Goal: Task Accomplishment & Management: Manage account settings

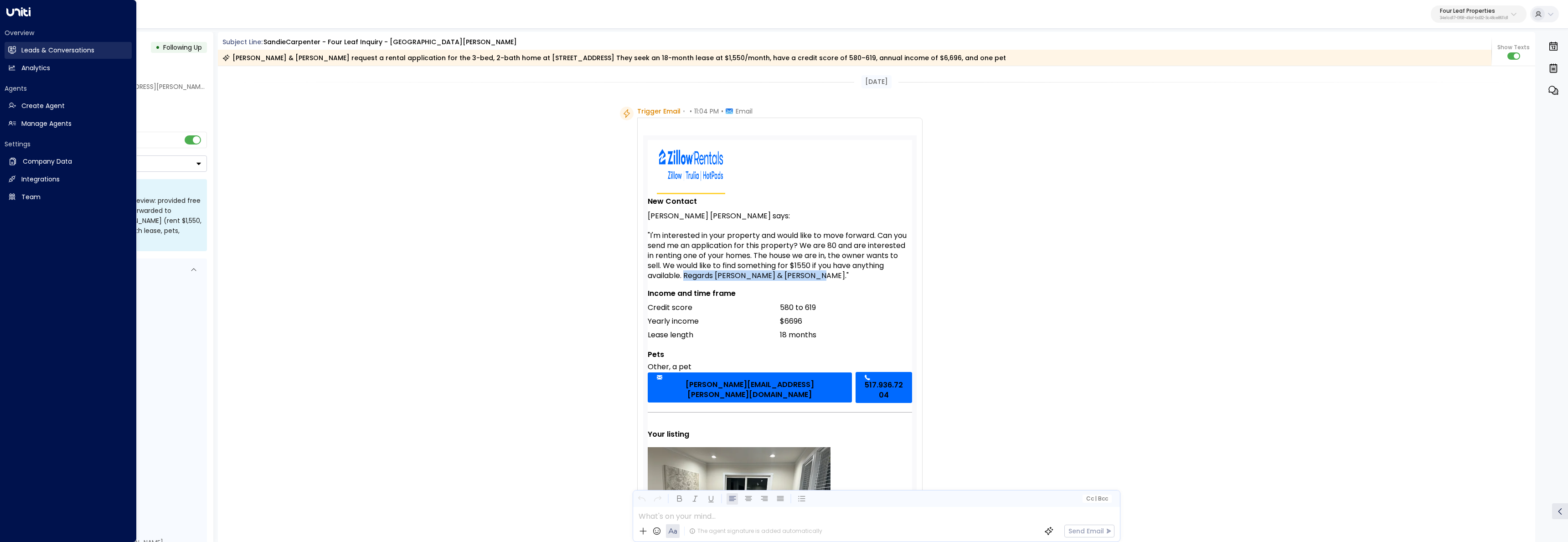
click at [23, 49] on h2 "Leads & Conversations" at bounding box center [57, 50] width 73 height 10
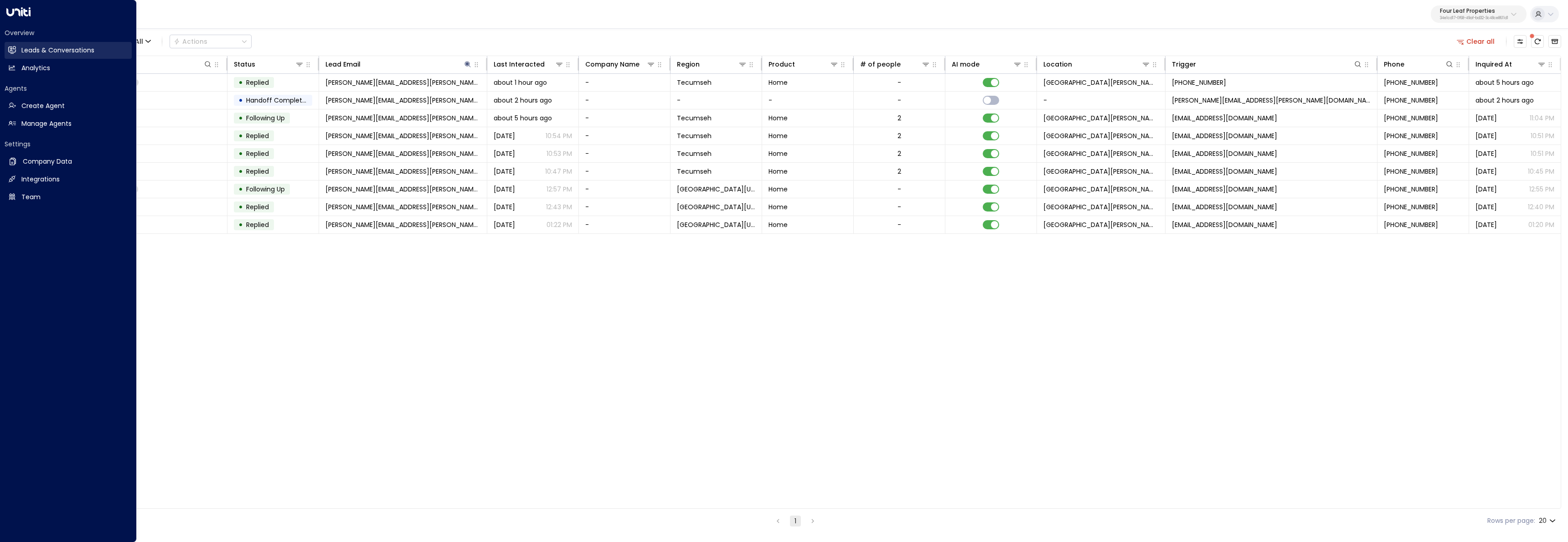
click at [21, 50] on h2 "Leads & Conversations" at bounding box center [57, 50] width 73 height 10
click at [11, 56] on link "Leads & Conversations Leads & Conversations" at bounding box center [68, 50] width 127 height 17
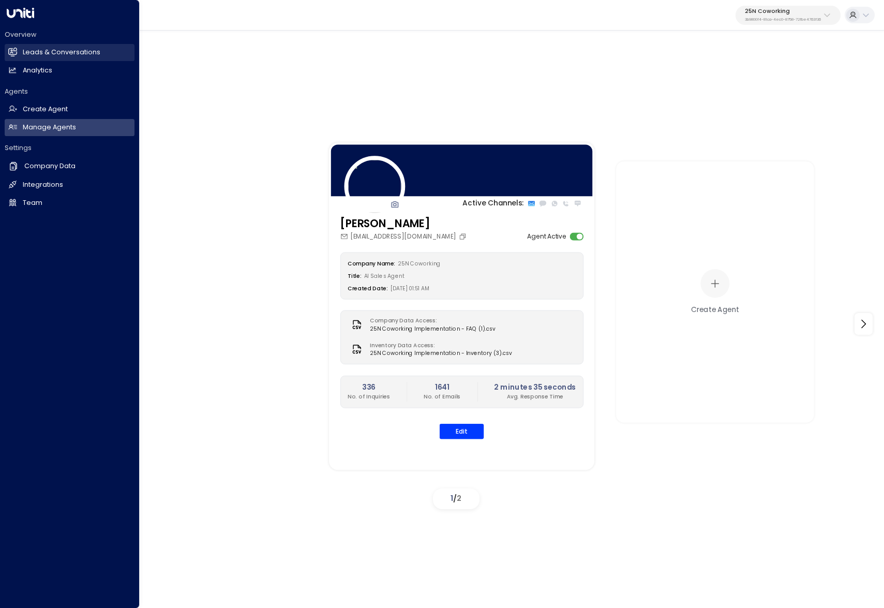
click at [18, 56] on link "Leads & Conversations Leads & Conversations" at bounding box center [70, 52] width 130 height 17
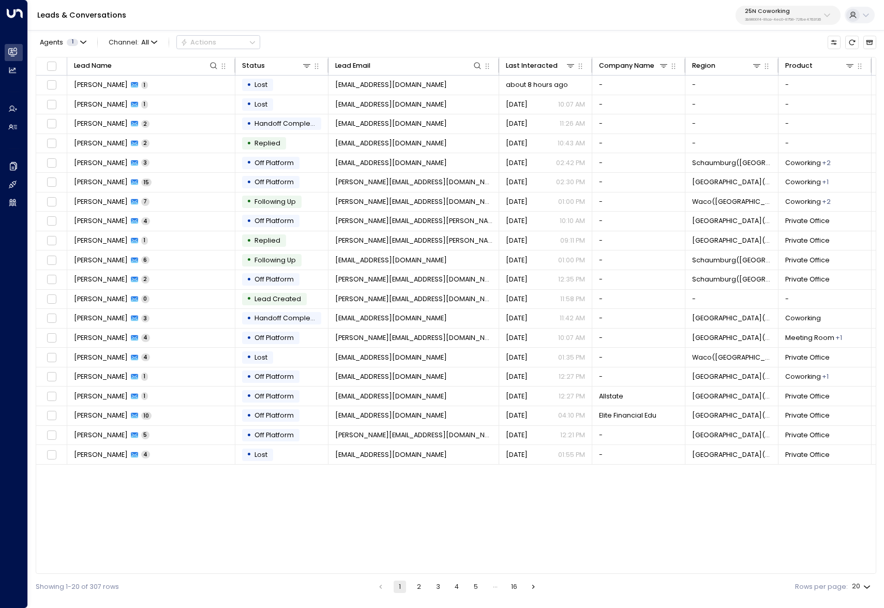
drag, startPoint x: 787, startPoint y: 9, endPoint x: 781, endPoint y: 20, distance: 13.0
click at [787, 10] on p "25N Coworking" at bounding box center [783, 11] width 76 height 6
type input "********"
click at [789, 81] on span "ID: 34e1cd17-0f68-49af-bd32-3c48ce8611d1" at bounding box center [805, 83] width 126 height 8
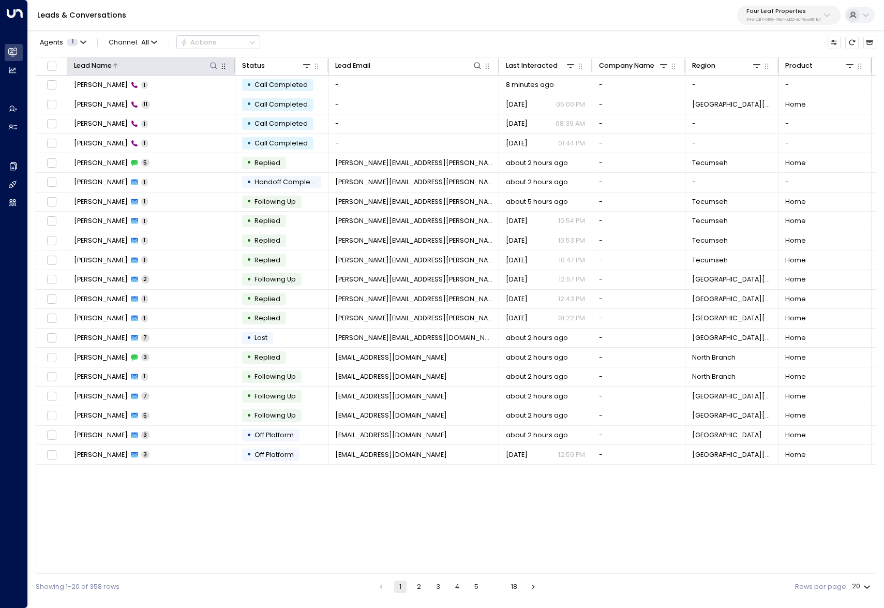
click at [212, 67] on icon at bounding box center [214, 66] width 8 height 8
type input "*****"
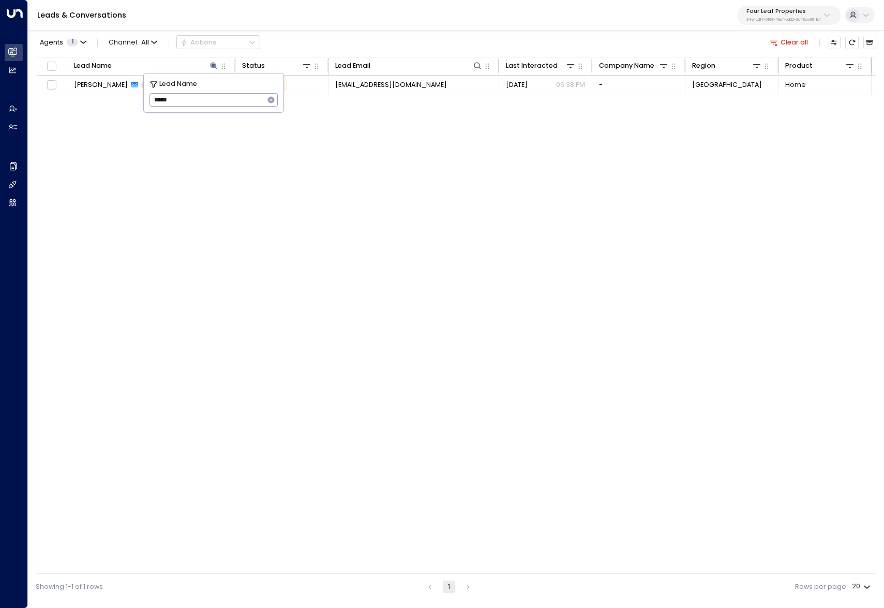
click at [182, 380] on div "Lead Name Status Lead Email Last Interacted Company Name Region Product # of pe…" at bounding box center [456, 315] width 841 height 517
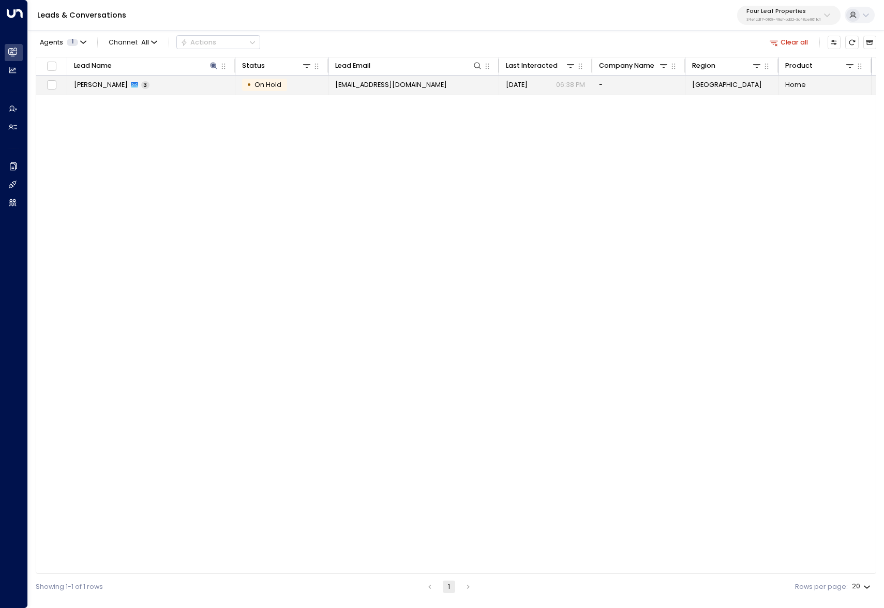
click at [170, 79] on td "Emily Henke 3" at bounding box center [151, 85] width 168 height 19
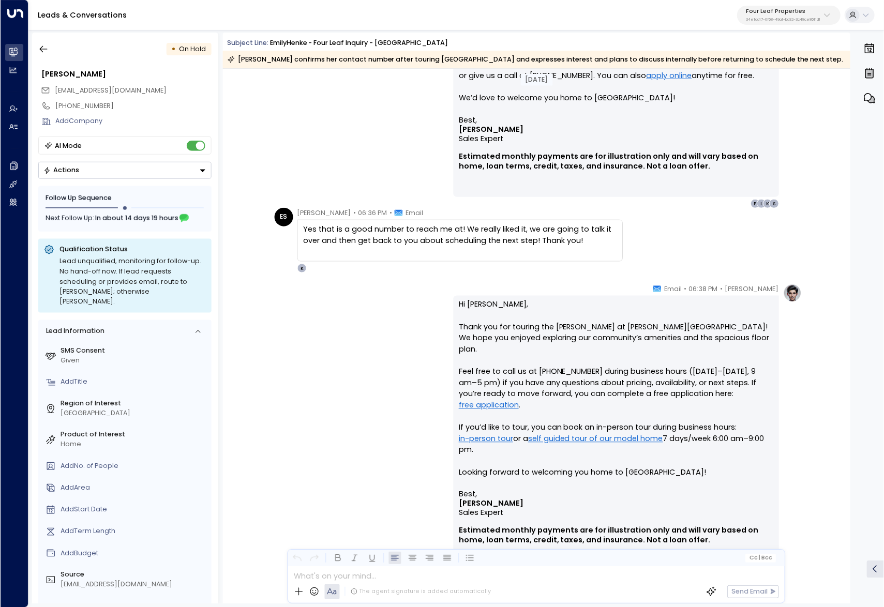
scroll to position [1420, 0]
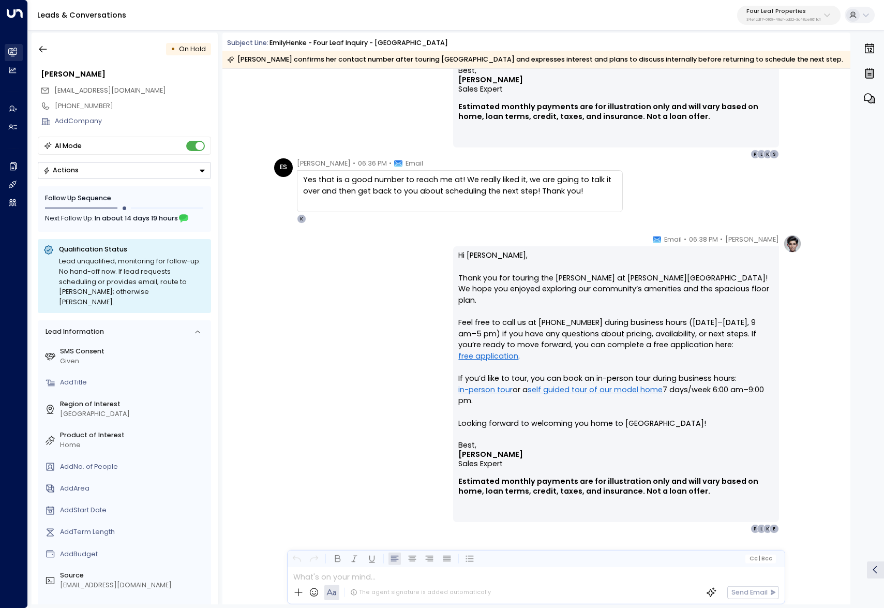
click at [13, 53] on icon at bounding box center [13, 52] width 8 height 6
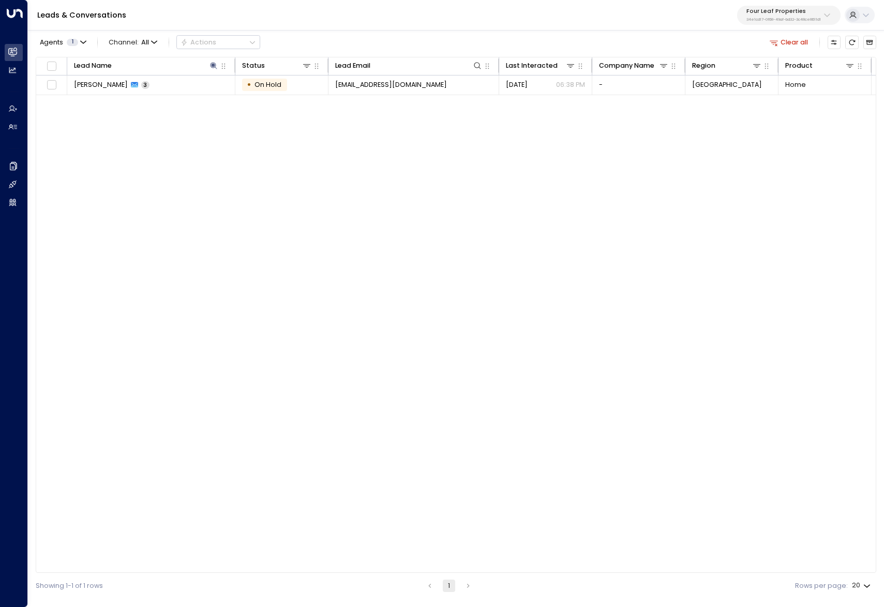
drag, startPoint x: 365, startPoint y: 353, endPoint x: 370, endPoint y: 348, distance: 7.7
click at [365, 353] on div "Lead Name Status Lead Email Last Interacted Company Name Region Product # of pe…" at bounding box center [456, 315] width 841 height 517
click at [774, 12] on p "Four Leaf Properties" at bounding box center [784, 11] width 75 height 6
type input "****"
click at [748, 100] on div "Uniti Demos ID: 4c025b01-9fa0-46ff-ab3a-a620b886896e" at bounding box center [765, 105] width 134 height 19
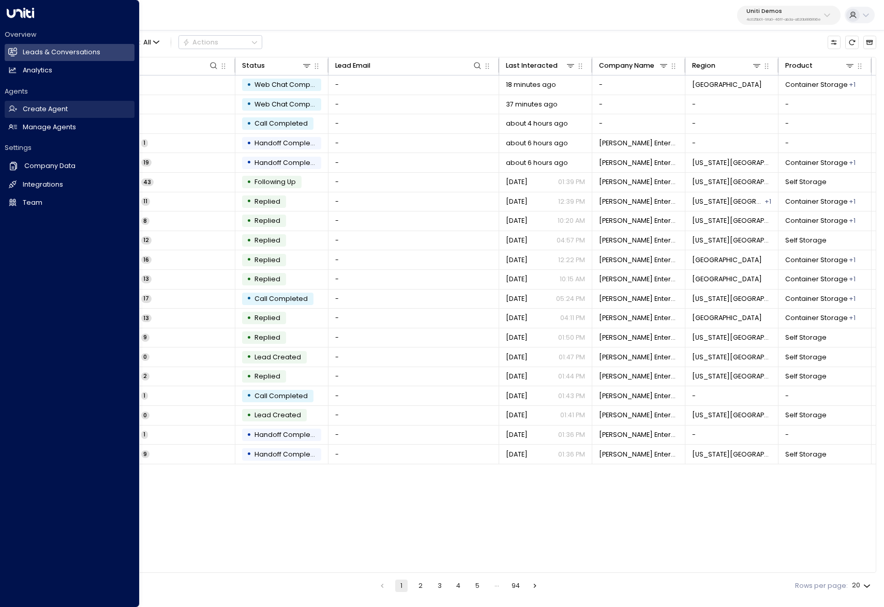
click at [27, 117] on link "Create Agent Create Agent" at bounding box center [70, 109] width 130 height 17
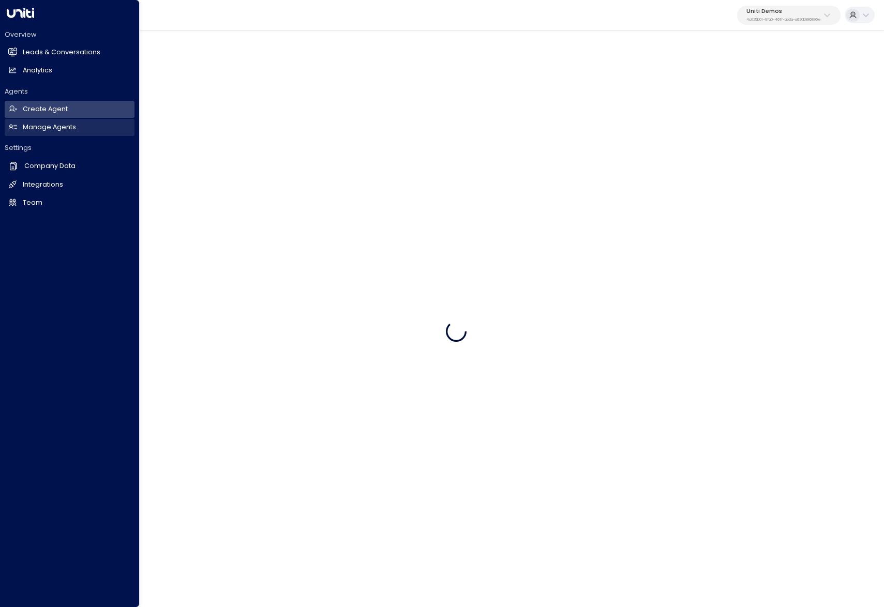
click at [30, 134] on link "Manage Agents Manage Agents" at bounding box center [70, 127] width 130 height 17
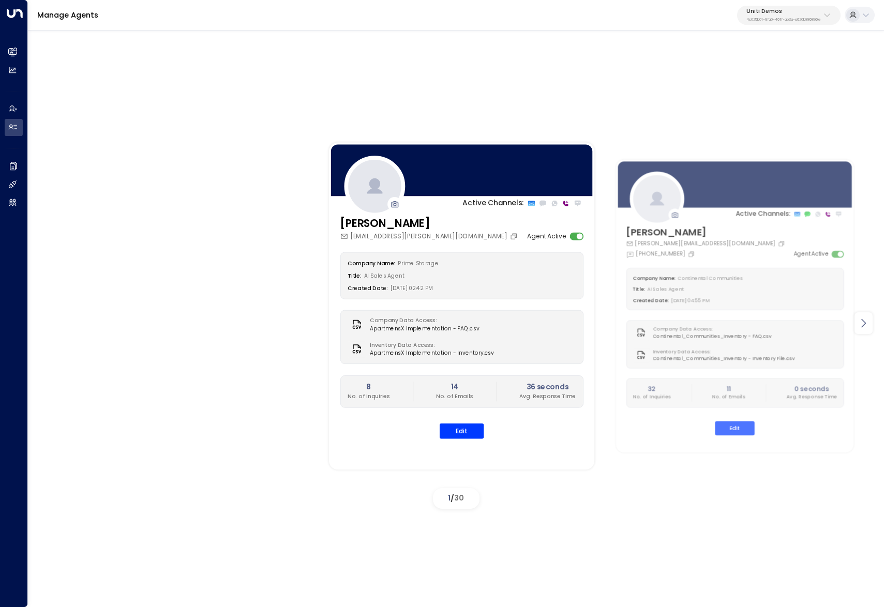
click at [869, 328] on icon at bounding box center [863, 323] width 12 height 12
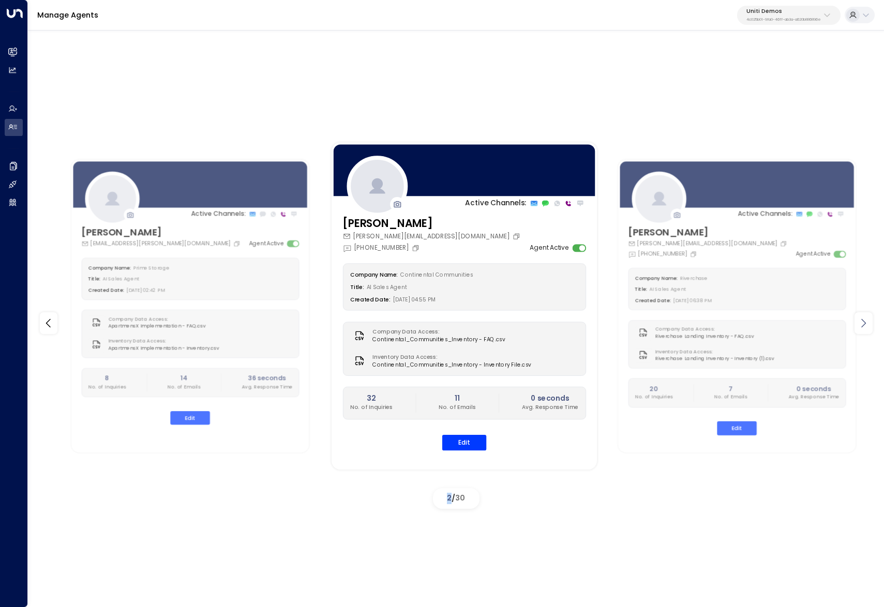
click at [869, 328] on icon at bounding box center [863, 323] width 12 height 12
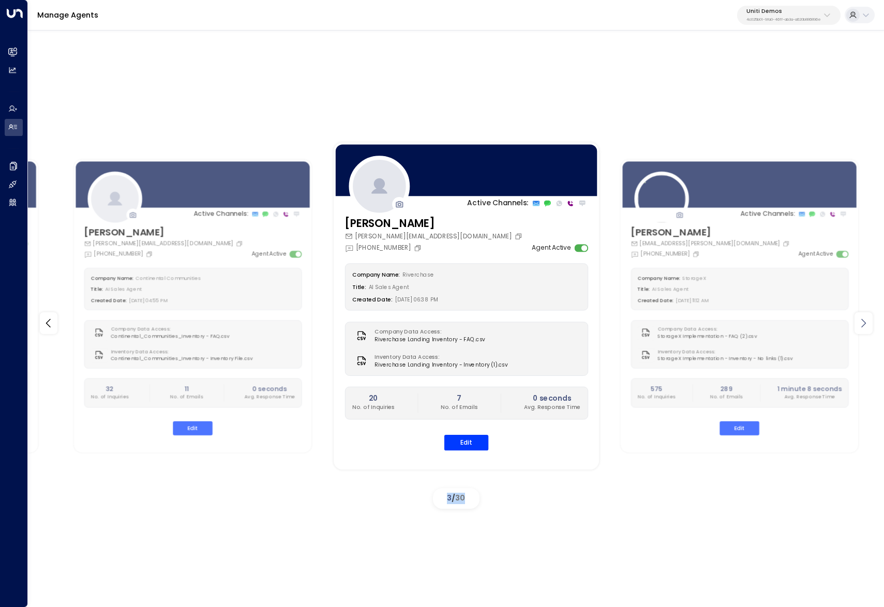
click at [869, 328] on icon at bounding box center [863, 323] width 12 height 12
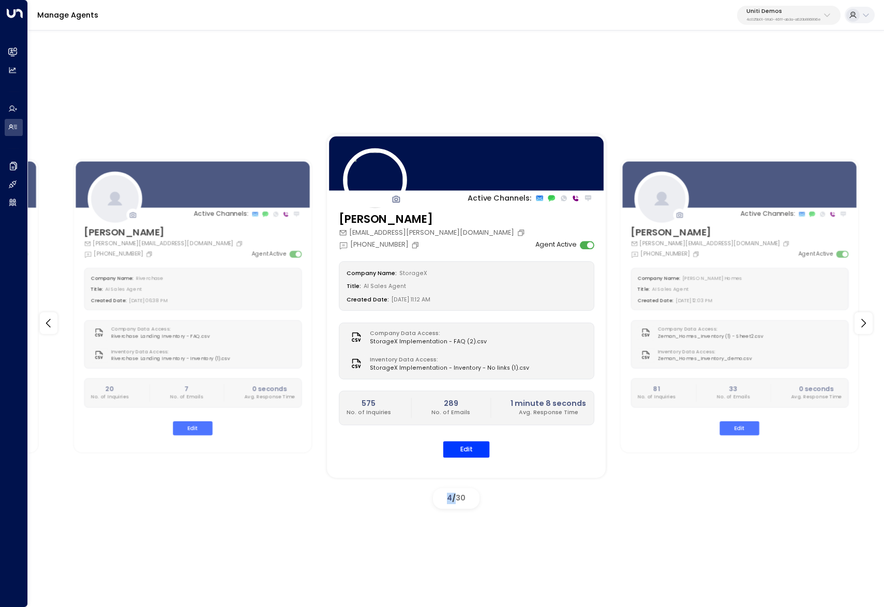
click at [396, 365] on span "StorageX Implementation - Inventory - No links (1).csv" at bounding box center [449, 368] width 159 height 8
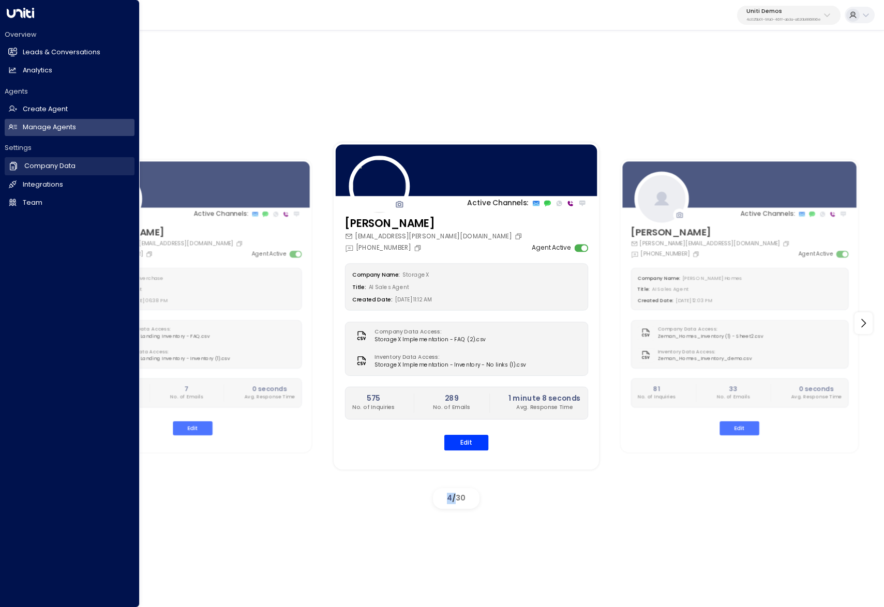
click at [21, 169] on link "Company Data Company Data" at bounding box center [70, 166] width 130 height 18
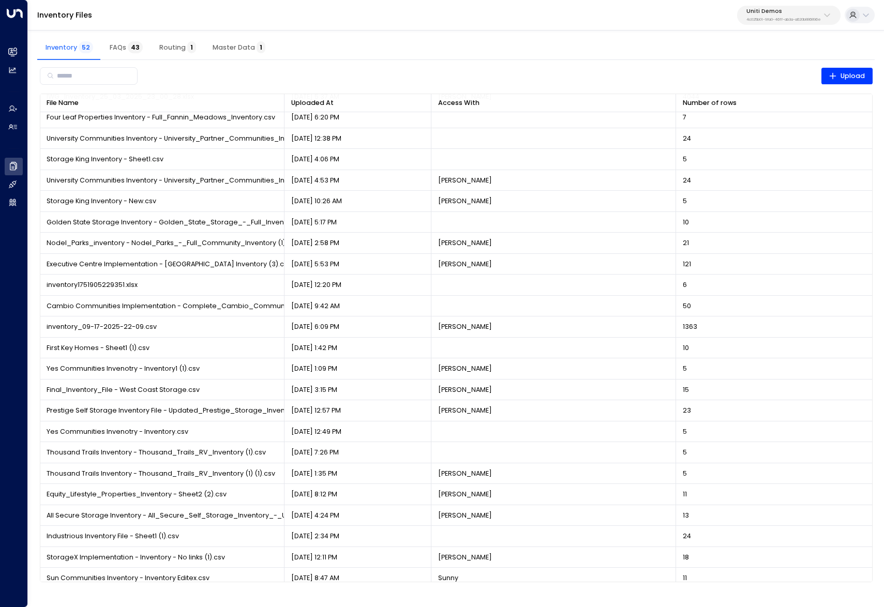
scroll to position [319, 0]
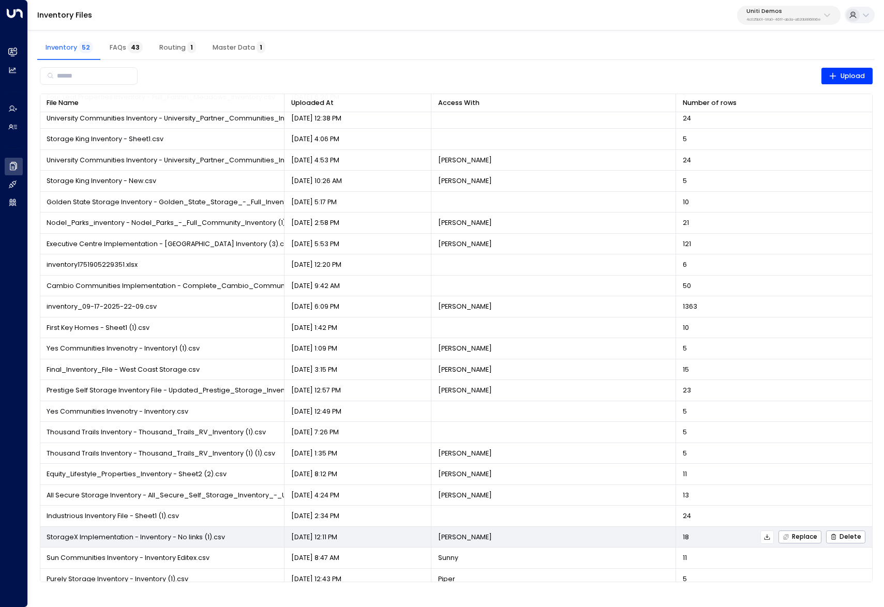
click at [771, 539] on icon at bounding box center [767, 537] width 7 height 7
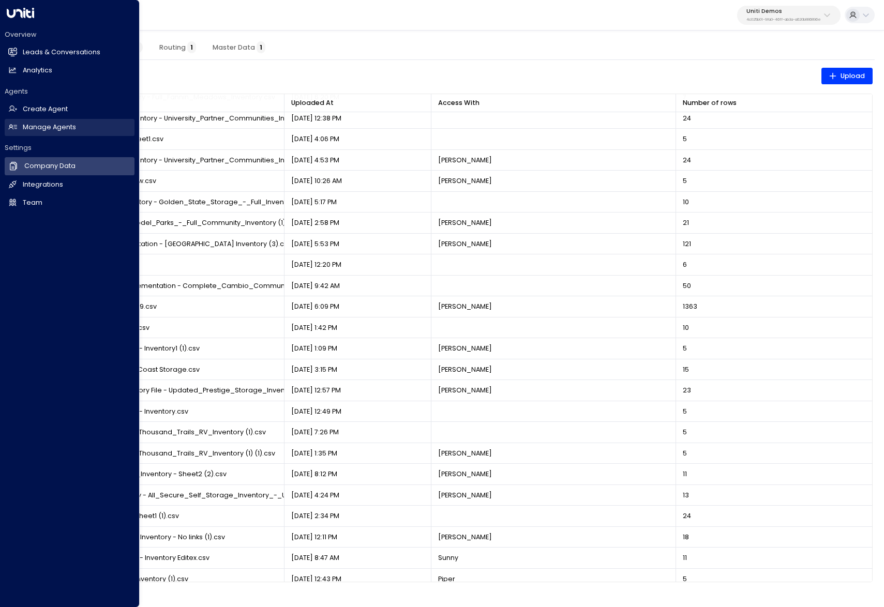
click at [15, 123] on icon at bounding box center [12, 127] width 9 height 9
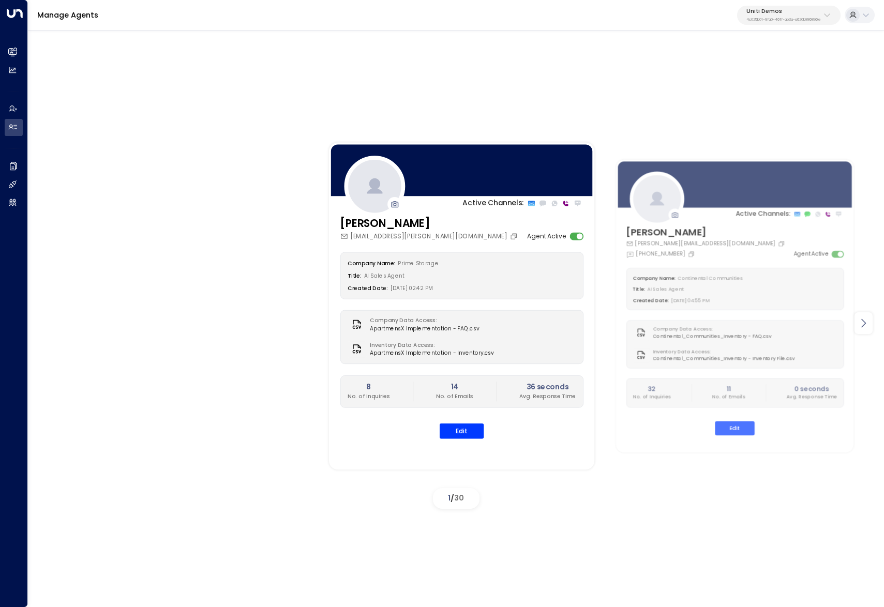
click at [865, 318] on icon at bounding box center [863, 323] width 12 height 12
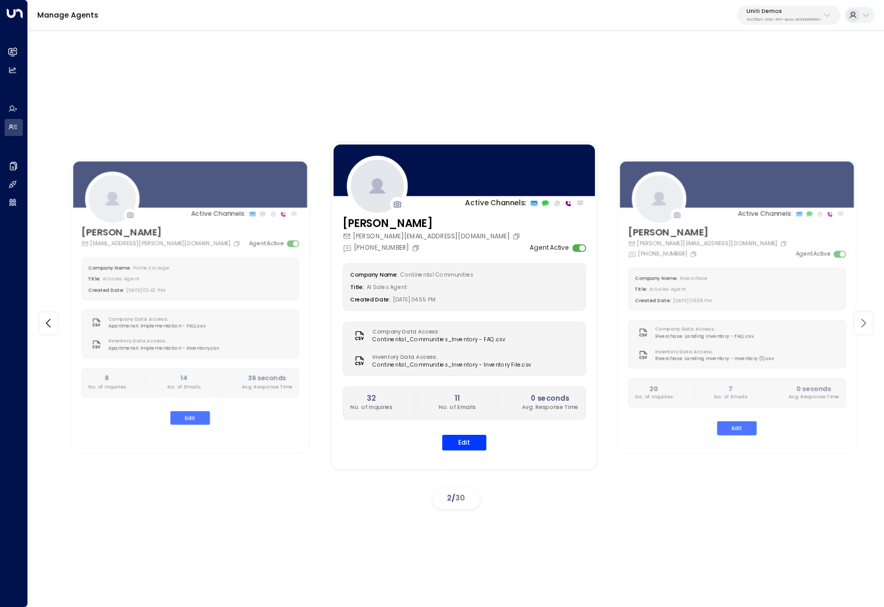
click at [864, 318] on icon at bounding box center [863, 323] width 12 height 12
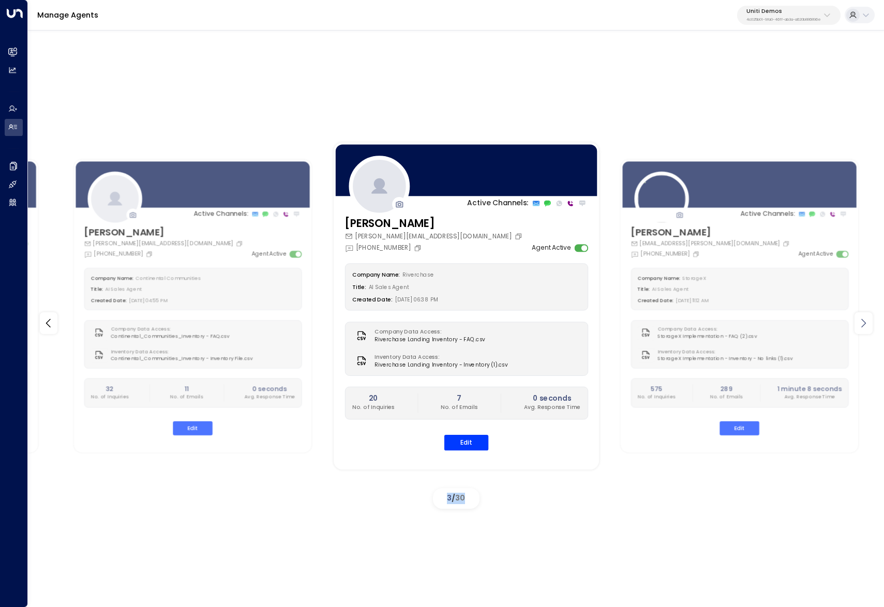
click at [864, 318] on icon at bounding box center [863, 323] width 12 height 12
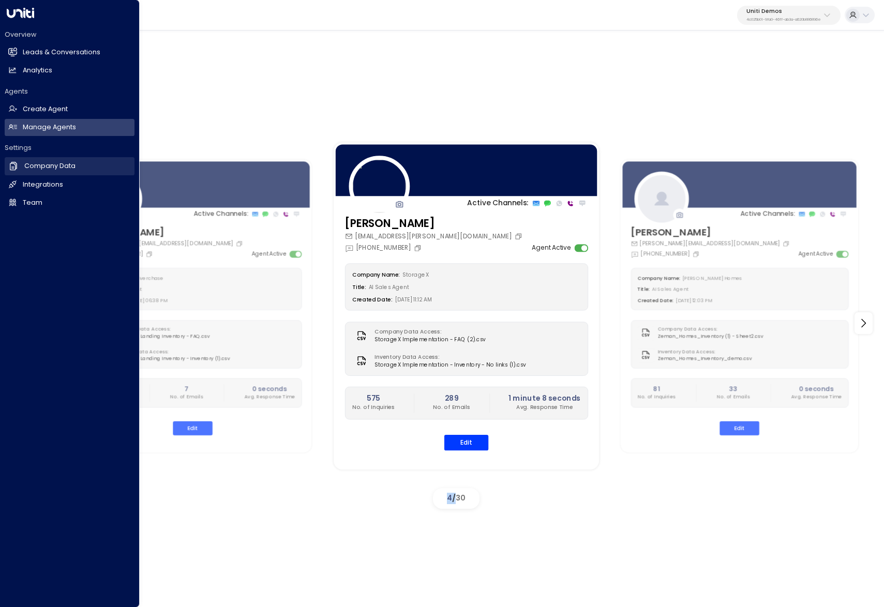
click at [11, 164] on icon at bounding box center [13, 166] width 10 height 10
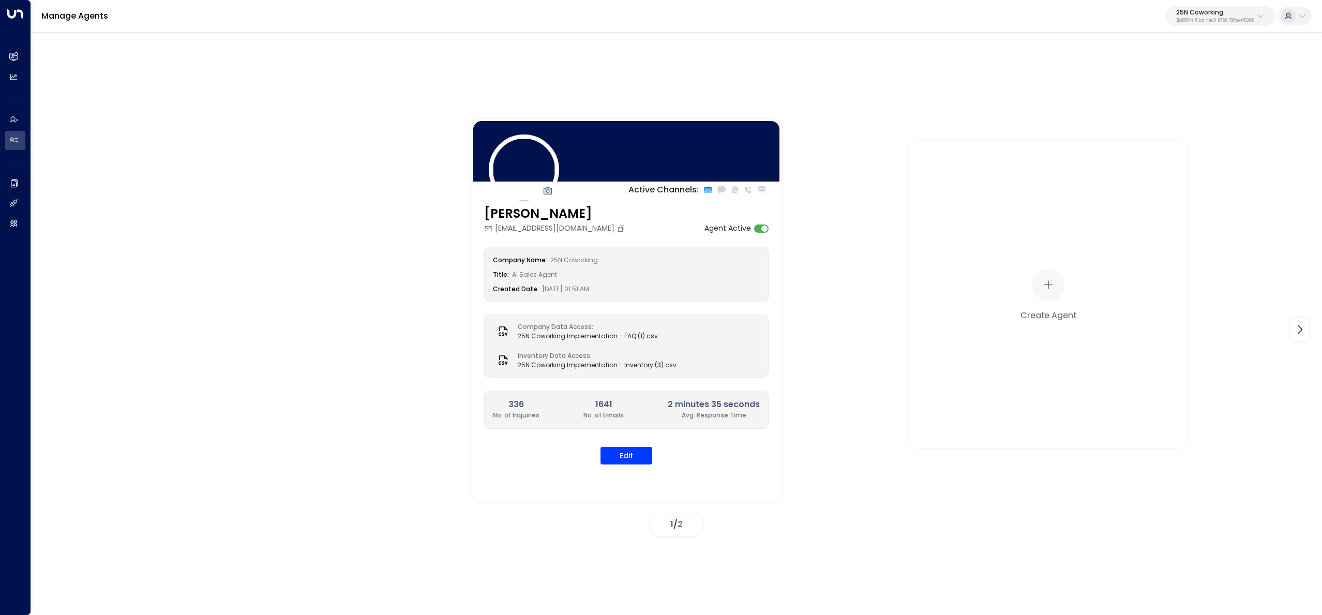
click at [1236, 10] on p "25N Coworking" at bounding box center [1216, 12] width 78 height 6
type input "*****"
click at [1136, 83] on span "ID: 638ec7b5-66cb-467c-be2f-f19c05816232" at bounding box center [1188, 87] width 141 height 9
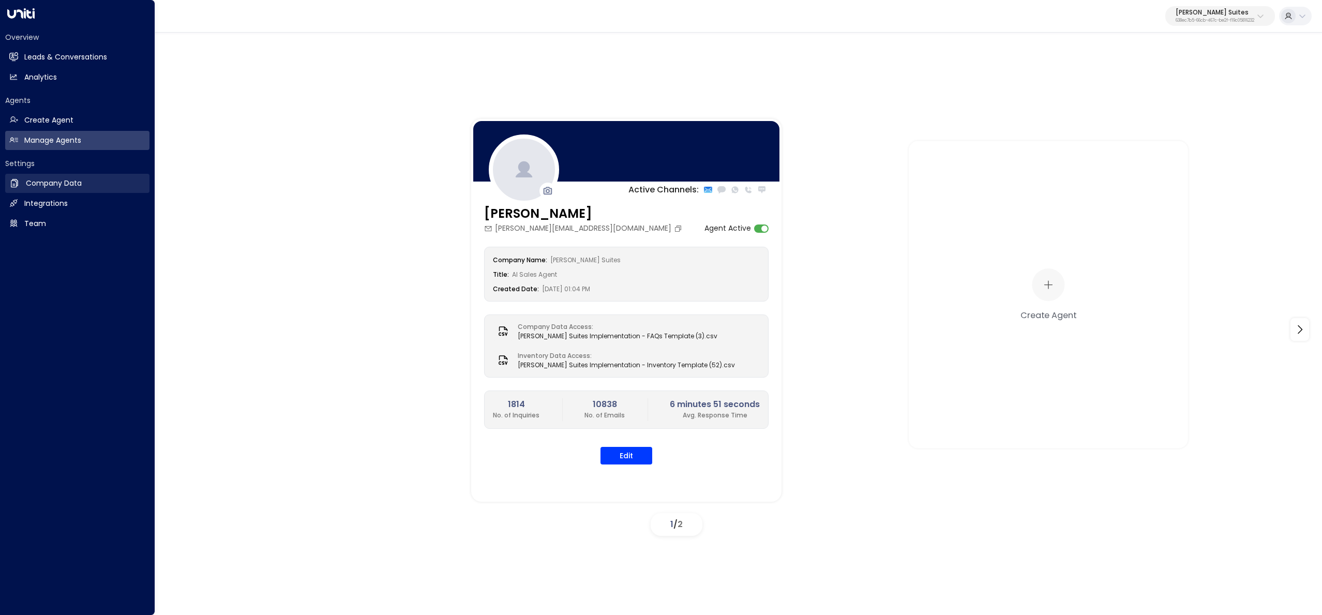
click at [56, 181] on h2 "Company Data" at bounding box center [54, 183] width 56 height 11
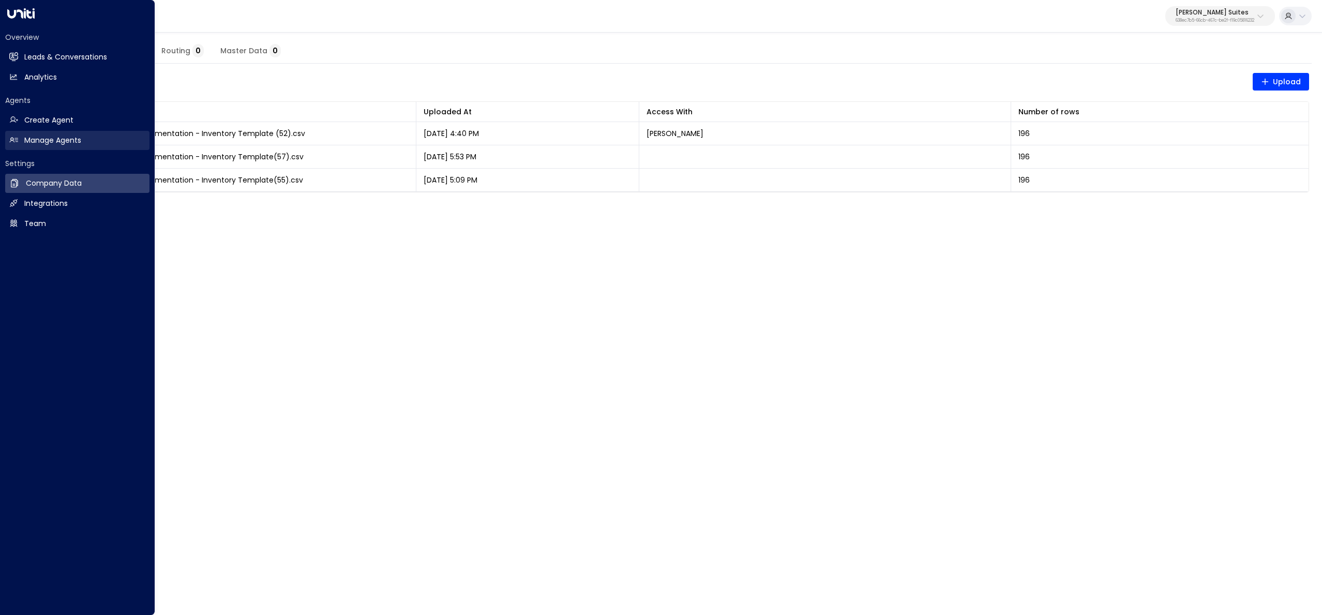
click at [66, 136] on h2 "Manage Agents" at bounding box center [52, 140] width 57 height 11
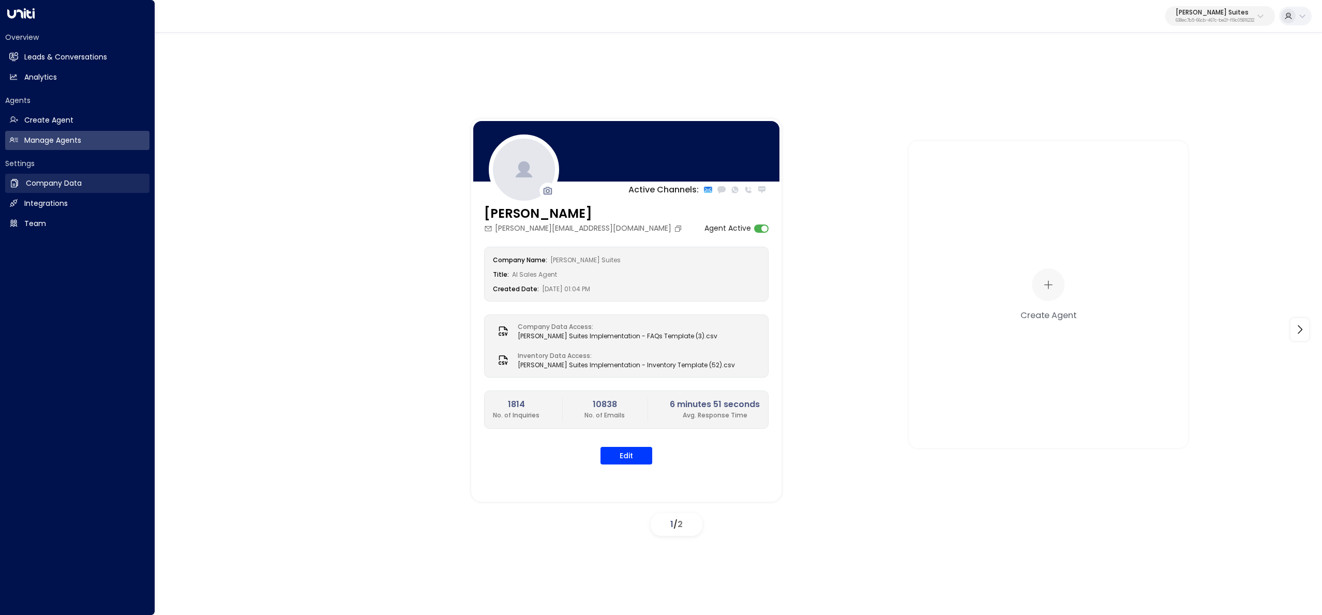
click at [16, 183] on icon at bounding box center [14, 183] width 10 height 10
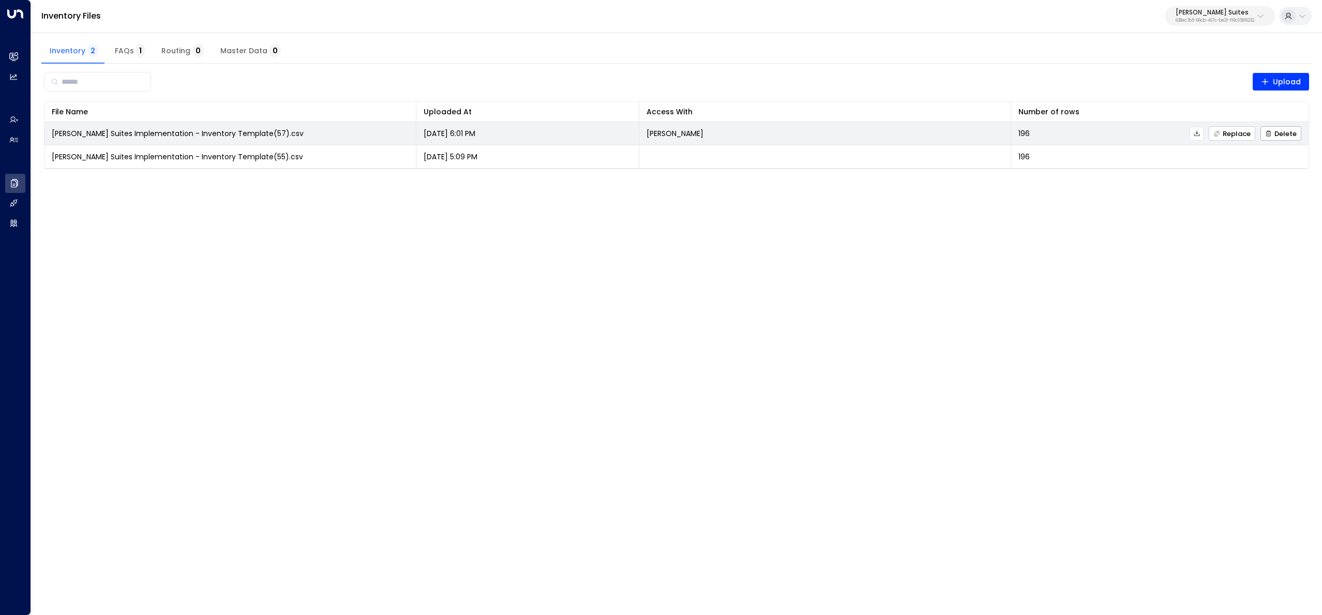
click at [1235, 133] on span "Replace" at bounding box center [1232, 133] width 37 height 7
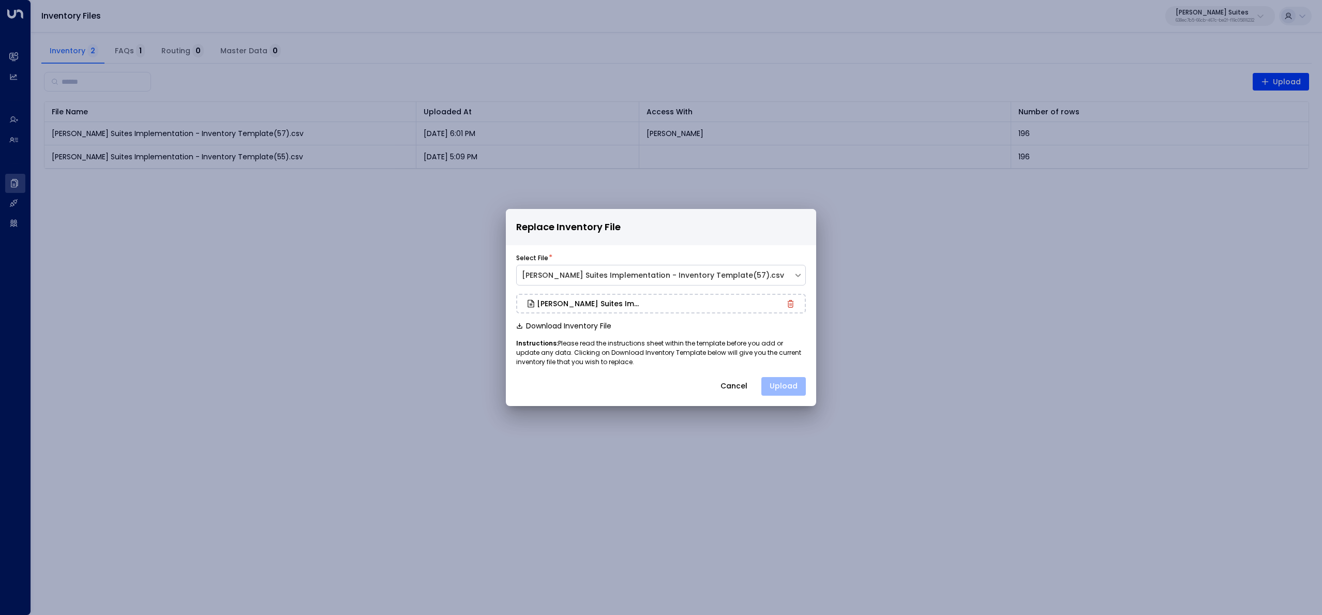
click at [794, 392] on button "Upload" at bounding box center [784, 386] width 44 height 19
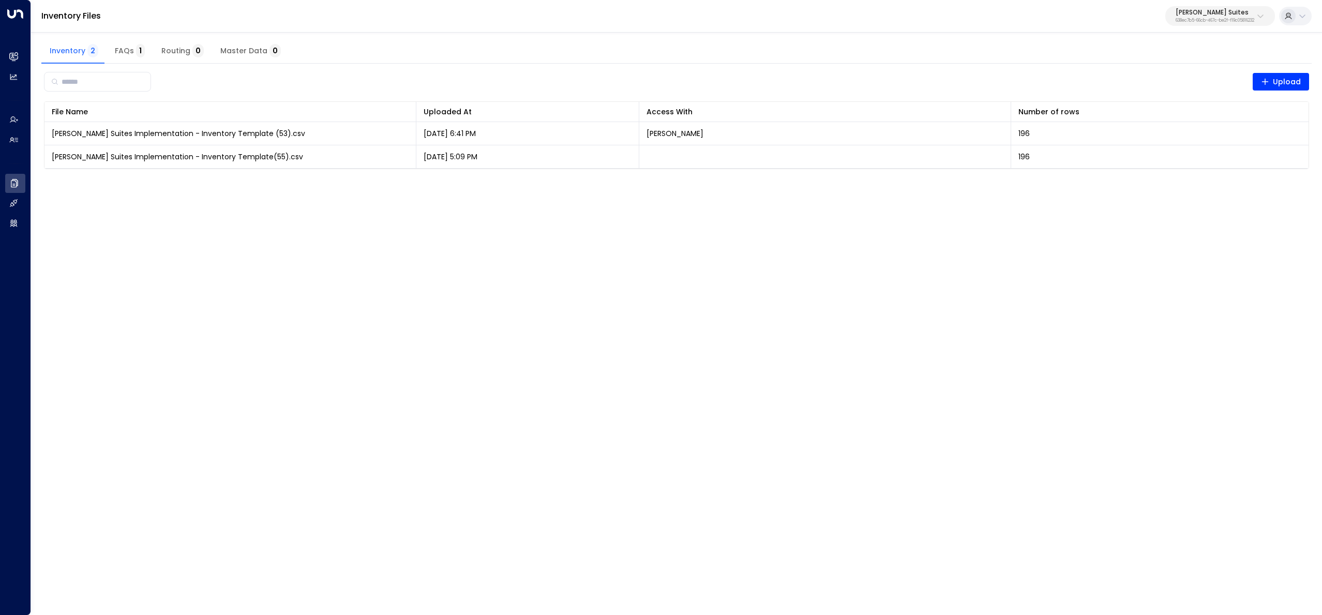
click at [1253, 17] on div "Jay Suites 638ec7b5-66cb-467c-be2f-f19c05816232" at bounding box center [1215, 15] width 79 height 13
type input "*********"
click at [1152, 79] on div "Uniti Demos ID: 4c025b01-9fa0-46ff-ab3a-a620b886896e" at bounding box center [1191, 81] width 146 height 21
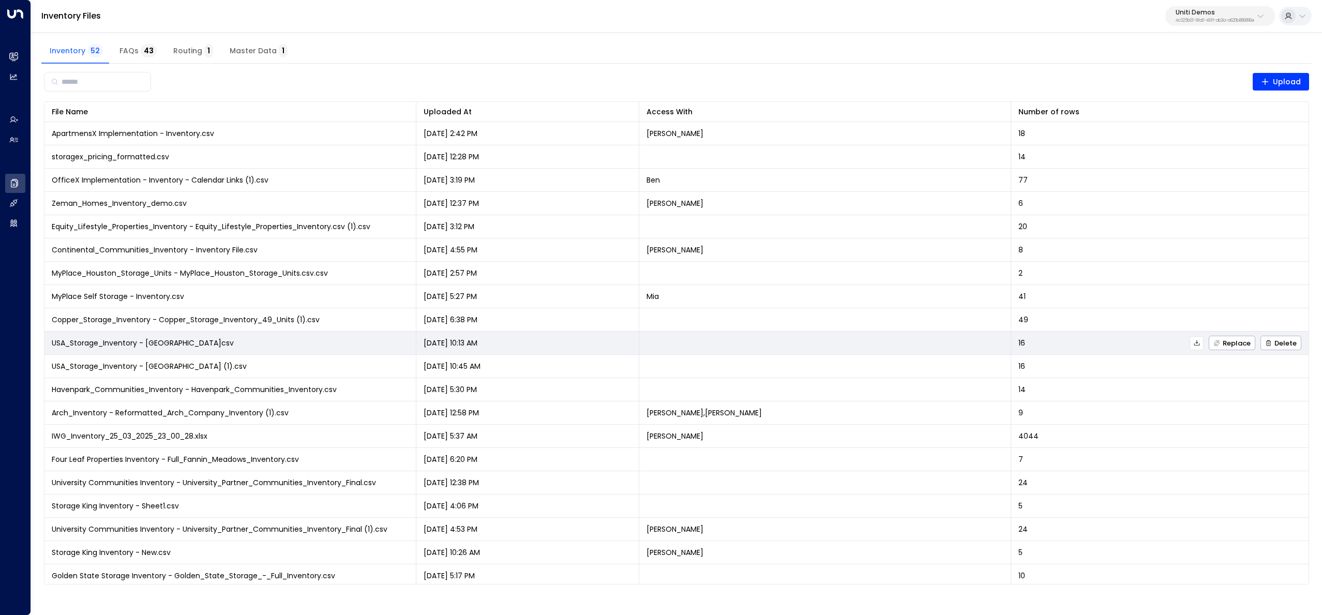
scroll to position [605, 0]
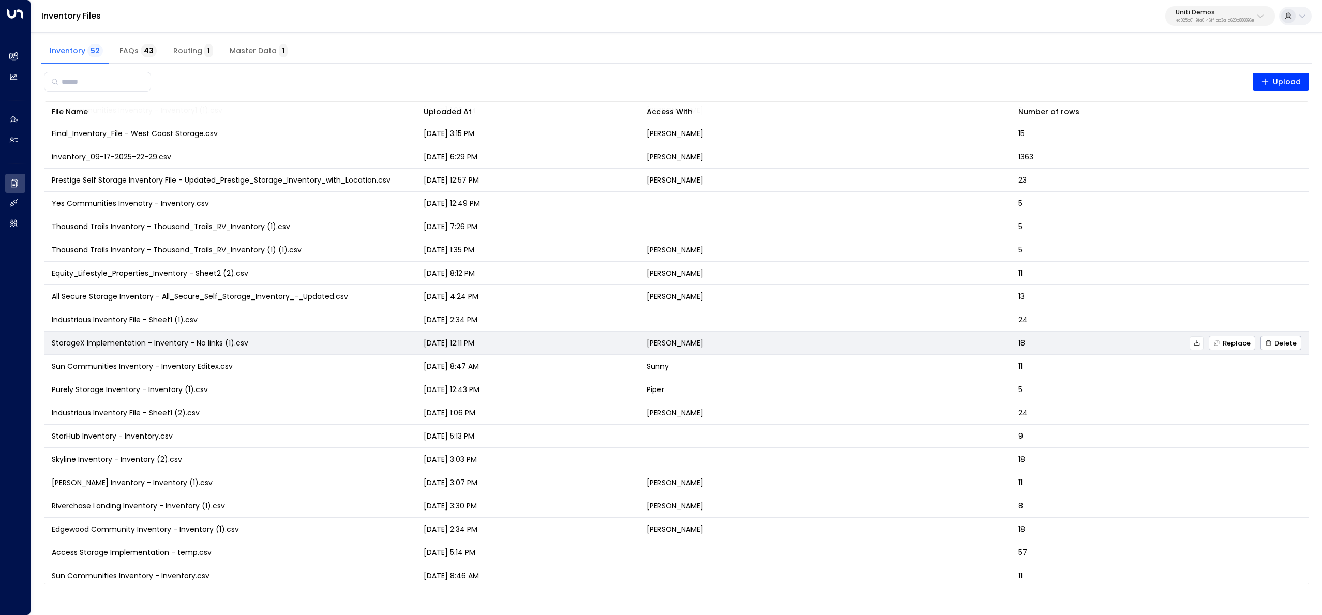
click at [1222, 346] on span "Replace" at bounding box center [1232, 343] width 37 height 7
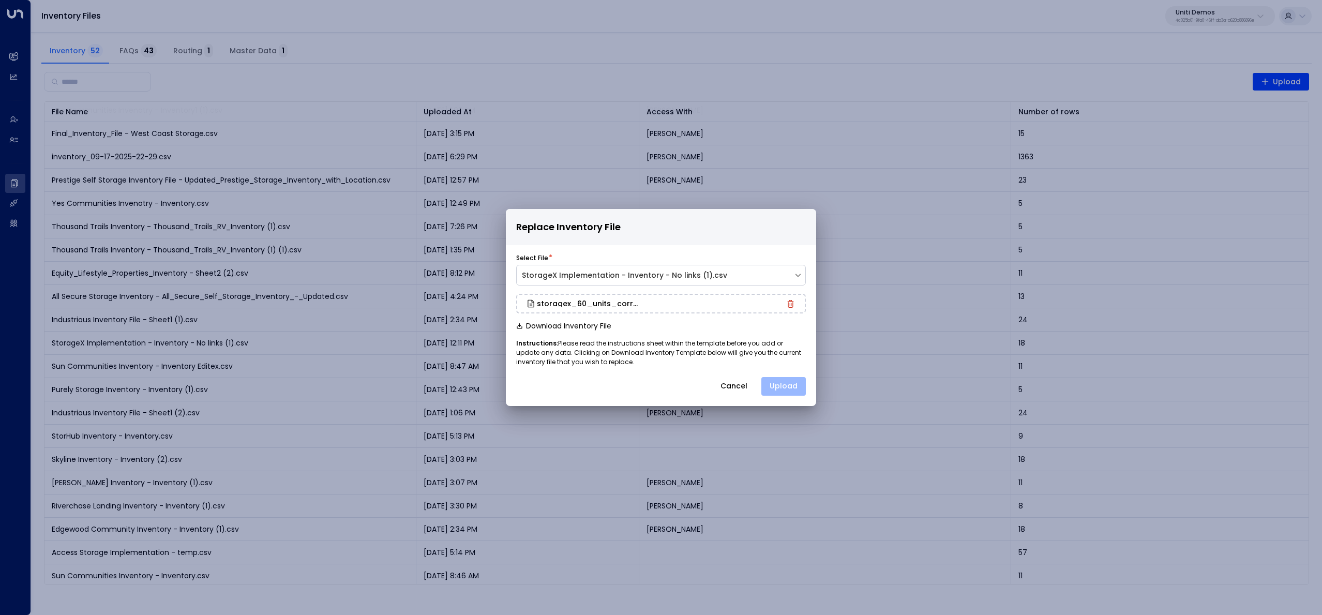
click at [794, 388] on button "Upload" at bounding box center [784, 386] width 44 height 19
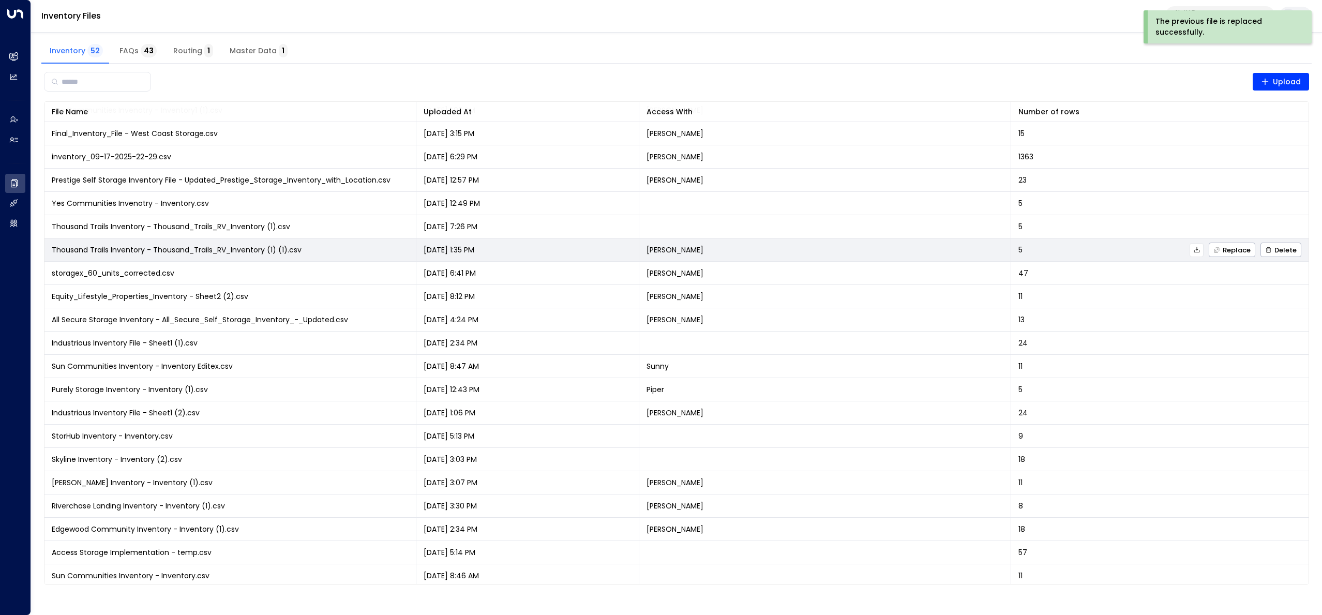
scroll to position [611, 0]
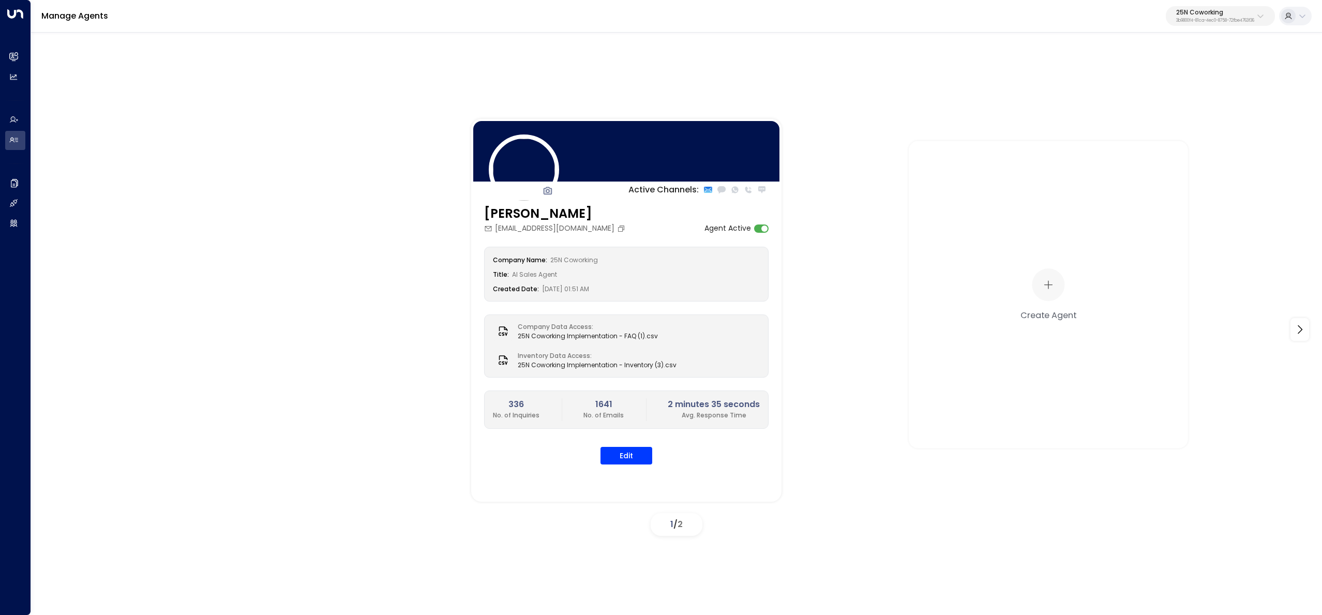
click at [1192, 21] on p "3b9800f4-81ca-4ec0-8758-72fbe4763f36" at bounding box center [1216, 21] width 78 height 4
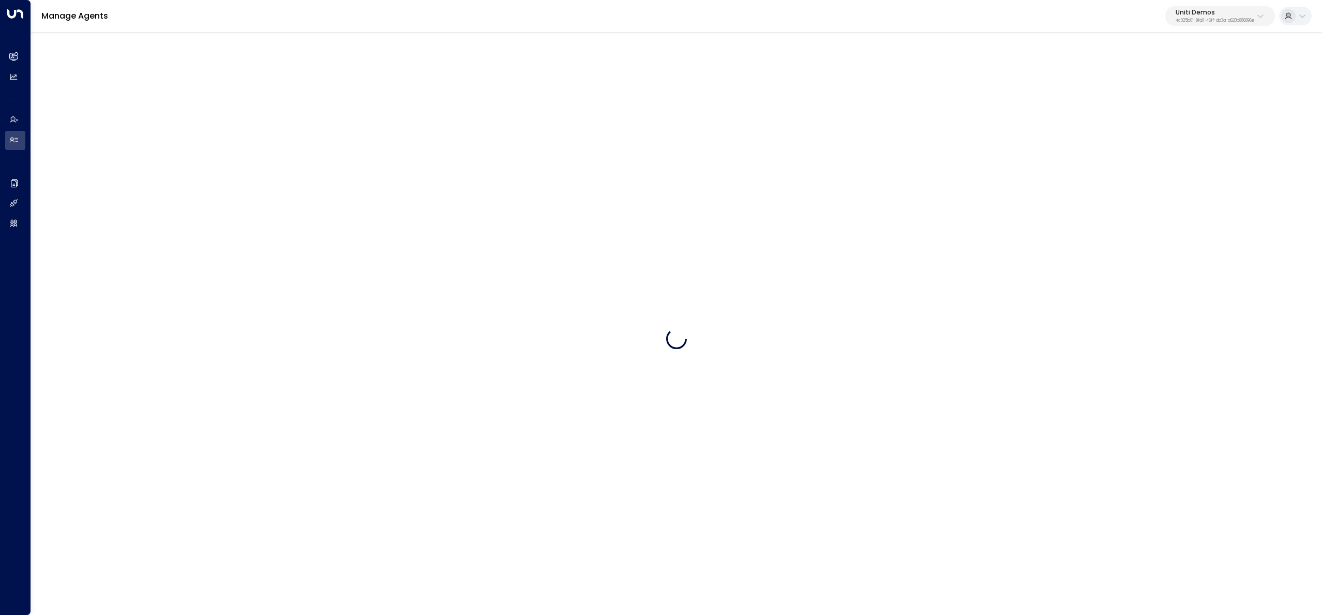
click at [1197, 24] on button "Uniti Demos 4c025b01-9fa0-46ff-ab3a-a620b886896e" at bounding box center [1221, 16] width 110 height 20
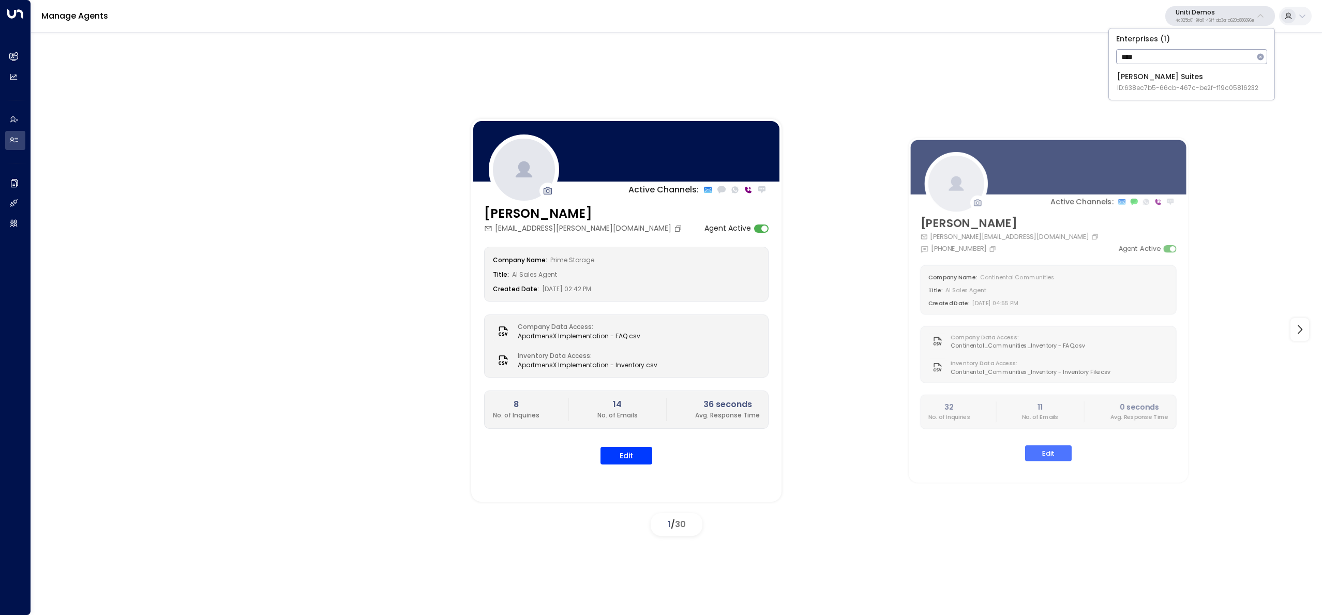
type input "***"
click at [1137, 74] on div "[PERSON_NAME] Suites ID: 638ec7b5-66cb-467c-be2f-f19c05816232" at bounding box center [1188, 81] width 141 height 21
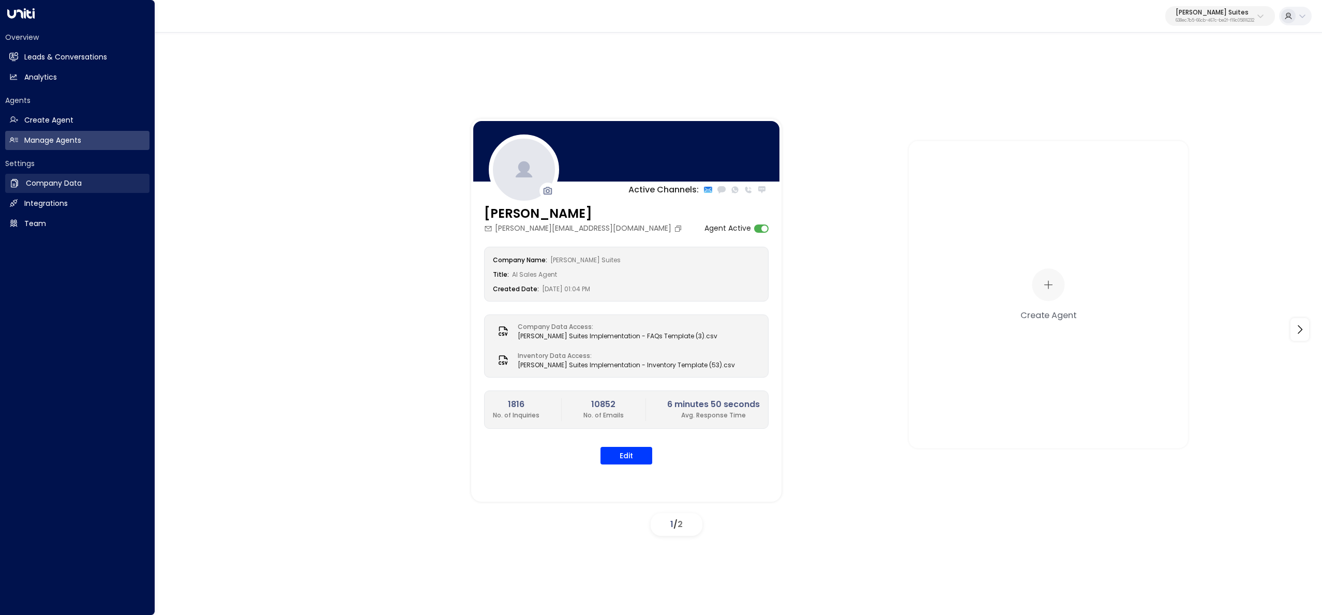
click at [52, 190] on link "Company Data Company Data" at bounding box center [77, 183] width 144 height 19
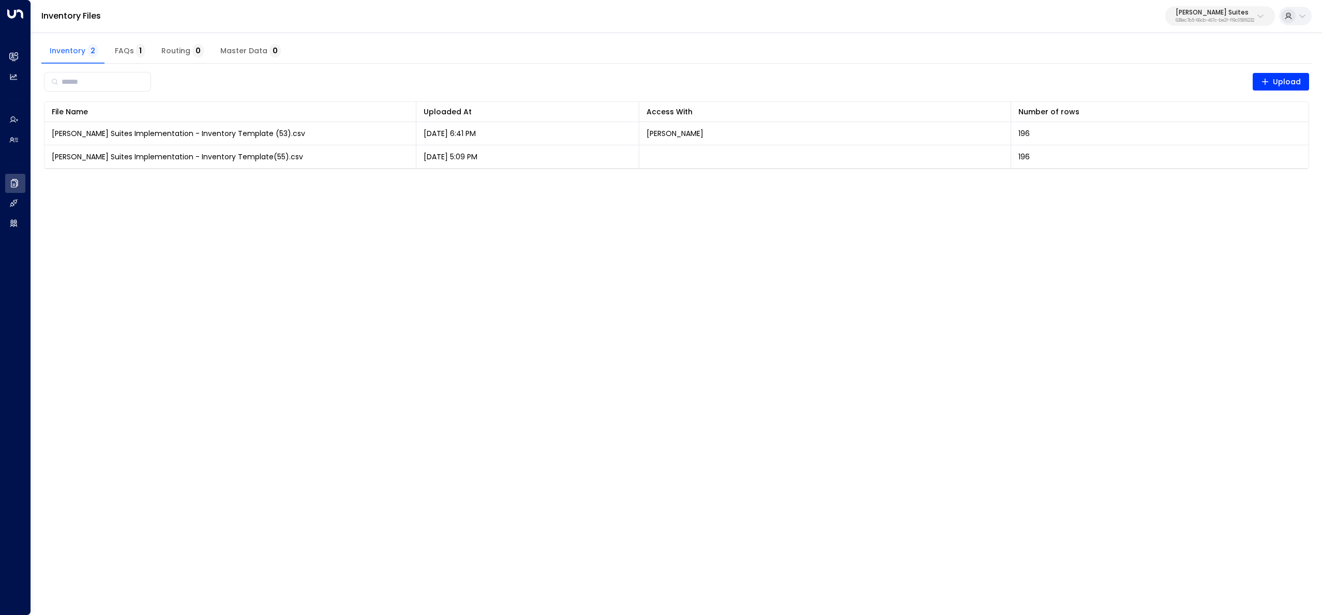
click at [722, 182] on html "Overview Leads & Conversations Leads & Conversations Analytics Analytics Agents…" at bounding box center [661, 91] width 1322 height 182
click at [902, 182] on html "Overview Leads & Conversations Leads & Conversations Analytics Analytics Agents…" at bounding box center [661, 91] width 1322 height 182
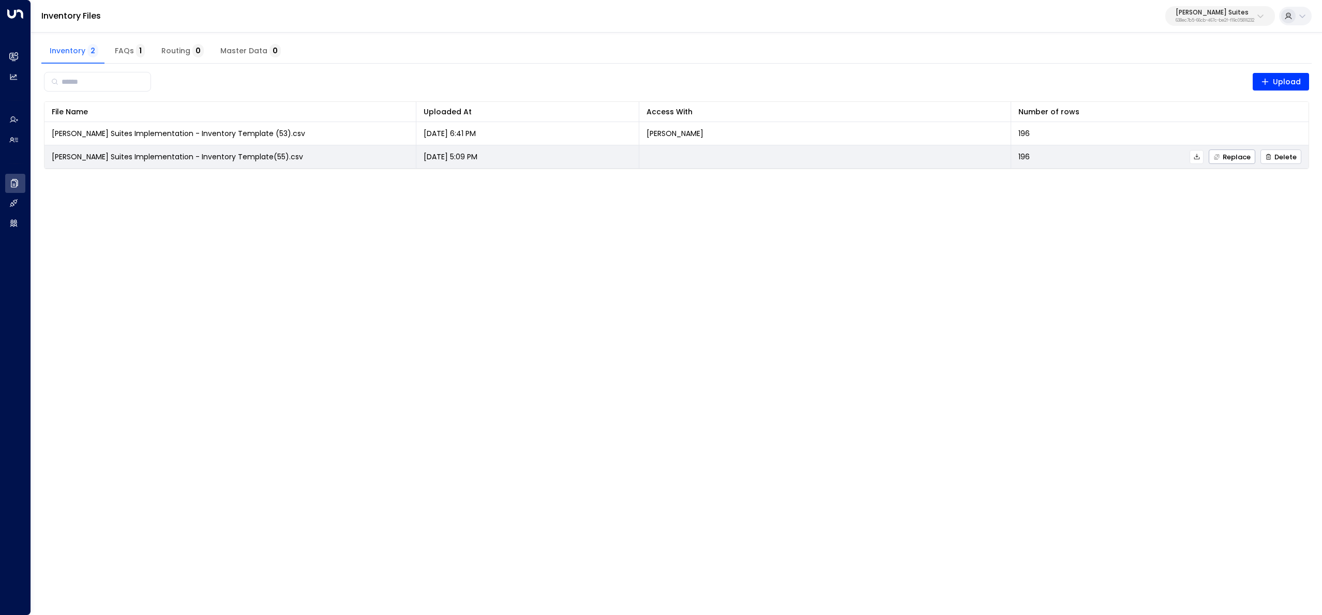
click at [1285, 159] on span "Delete" at bounding box center [1282, 157] width 32 height 7
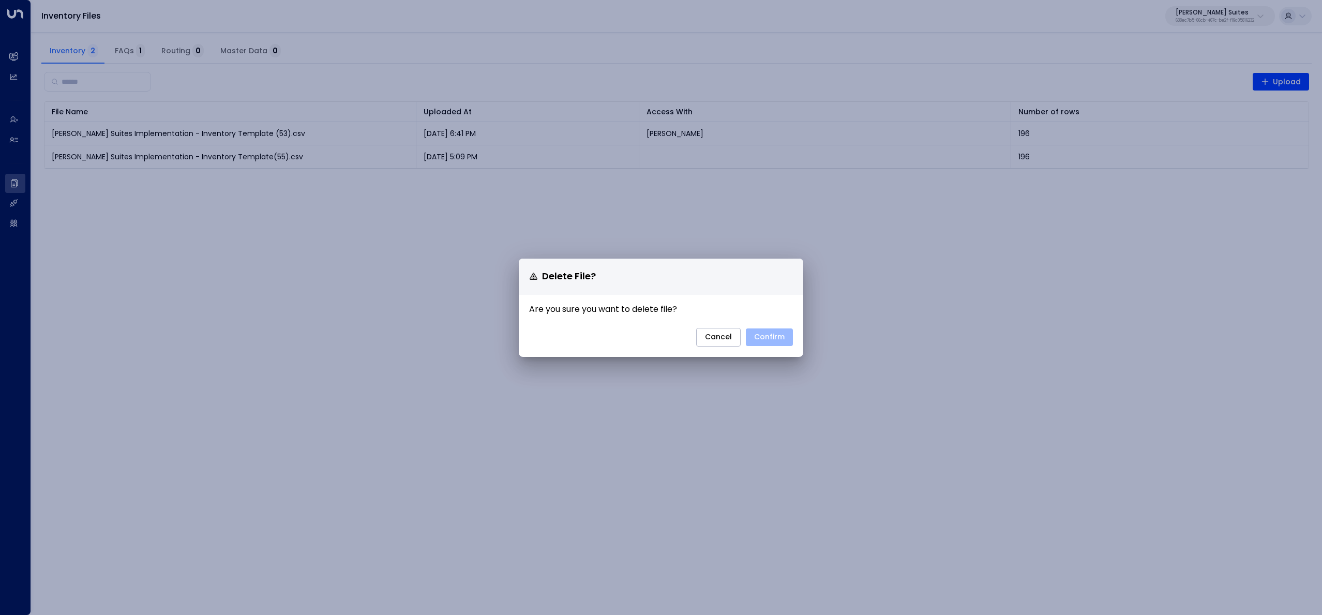
click at [780, 339] on button "Confirm" at bounding box center [769, 338] width 47 height 18
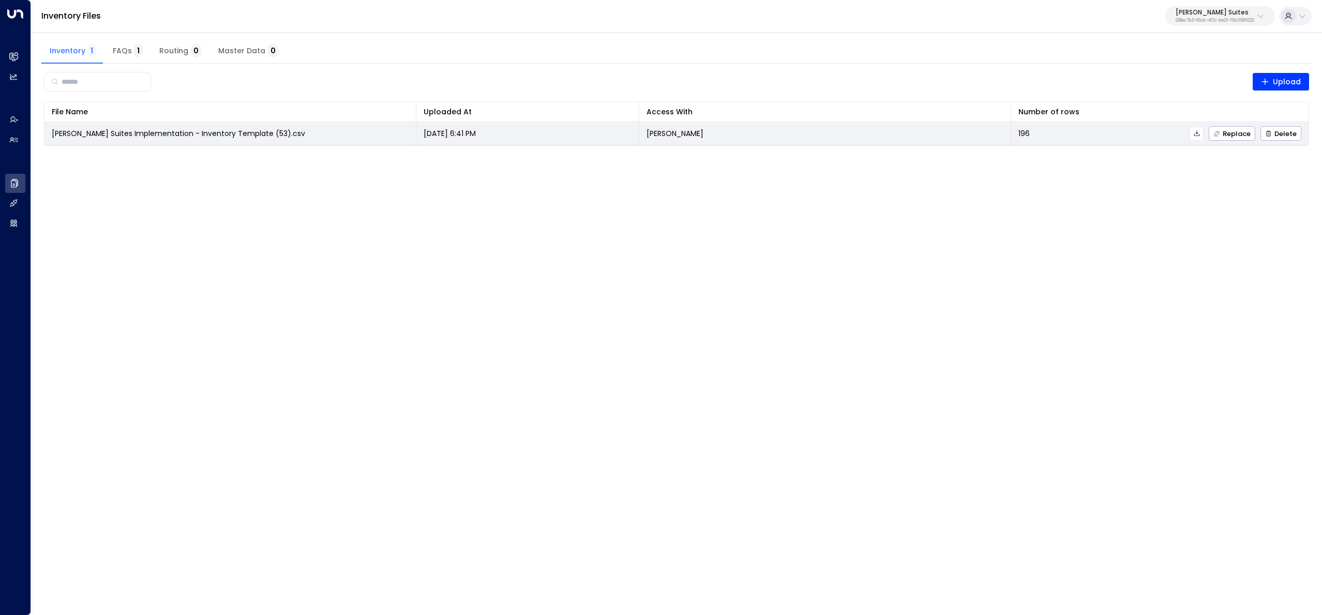
click at [1234, 141] on td "196 Replace Delete" at bounding box center [1161, 133] width 298 height 23
click at [1233, 137] on span "Replace" at bounding box center [1232, 133] width 37 height 7
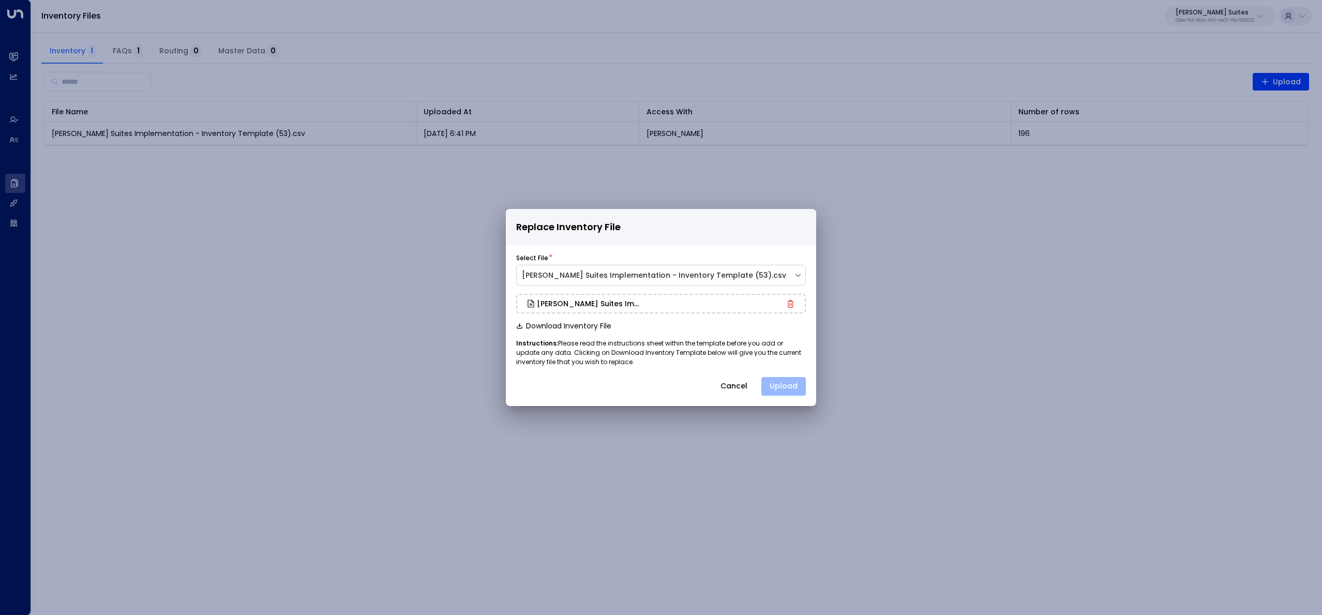
click at [802, 389] on button "Upload" at bounding box center [784, 386] width 44 height 19
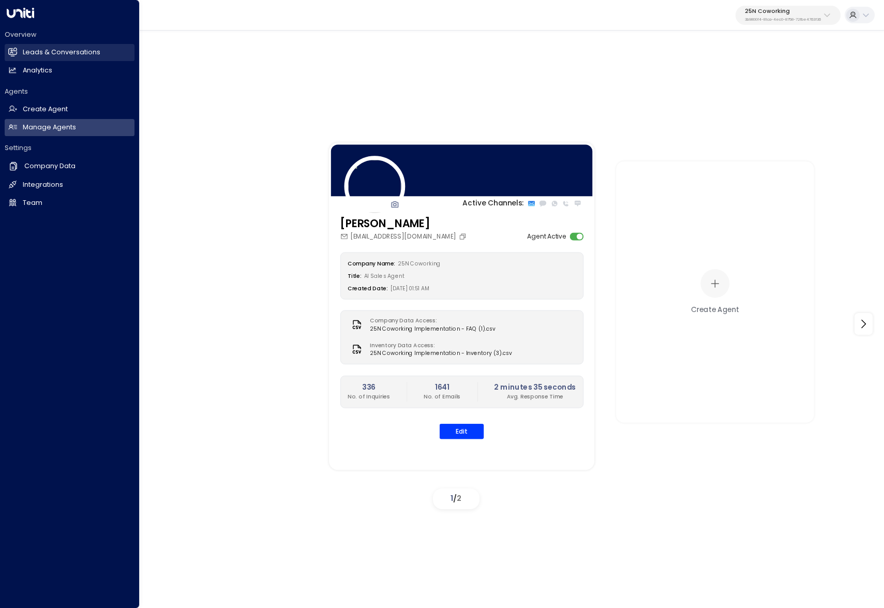
click at [12, 52] on icon at bounding box center [13, 52] width 7 height 9
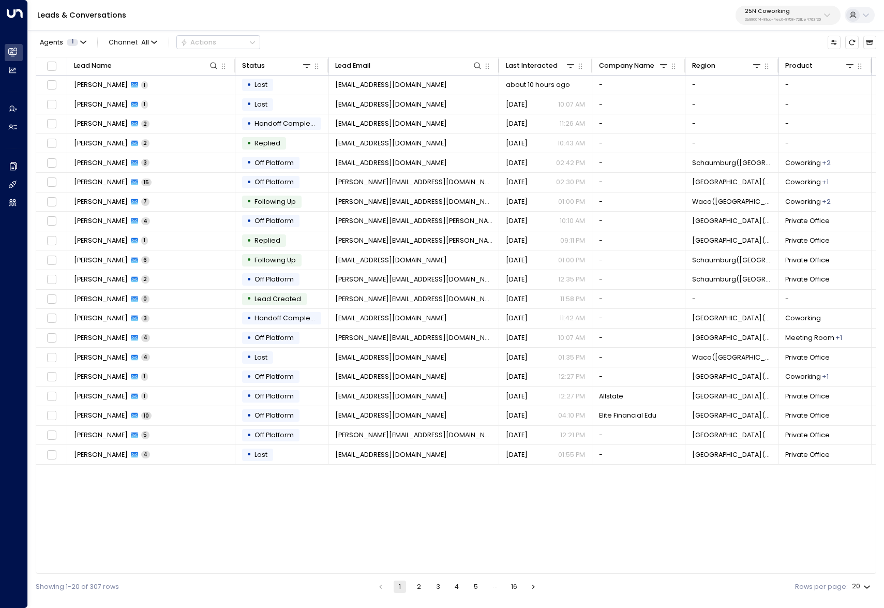
click at [808, 20] on p "3b9800f4-81ca-4ec0-8758-72fbe4763f36" at bounding box center [783, 20] width 76 height 4
type input "********"
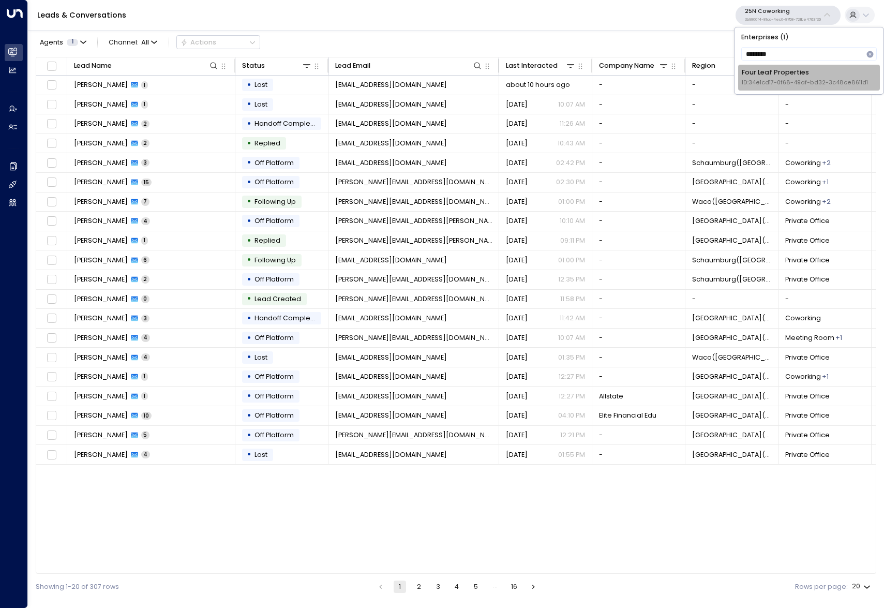
click at [785, 71] on div "Four Leaf Properties ID: 34e1cd17-0f68-49af-bd32-3c48ce8611d1" at bounding box center [805, 77] width 126 height 19
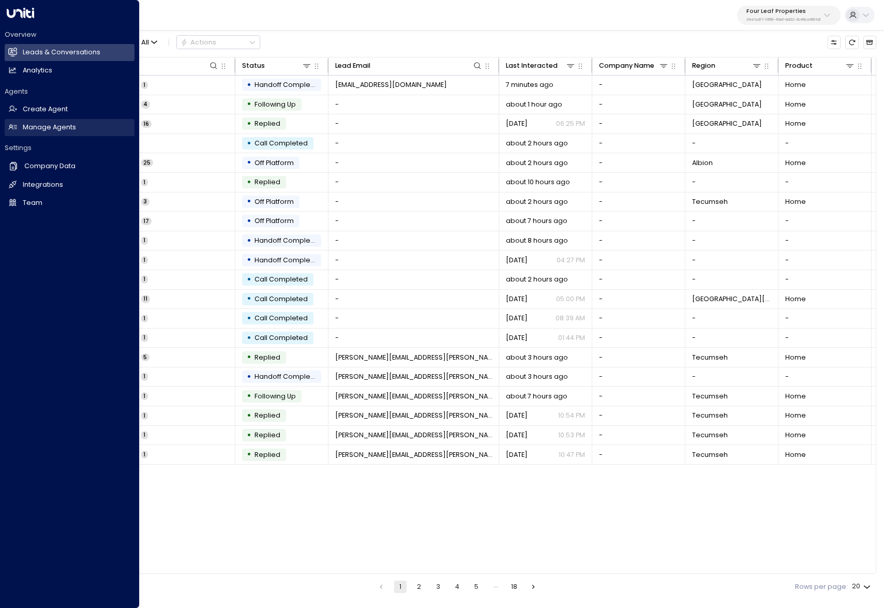
click at [16, 124] on icon at bounding box center [12, 127] width 9 height 9
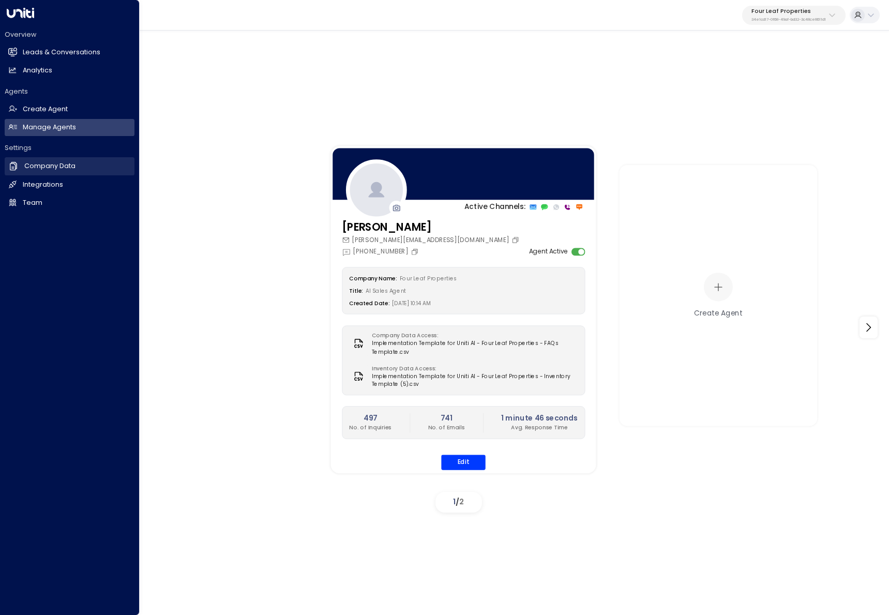
click at [14, 170] on icon at bounding box center [13, 166] width 10 height 10
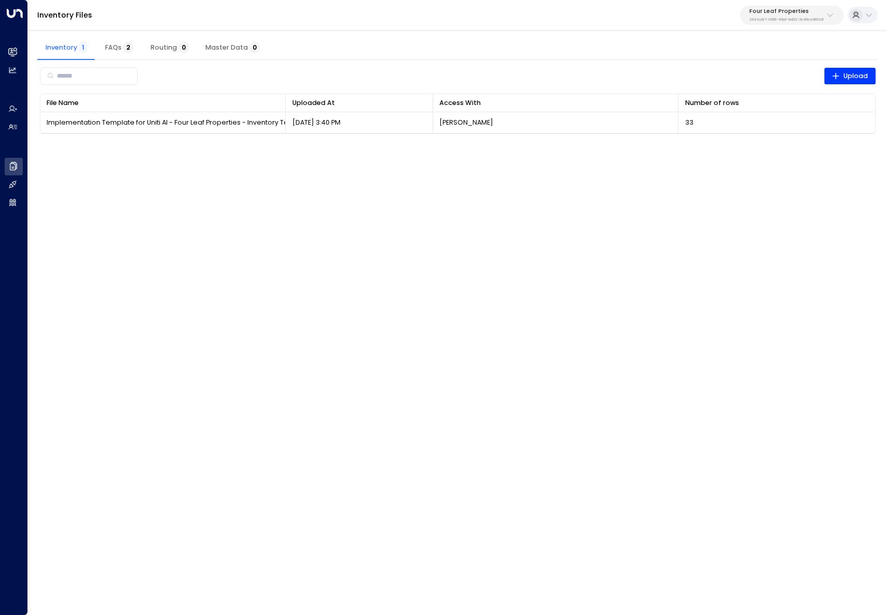
click at [231, 145] on html "Overview Leads & Conversations Leads & Conversations Analytics Analytics Agents…" at bounding box center [443, 72] width 887 height 145
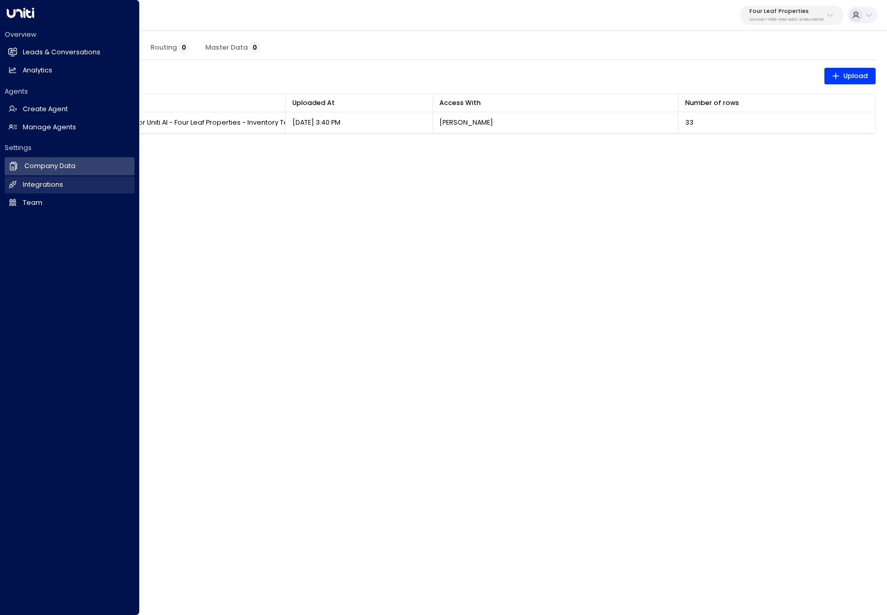
click at [21, 188] on link "Integrations Integrations" at bounding box center [70, 184] width 130 height 17
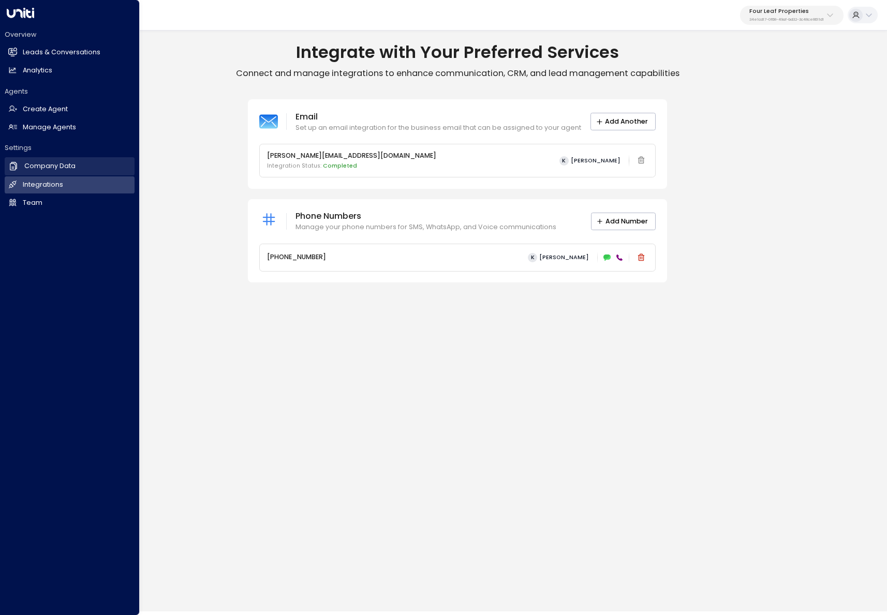
click at [12, 172] on link "Company Data Company Data" at bounding box center [70, 166] width 130 height 18
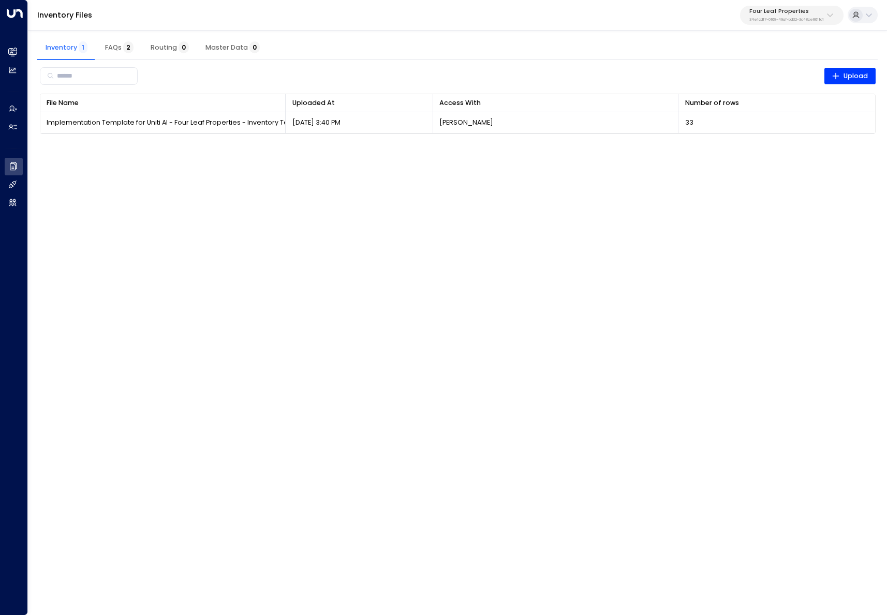
click at [362, 110] on th "Uploaded At 0" at bounding box center [359, 103] width 147 height 18
click at [164, 145] on html "Overview Leads & Conversations Leads & Conversations Analytics Analytics Agents…" at bounding box center [443, 72] width 887 height 145
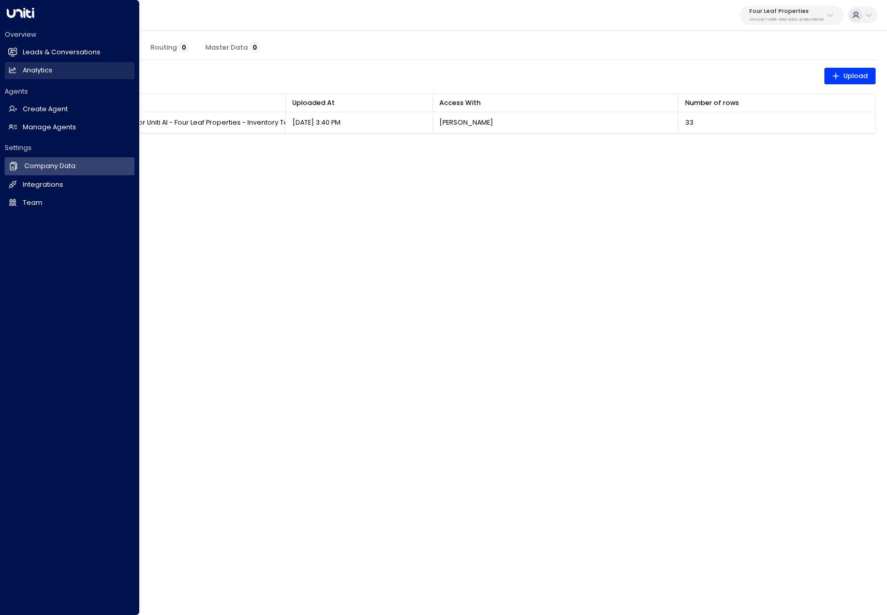
click at [17, 62] on link "Analytics Analytics" at bounding box center [70, 70] width 130 height 17
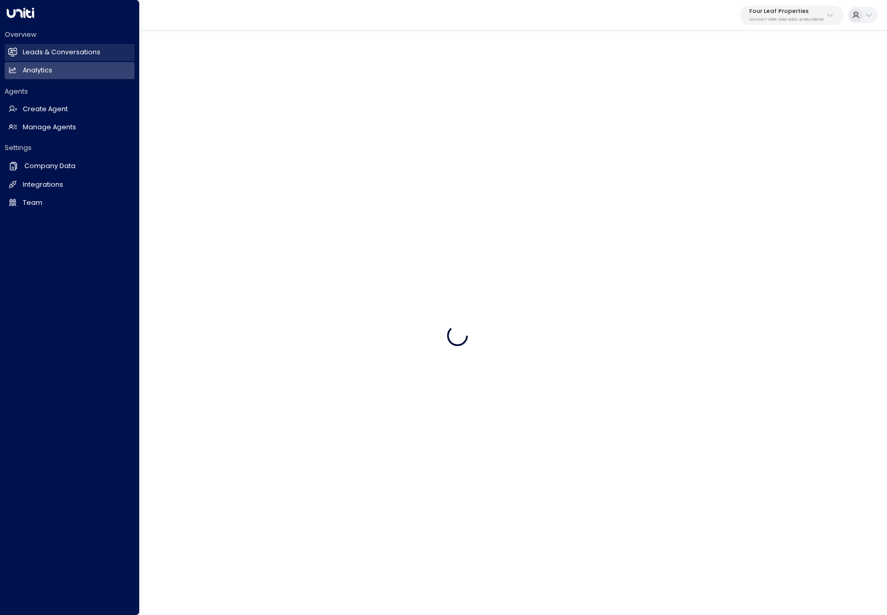
click at [22, 55] on link "Leads & Conversations Leads & Conversations" at bounding box center [70, 52] width 130 height 17
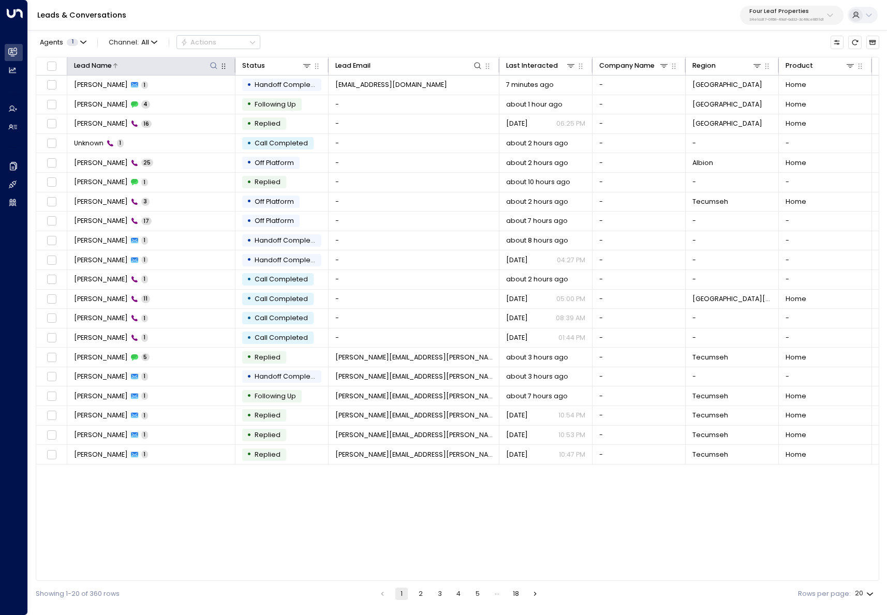
click at [212, 66] on icon at bounding box center [214, 66] width 8 height 8
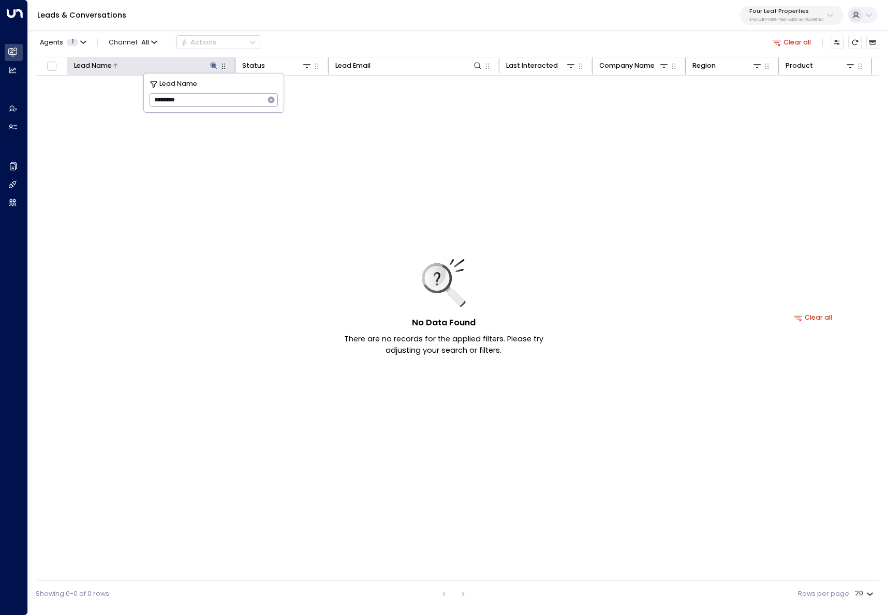
type input "********"
click at [388, 26] on div "Leads & Conversations Four Leaf Properties 34e1cd17-0f68-49af-bd32-3c48ce8611d1" at bounding box center [457, 15] width 859 height 31
drag, startPoint x: 220, startPoint y: 61, endPoint x: 215, endPoint y: 62, distance: 5.4
click at [219, 61] on div at bounding box center [223, 65] width 9 height 11
click at [214, 62] on icon at bounding box center [214, 65] width 7 height 7
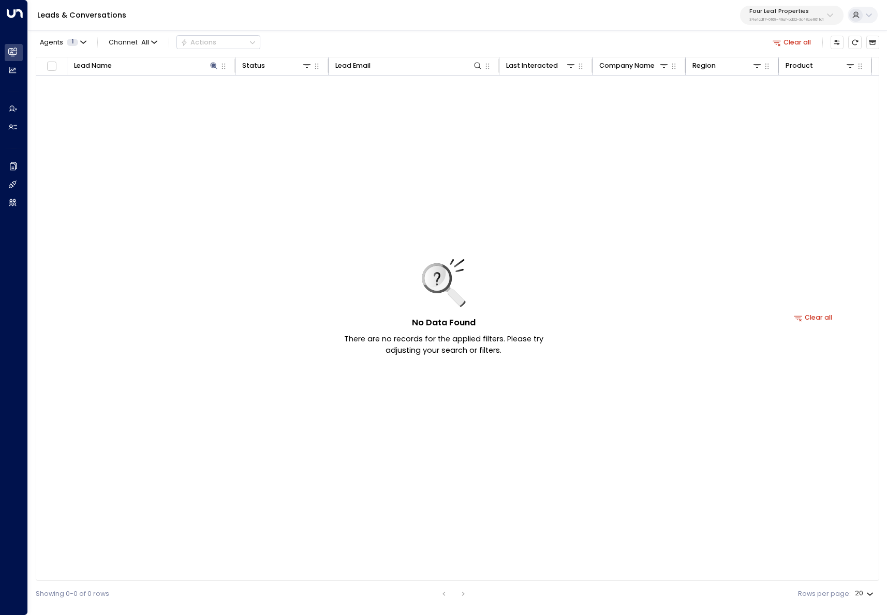
click at [794, 36] on button "Clear all" at bounding box center [792, 42] width 46 height 13
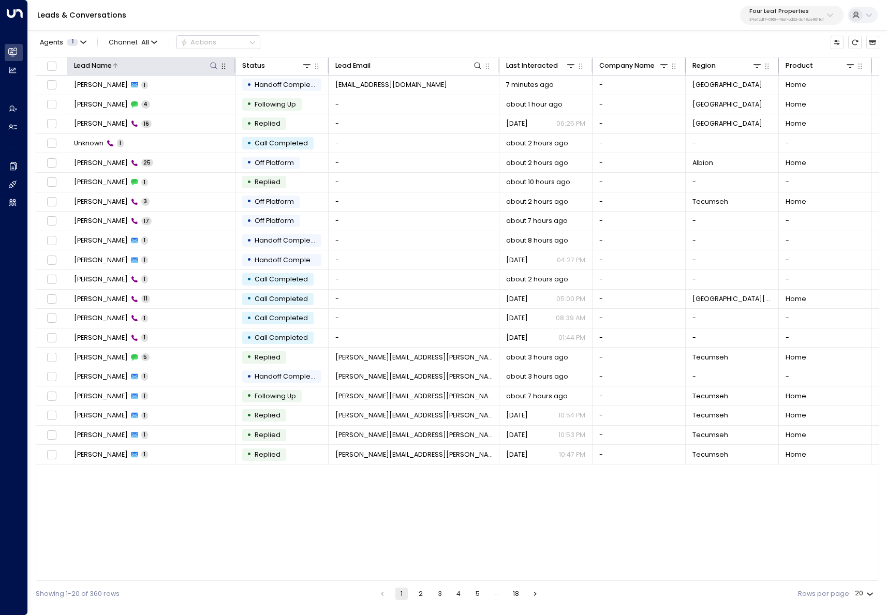
click at [210, 61] on button at bounding box center [214, 66] width 10 height 10
type input "*"
type input "****"
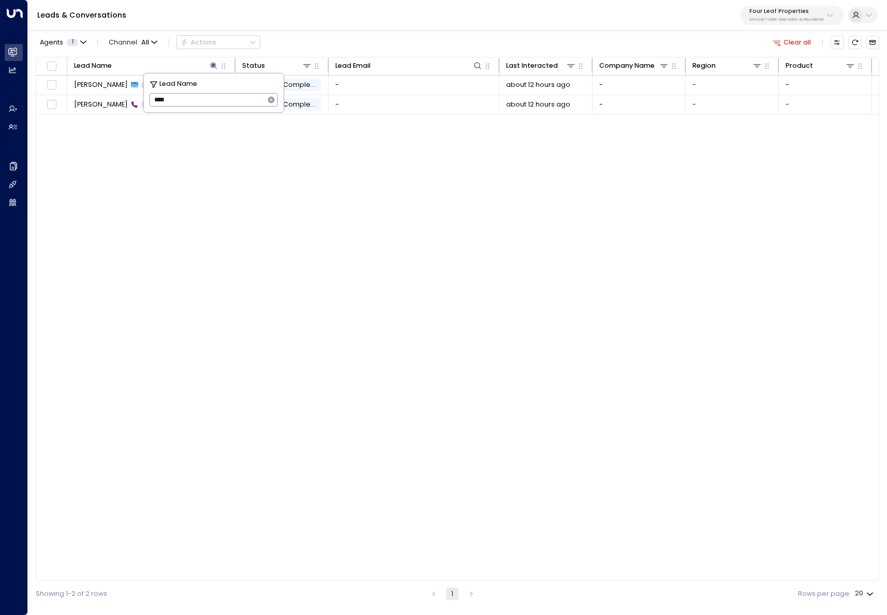
click at [235, 364] on div "Lead Name Status Lead Email Last Interacted Company Name Region Product # of pe…" at bounding box center [457, 319] width 843 height 525
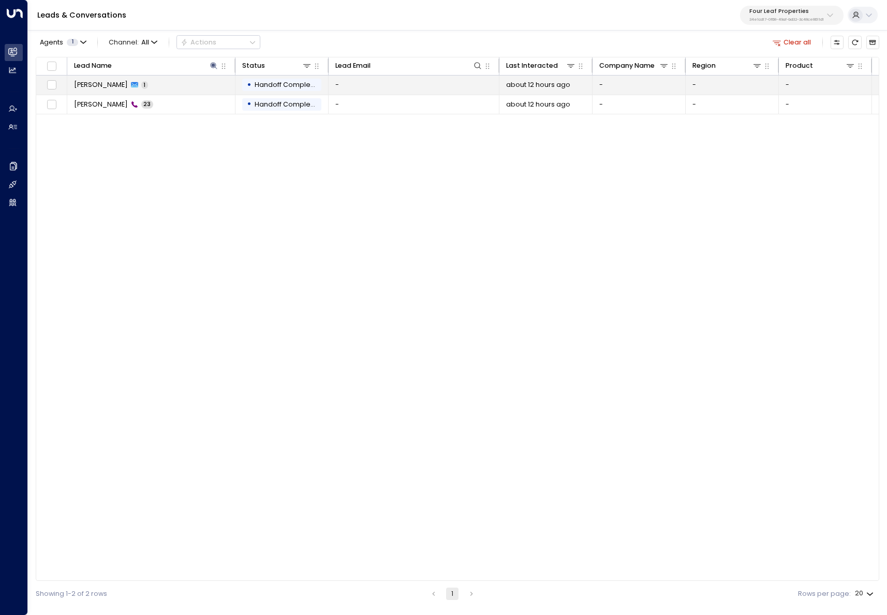
click at [130, 76] on td "Juan 1" at bounding box center [151, 85] width 168 height 19
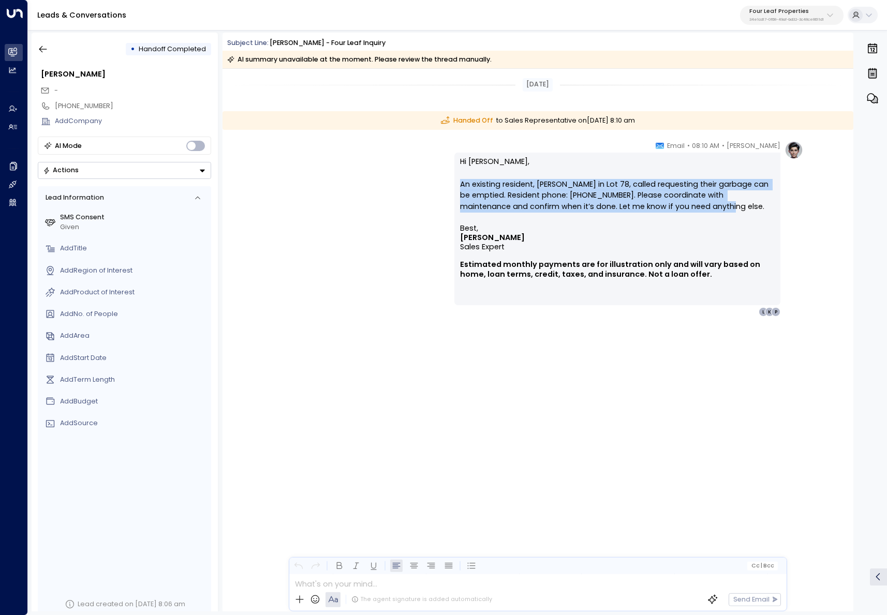
drag, startPoint x: 693, startPoint y: 207, endPoint x: 445, endPoint y: 185, distance: 248.8
click at [445, 185] on div "Katie Olson • 08:10 AM • Email Hi Brittney, An existing resident, Juan in Lot 7…" at bounding box center [537, 229] width 531 height 176
copy p "An existing resident, Juan in Lot 78, called requesting their garbage can be em…"
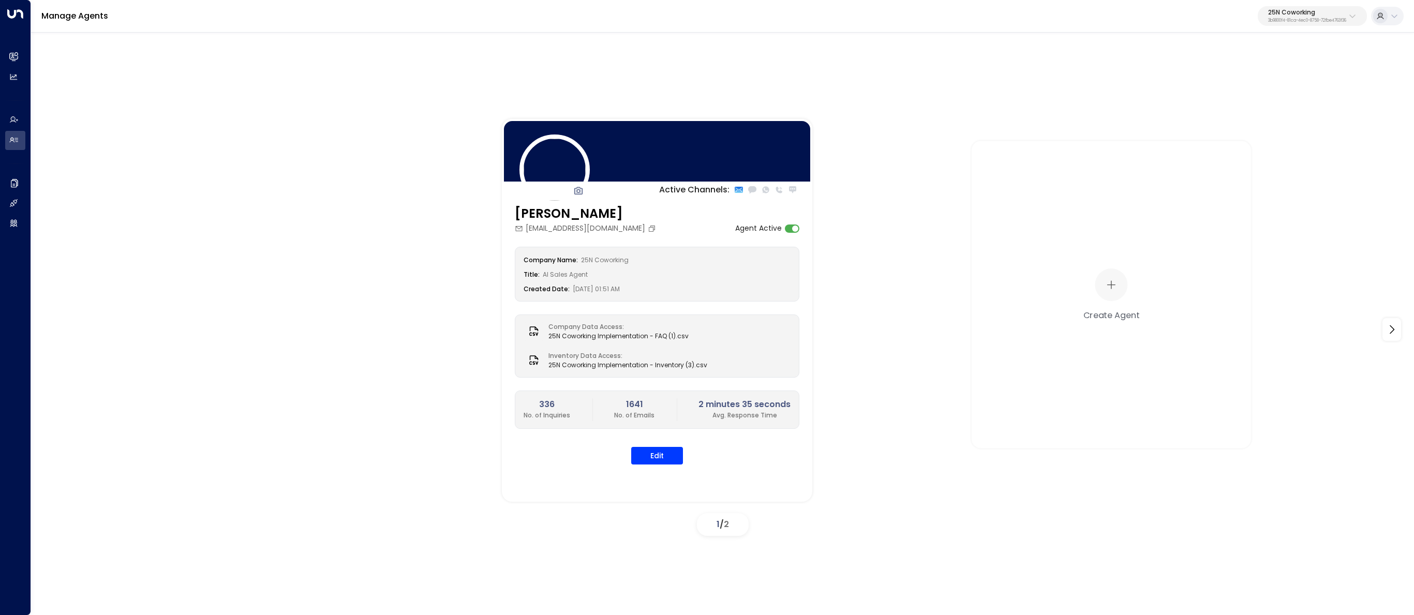
click at [1290, 15] on p "25N Coworking" at bounding box center [1307, 12] width 78 height 6
type input "*********"
click at [1231, 72] on div "Four Leaf Properties ID: 34e1cd17-0f68-49af-bd32-3c48ce8611d1" at bounding box center [1278, 81] width 138 height 21
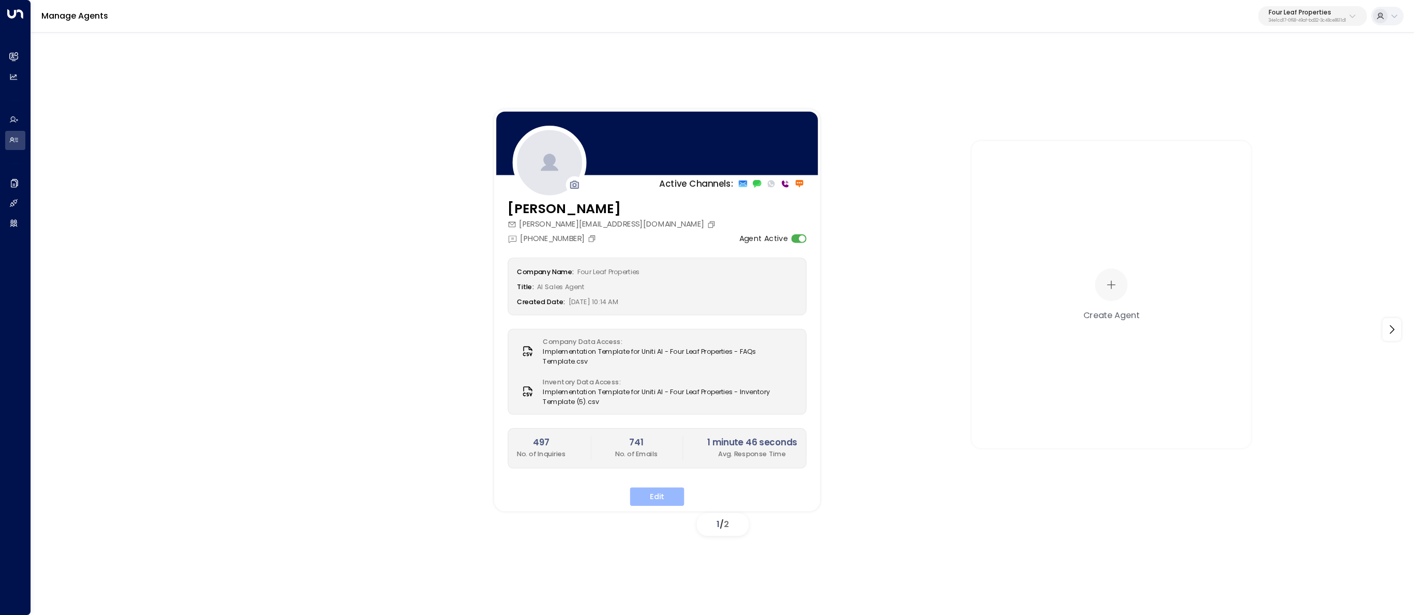
click at [643, 497] on button "Edit" at bounding box center [657, 496] width 54 height 19
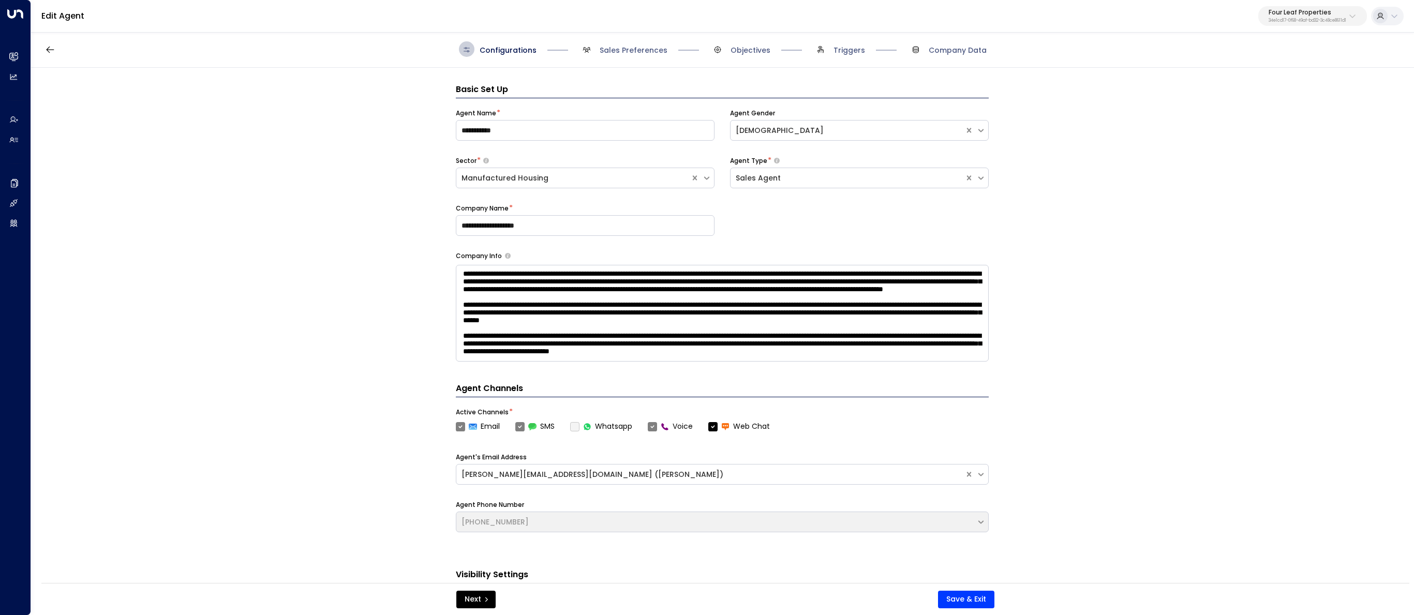
scroll to position [16, 0]
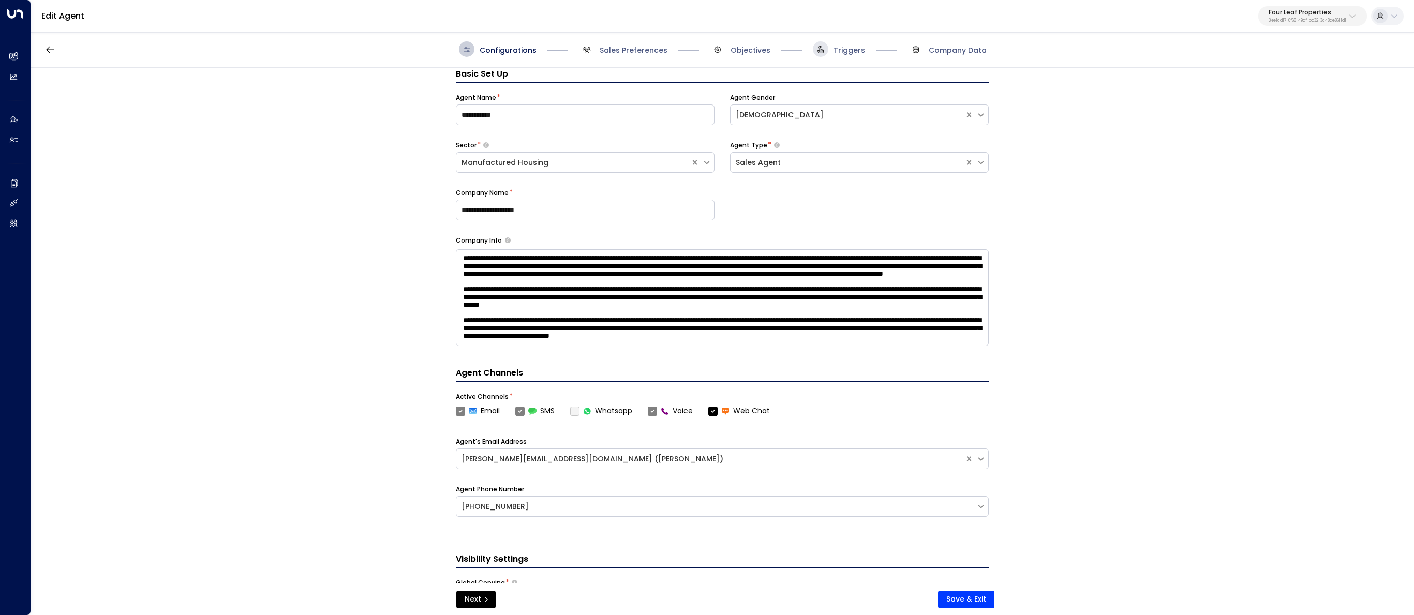
drag, startPoint x: 838, startPoint y: 44, endPoint x: 827, endPoint y: 47, distance: 11.3
click at [838, 44] on span "Triggers" at bounding box center [839, 49] width 52 height 16
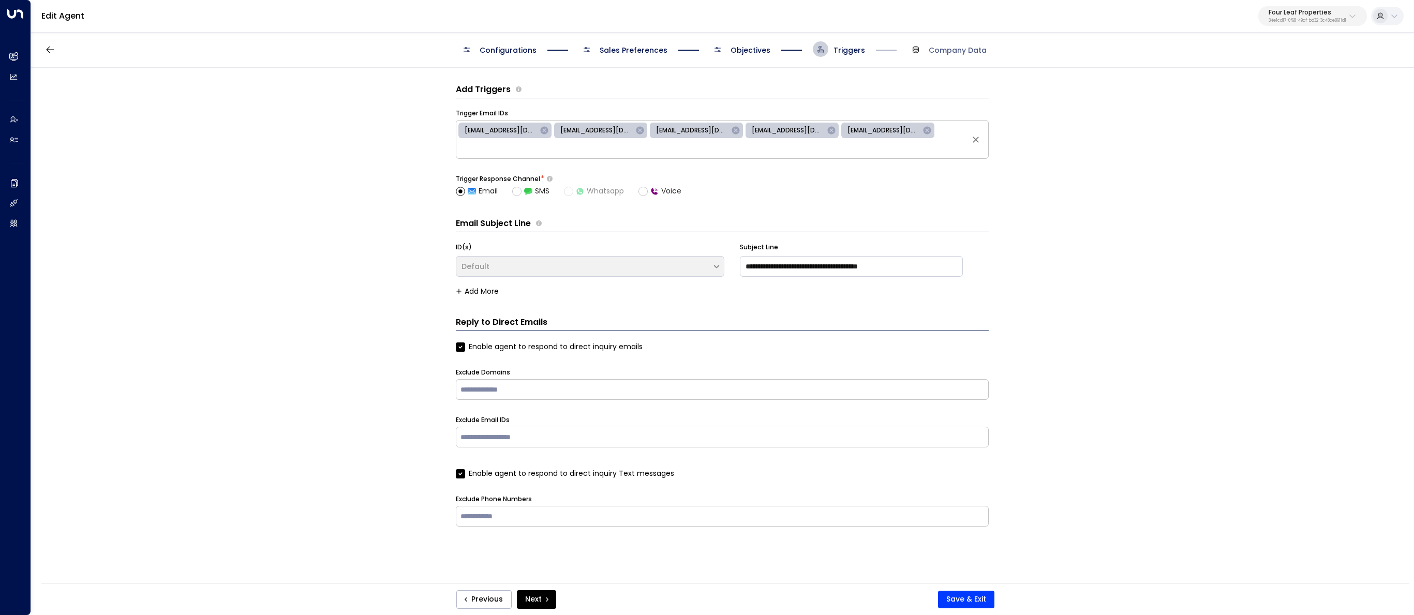
click at [742, 44] on span "Objectives" at bounding box center [740, 49] width 61 height 16
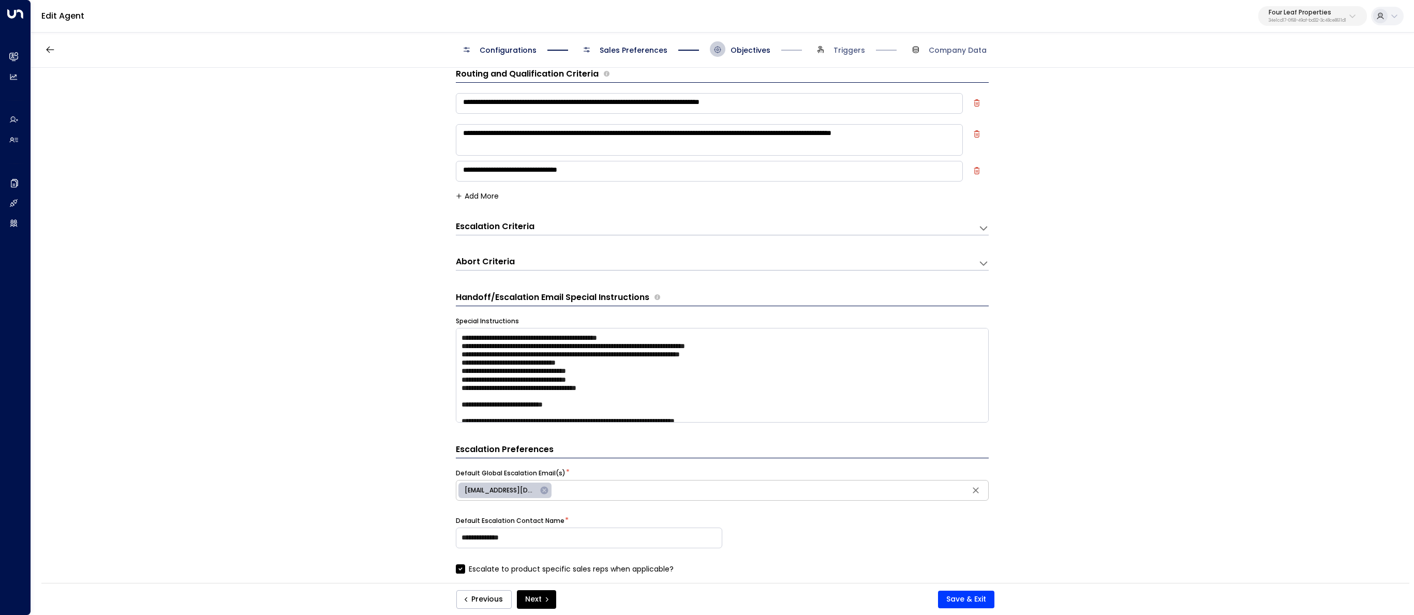
click at [505, 225] on h3 "Escalation Criteria" at bounding box center [495, 227] width 79 height 12
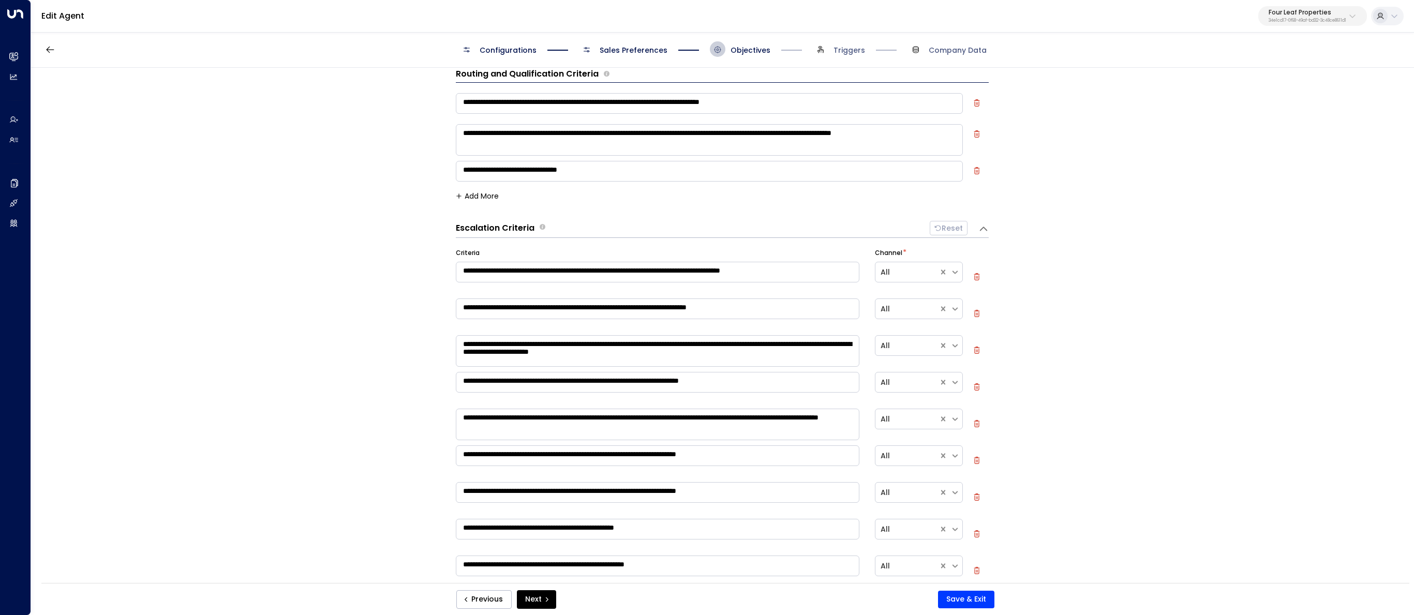
click at [738, 360] on textarea "**********" at bounding box center [658, 351] width 404 height 32
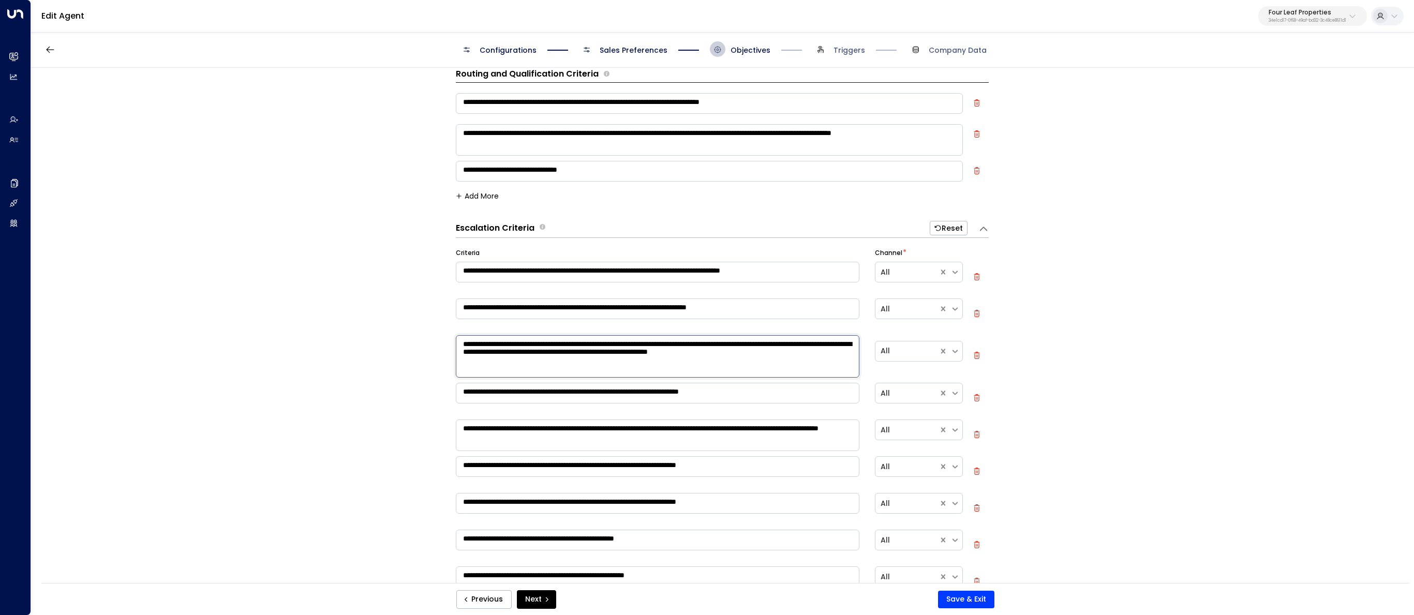
paste textarea "**********"
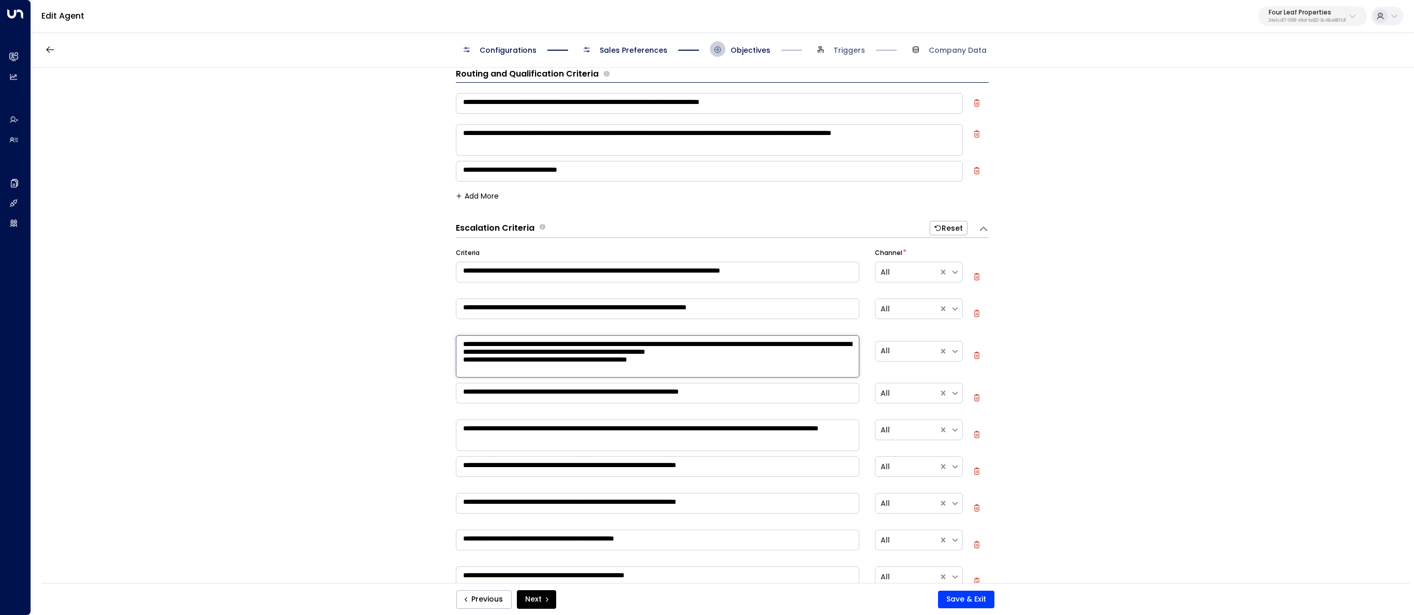
scroll to position [22, 0]
paste textarea "**********"
click at [717, 373] on textarea "**********" at bounding box center [658, 356] width 404 height 42
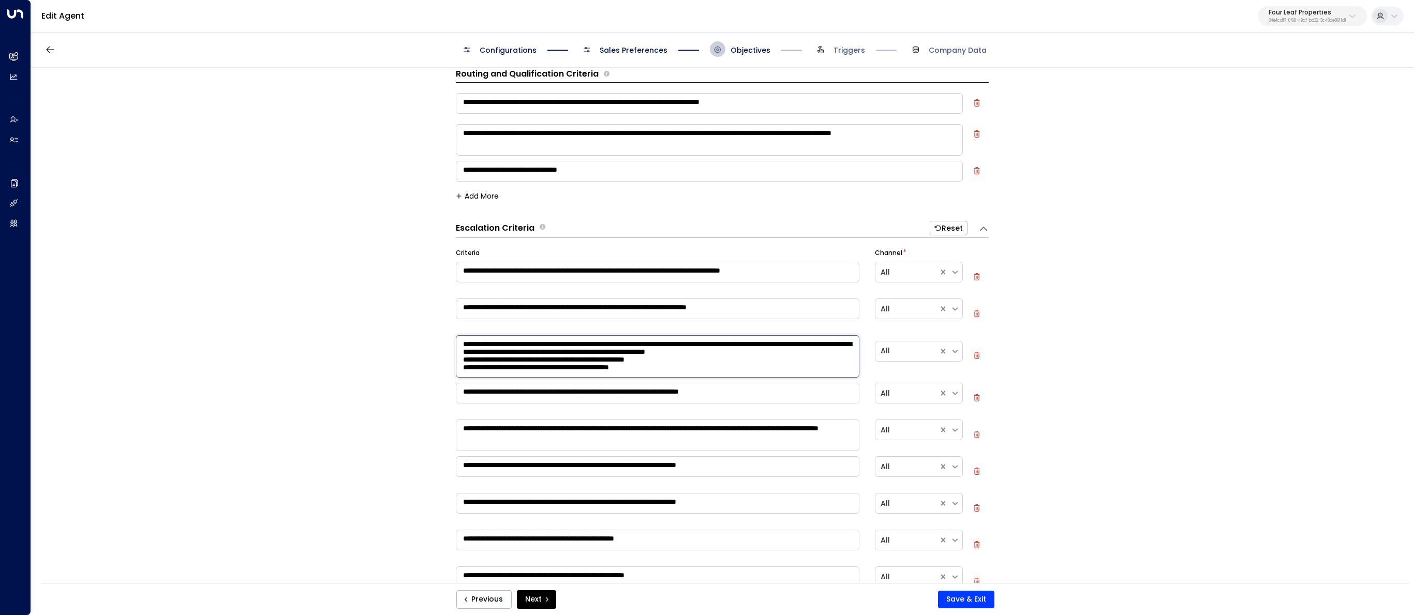
scroll to position [33, 0]
paste textarea "**********"
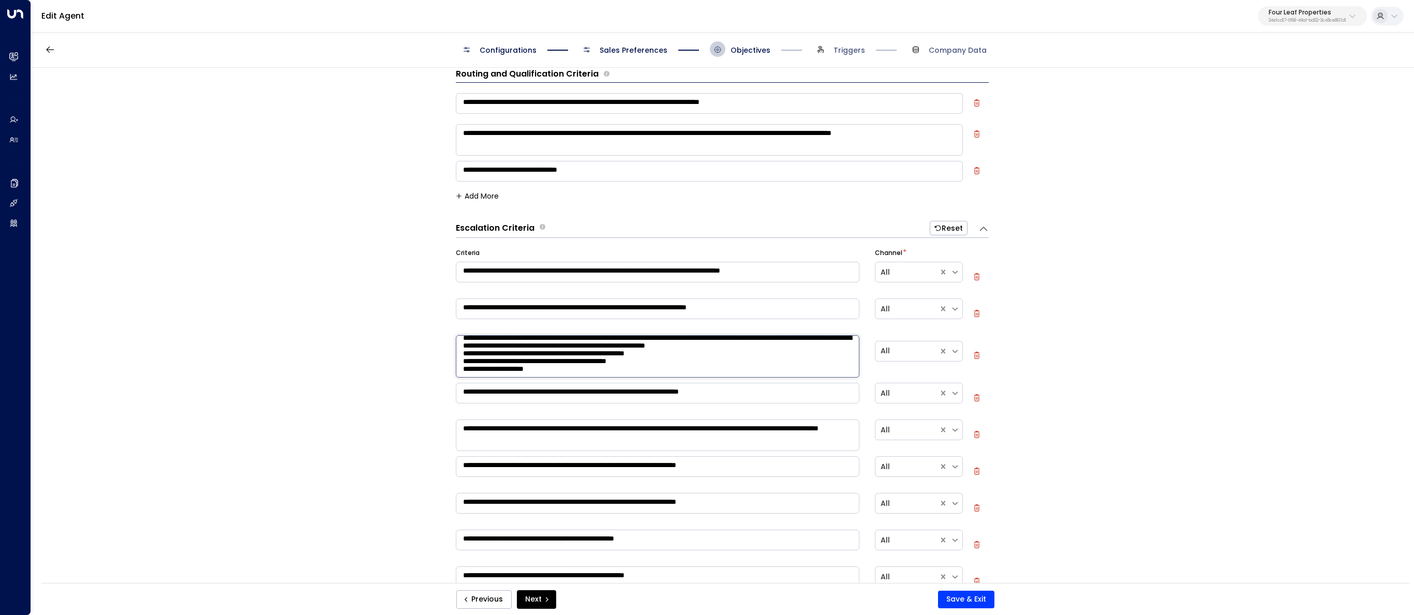
paste textarea "**********"
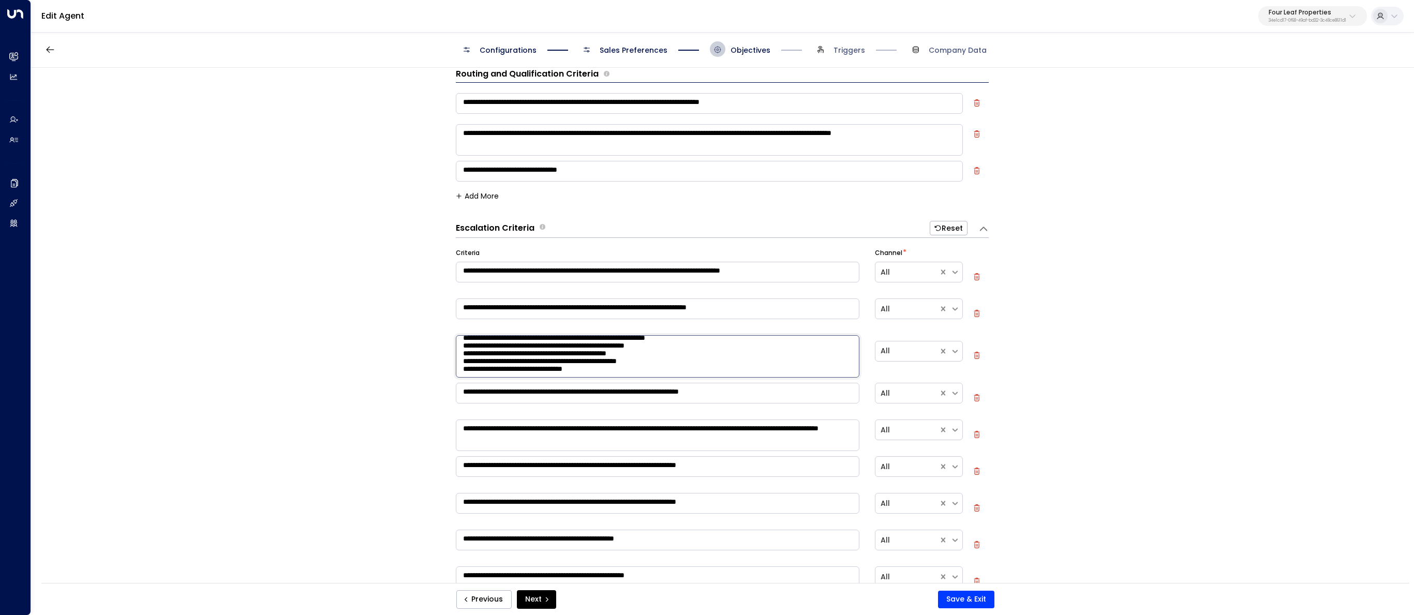
paste textarea "**********"
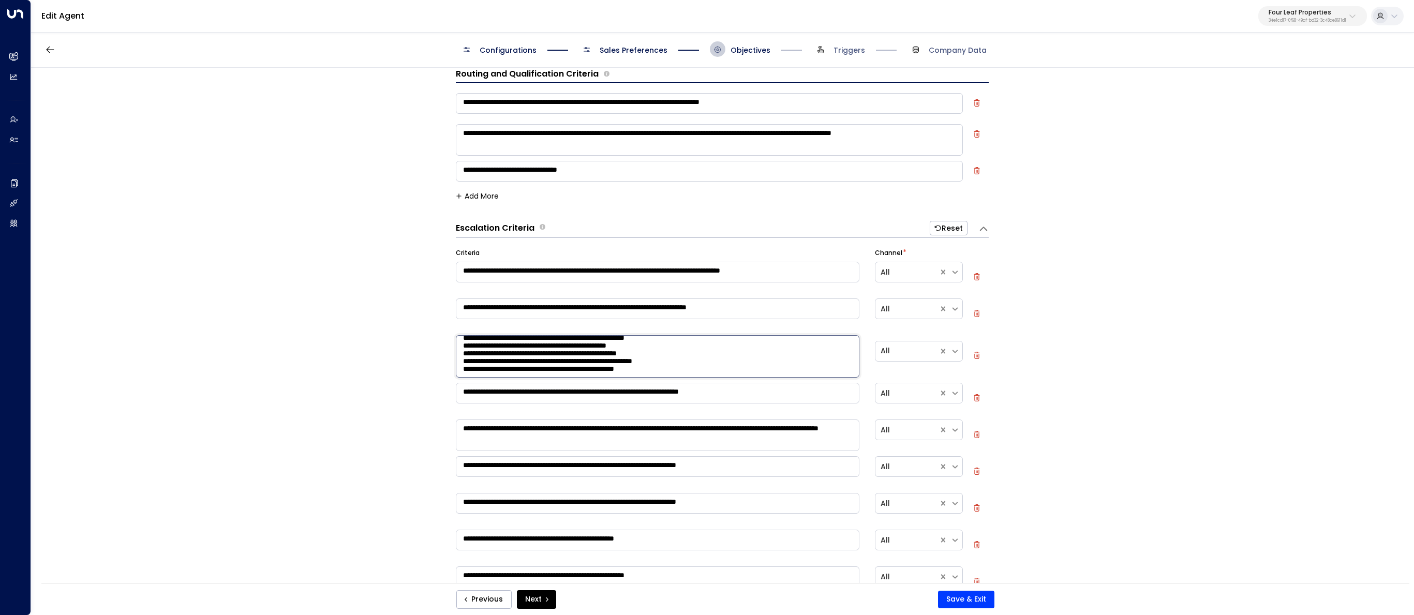
scroll to position [60, 0]
paste textarea "**********"
type textarea "**********"
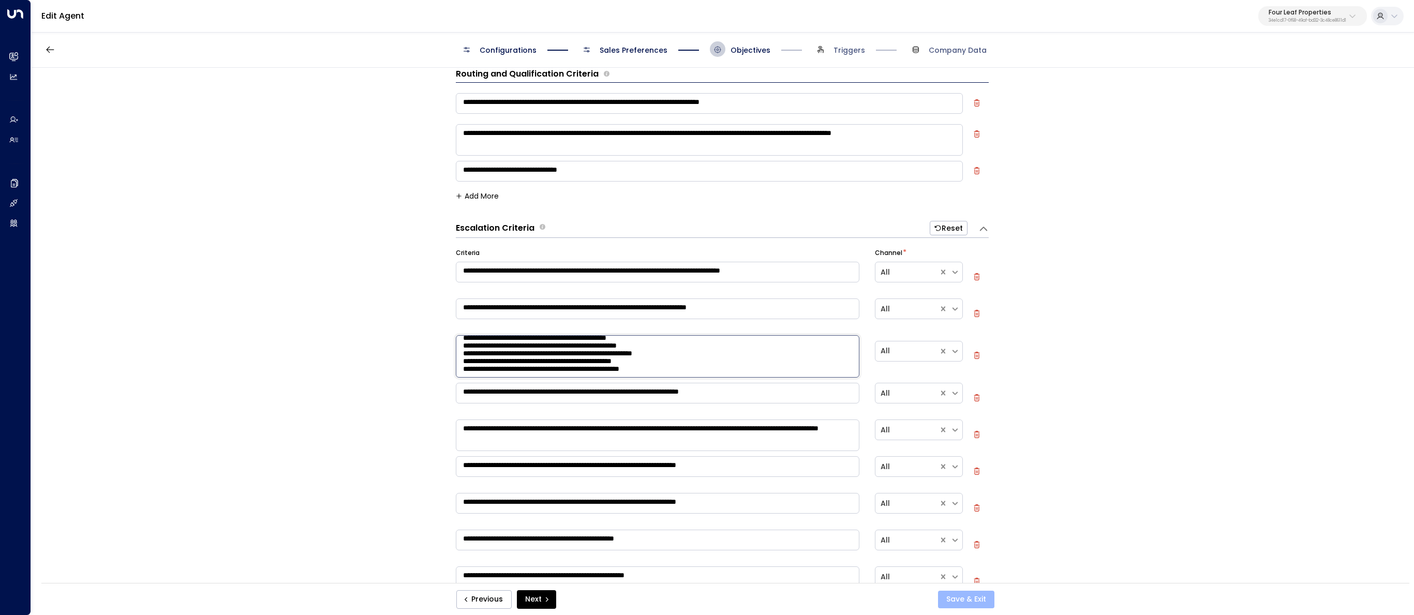
click at [953, 599] on button "Save & Exit" at bounding box center [966, 600] width 56 height 18
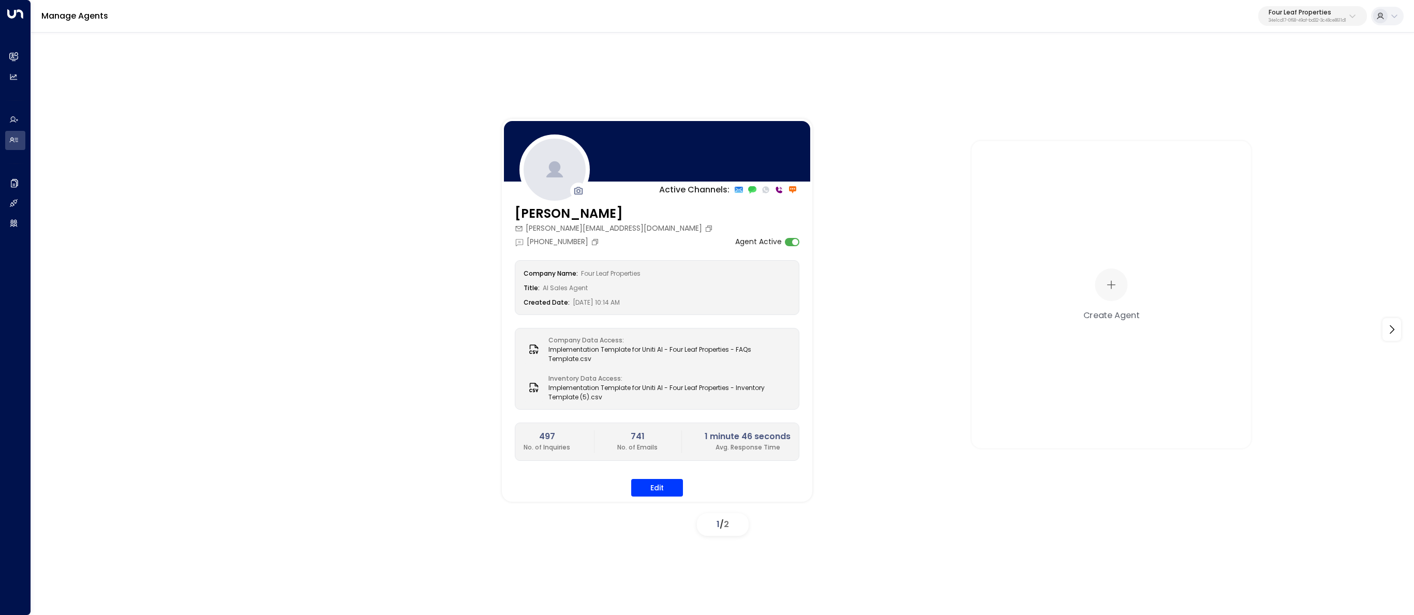
click at [1337, 20] on p "34e1cd17-0f68-49af-bd32-3c48ce8611d1" at bounding box center [1308, 21] width 78 height 4
type input "*****"
click at [1291, 85] on span "ID: d62b4f3b-a803-4355-9bc8-4e5b658db589" at bounding box center [1284, 87] width 151 height 9
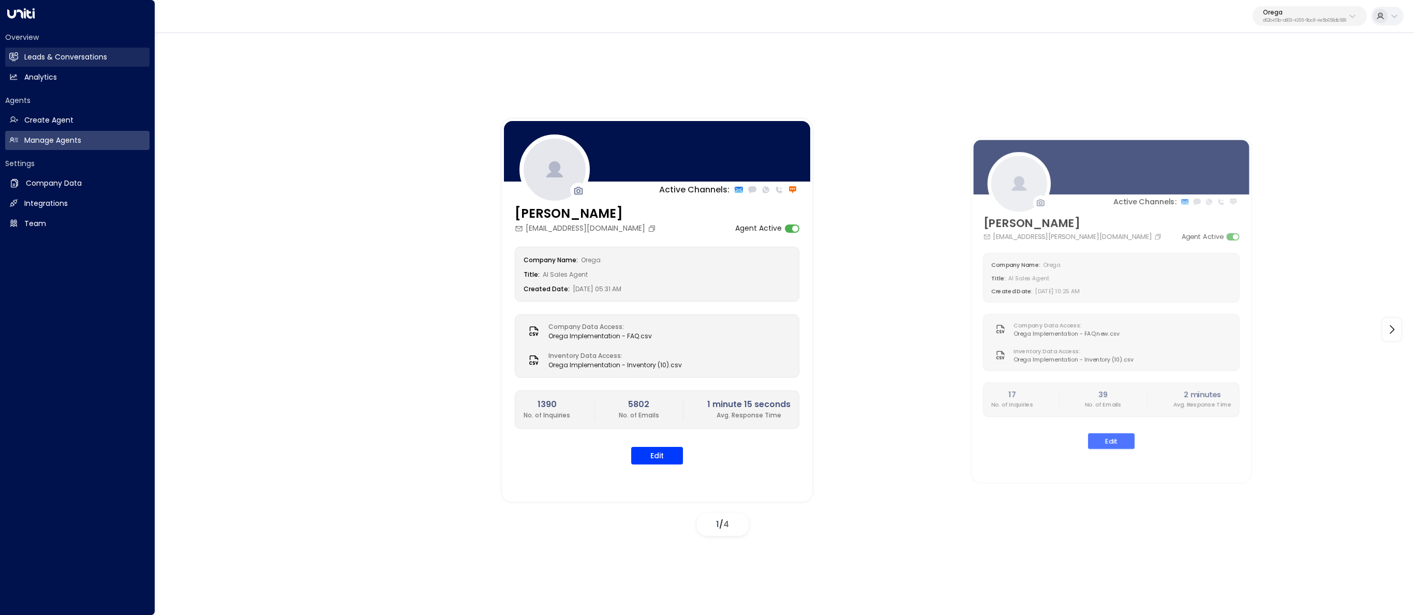
click at [17, 56] on icon at bounding box center [13, 56] width 9 height 9
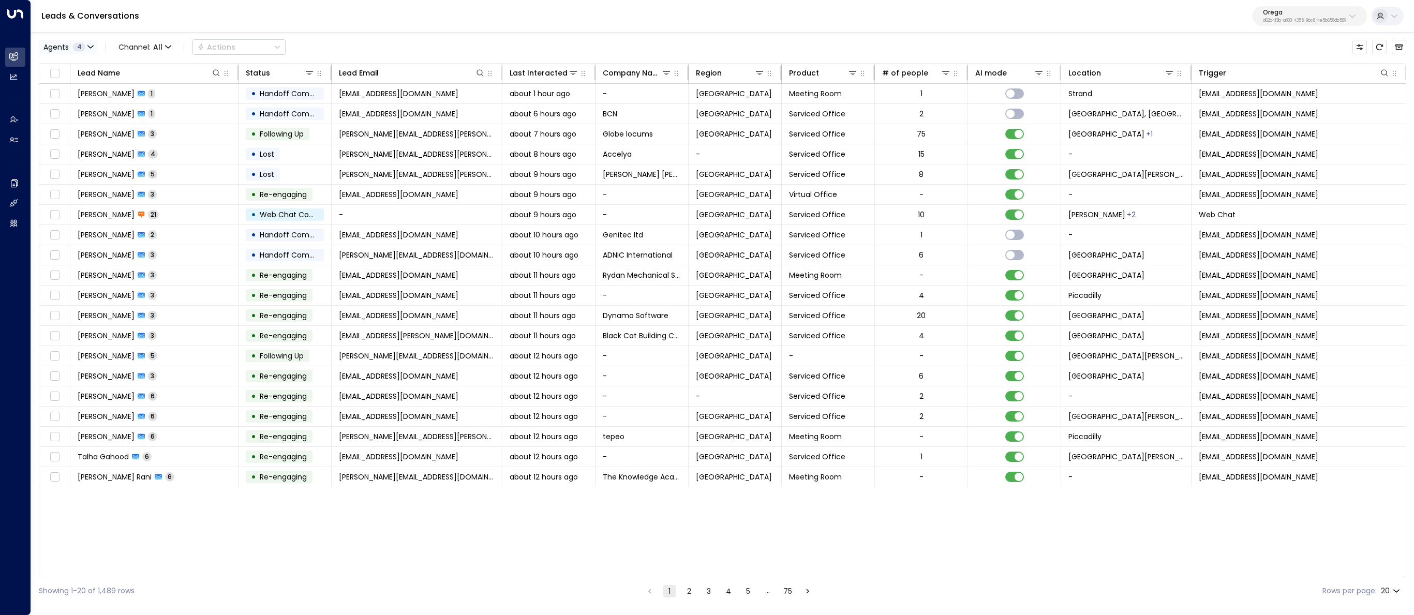
click at [91, 46] on icon "button" at bounding box center [90, 47] width 6 height 6
click at [100, 145] on button "Clear" at bounding box center [99, 142] width 21 height 8
click at [89, 118] on div "[PERSON_NAME]" at bounding box center [84, 115] width 57 height 11
click at [171, 143] on button "Apply" at bounding box center [175, 142] width 30 height 14
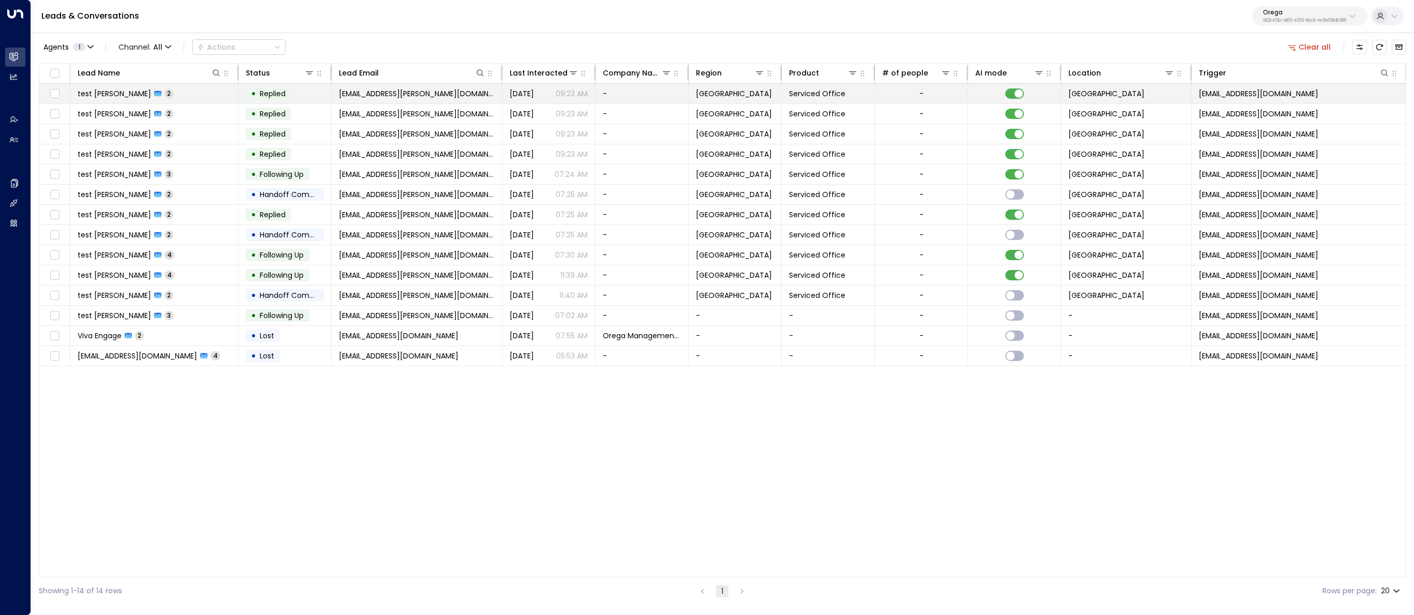
click at [101, 100] on td "test Sanghera 2" at bounding box center [154, 94] width 168 height 20
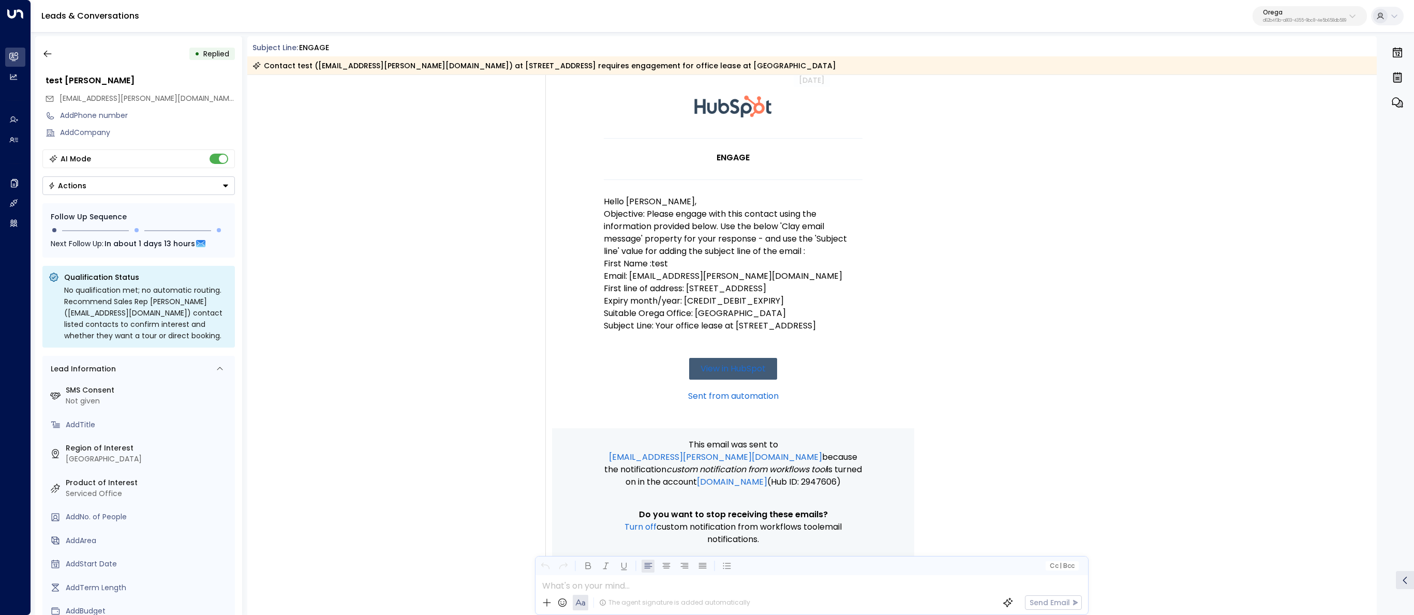
scroll to position [143, 0]
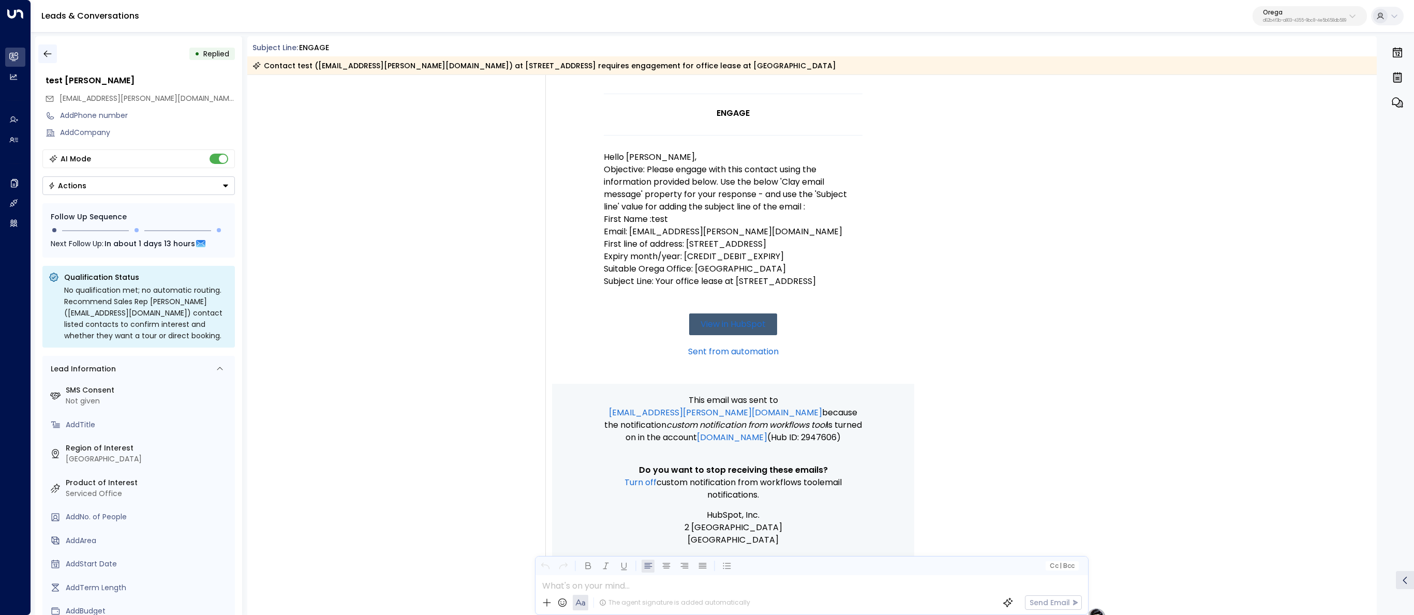
click at [50, 54] on icon "button" at bounding box center [47, 54] width 8 height 7
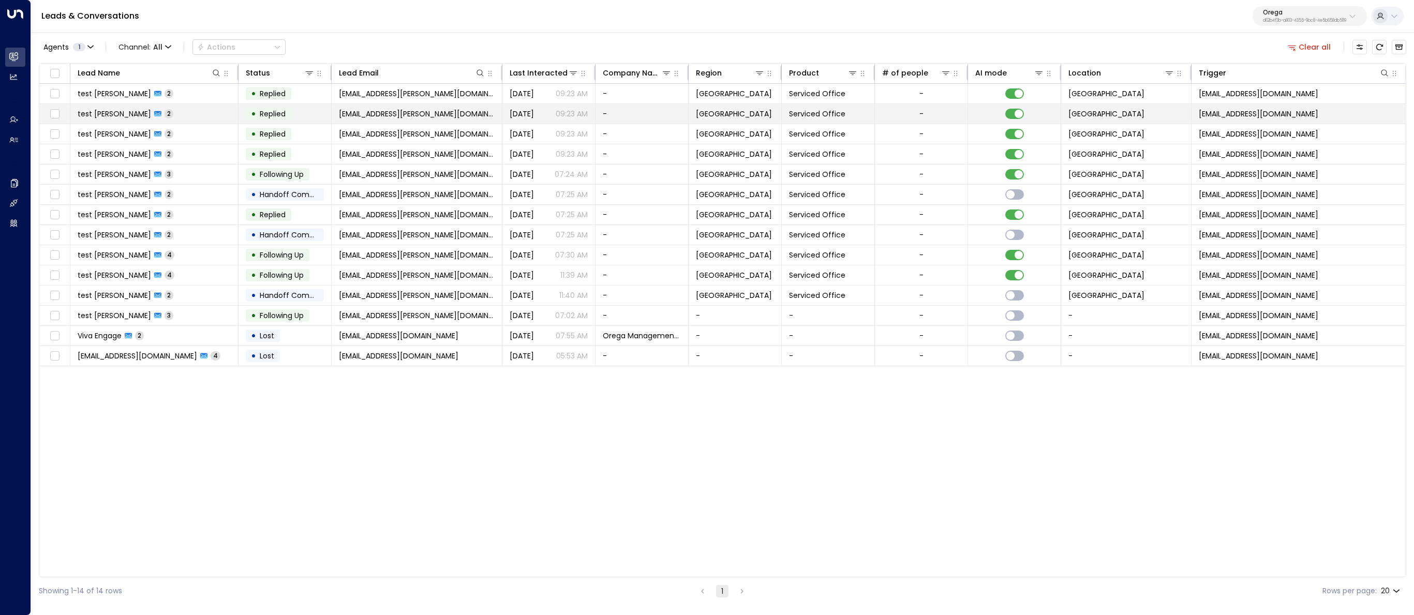
click at [161, 122] on td "test Sanghera 2" at bounding box center [154, 114] width 168 height 20
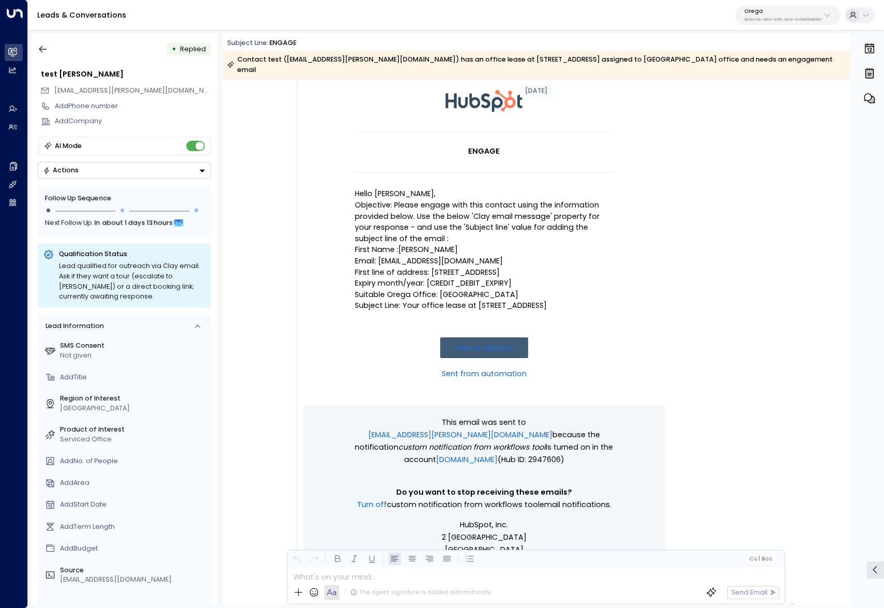
scroll to position [23, 0]
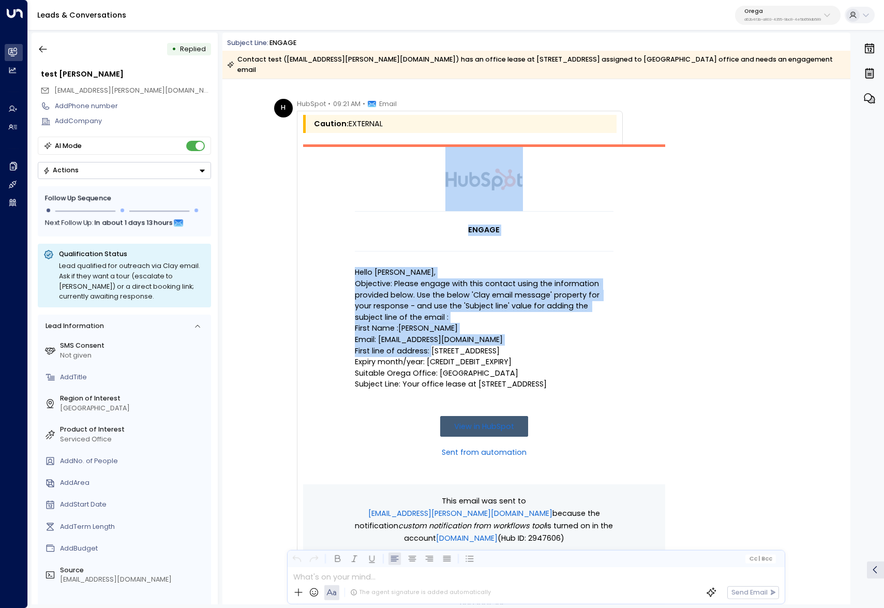
drag, startPoint x: 355, startPoint y: 340, endPoint x: 430, endPoint y: 344, distance: 75.1
click at [430, 344] on td "ENGAGE Hello Alex, Objective: Please engage with this contact using the informa…" at bounding box center [484, 314] width 362 height 340
click at [430, 346] on p "First line of address: 25 Hill Street" at bounding box center [484, 351] width 259 height 11
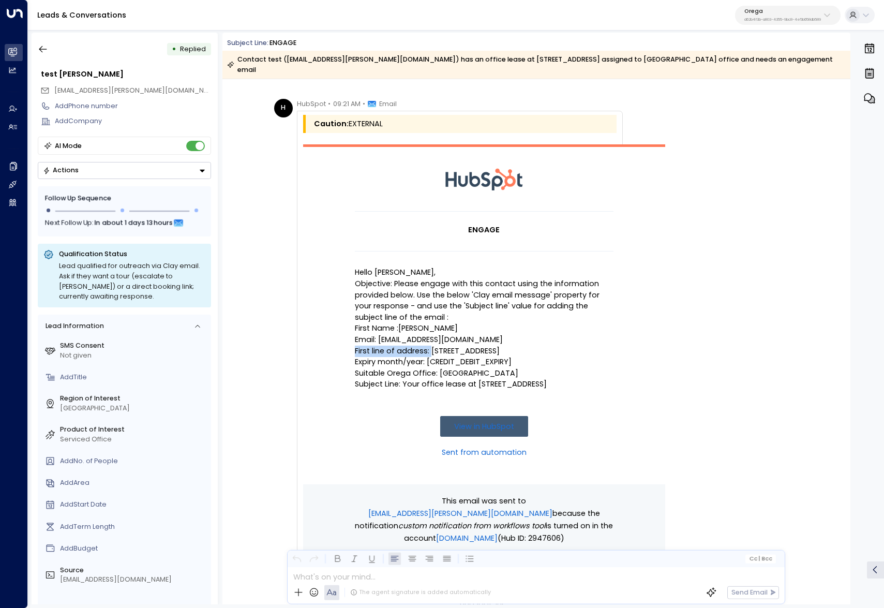
copy p "First line of address:"
drag, startPoint x: 428, startPoint y: 342, endPoint x: 354, endPoint y: 342, distance: 74.0
click at [355, 346] on p "First line of address: 25 Hill Street" at bounding box center [484, 351] width 259 height 11
click at [393, 323] on p "First Name :[PERSON_NAME]" at bounding box center [484, 328] width 259 height 11
drag, startPoint x: 384, startPoint y: 318, endPoint x: 355, endPoint y: 319, distance: 29.0
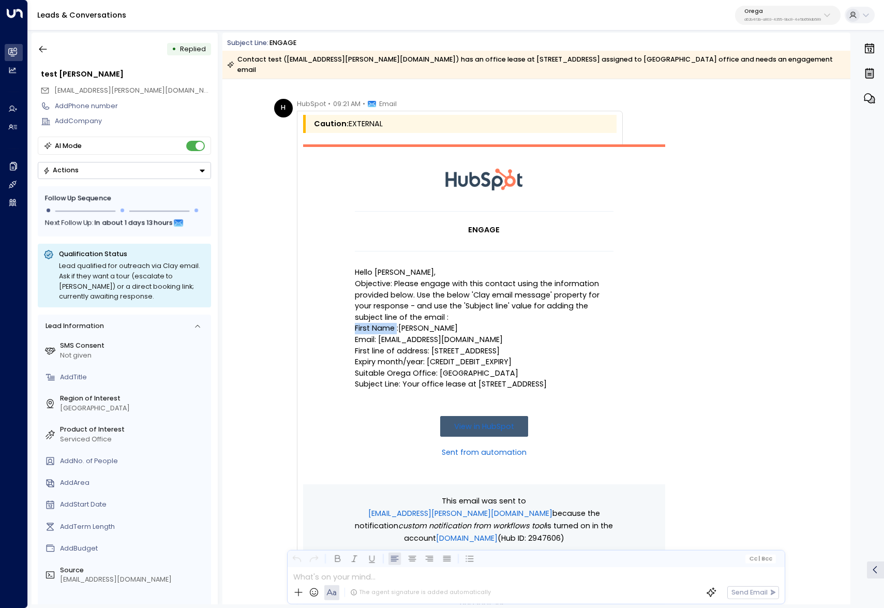
click at [355, 323] on p "First Name :[PERSON_NAME]" at bounding box center [484, 328] width 259 height 11
copy p "First Name"
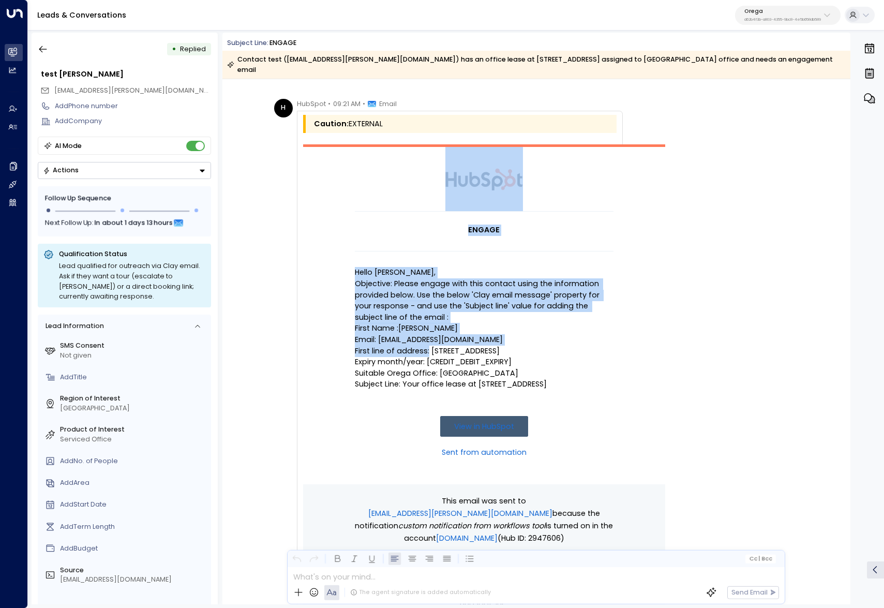
drag, startPoint x: 426, startPoint y: 341, endPoint x: 345, endPoint y: 339, distance: 81.3
click at [345, 339] on td "ENGAGE Hello Alex, Objective: Please engage with this contact using the informa…" at bounding box center [484, 314] width 362 height 340
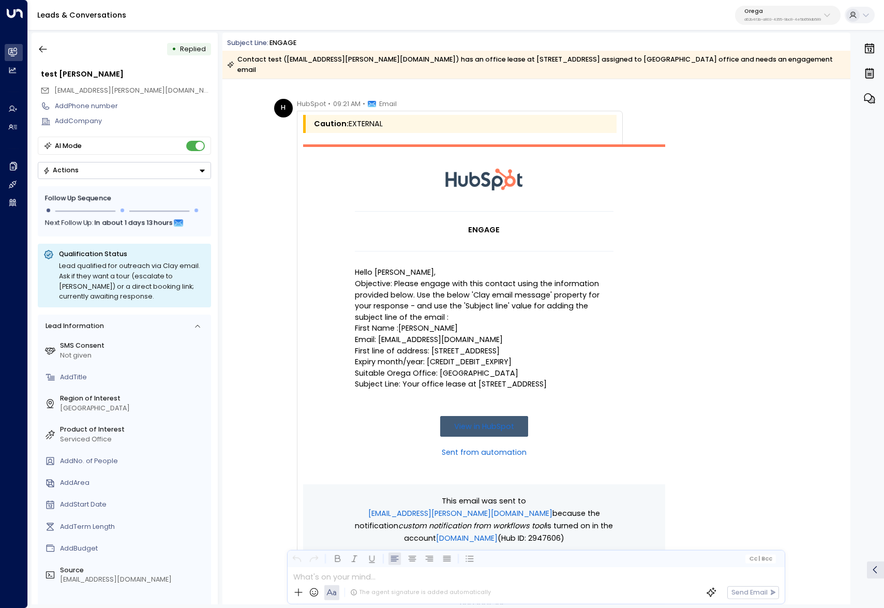
click at [318, 332] on td "ENGAGE Hello Alex, Objective: Please engage with this contact using the informa…" at bounding box center [484, 314] width 362 height 340
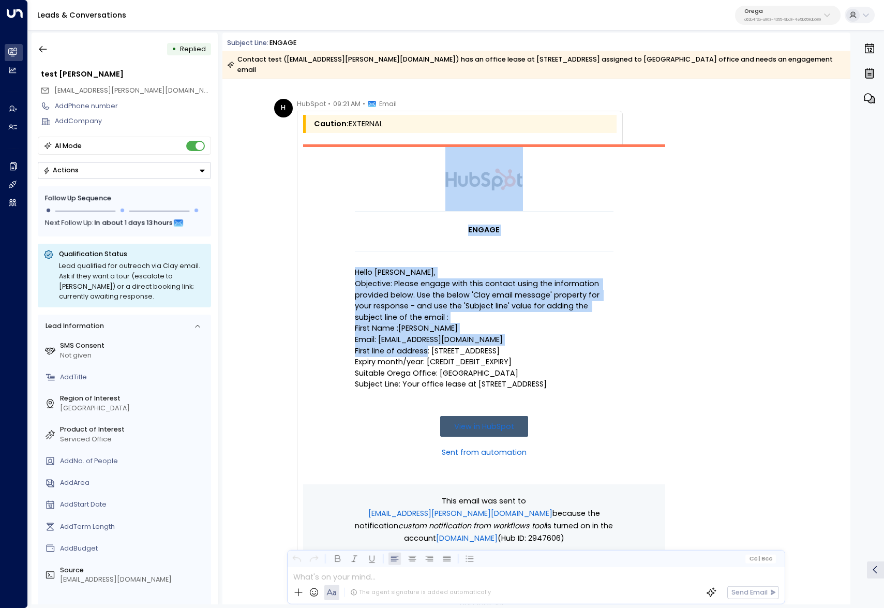
drag, startPoint x: 425, startPoint y: 342, endPoint x: 353, endPoint y: 336, distance: 72.1
click at [355, 346] on p "First line of address: 25 Hill Street" at bounding box center [484, 351] width 259 height 11
copy td "ENGAGE Hello Alex, Objective: Please engage with this contact using the informa…"
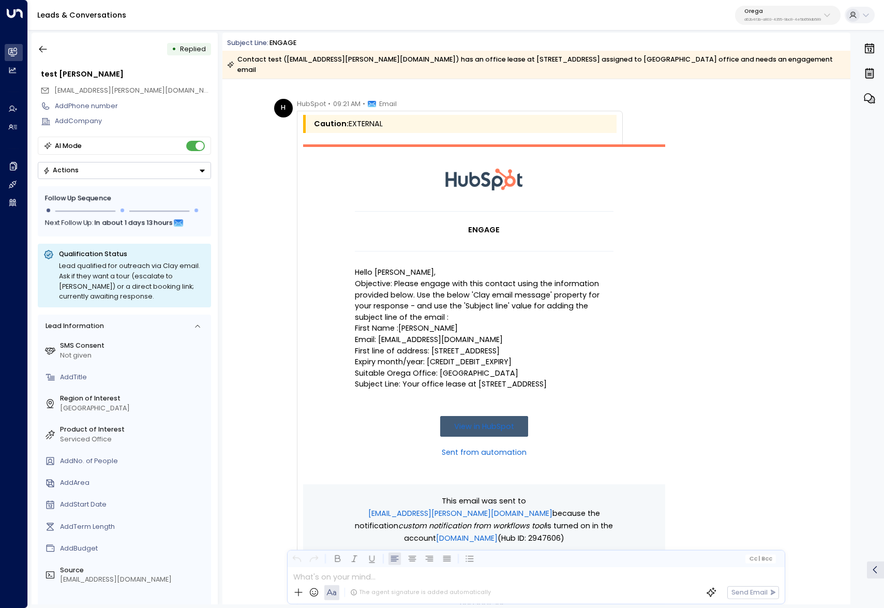
click at [362, 356] on p "Expiry month/year: [CREDIT_DEBIT_EXPIRY]" at bounding box center [484, 361] width 259 height 11
drag, startPoint x: 422, startPoint y: 339, endPoint x: 413, endPoint y: 339, distance: 8.8
click at [413, 346] on p "First line of address: 25 Hill Street" at bounding box center [484, 351] width 259 height 11
copy p "First line of address"
drag, startPoint x: 423, startPoint y: 340, endPoint x: 354, endPoint y: 339, distance: 69.3
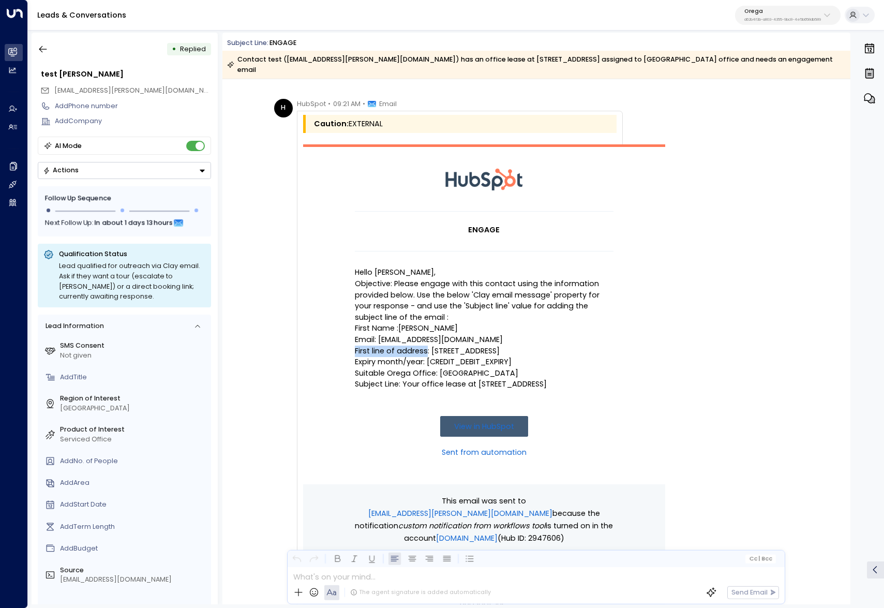
click at [355, 346] on p "First line of address: 25 Hill Street" at bounding box center [484, 351] width 259 height 11
drag, startPoint x: 433, startPoint y: 363, endPoint x: 354, endPoint y: 361, distance: 79.2
click at [355, 368] on p "Suitable Orega Office: Gracechurch Street" at bounding box center [484, 373] width 259 height 11
copy p "Suitable Orega Office"
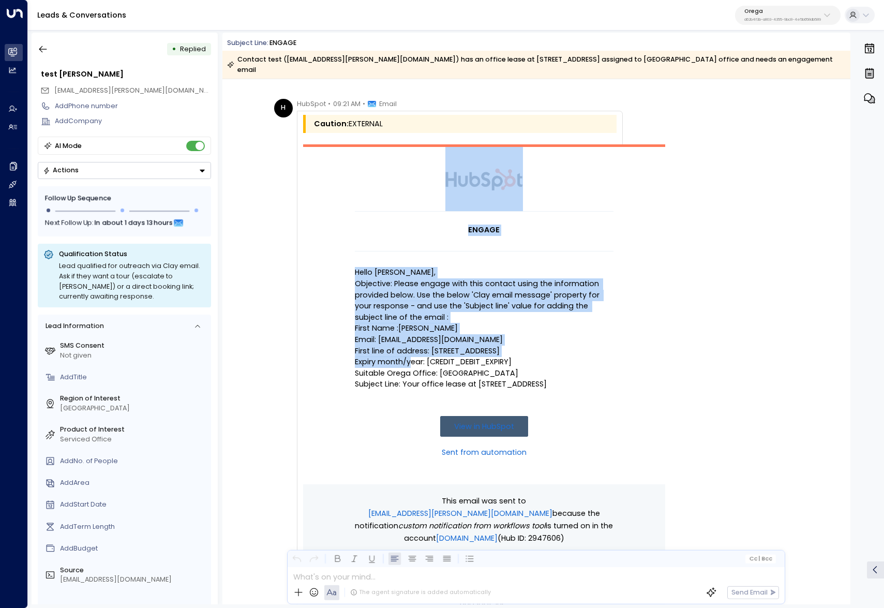
drag, startPoint x: 353, startPoint y: 351, endPoint x: 409, endPoint y: 350, distance: 55.4
click at [409, 350] on td "ENGAGE Hello Alex, Objective: Please engage with this contact using the informa…" at bounding box center [484, 314] width 362 height 340
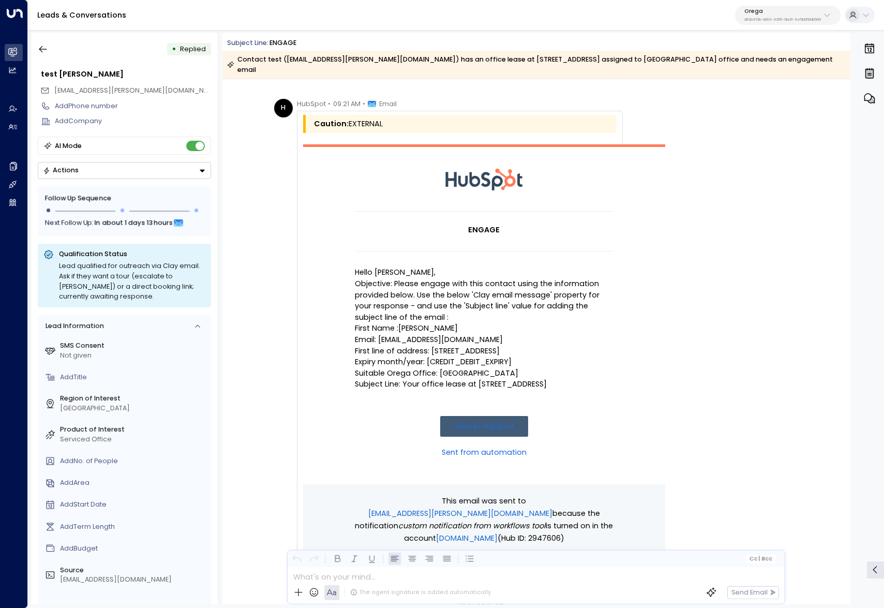
click at [423, 356] on p "Expiry month/year: [CREDIT_DEBIT_EXPIRY]" at bounding box center [484, 361] width 259 height 11
drag, startPoint x: 422, startPoint y: 351, endPoint x: 355, endPoint y: 350, distance: 66.7
click at [355, 356] on p "Expiry month/year: [CREDIT_DEBIT_EXPIRY]" at bounding box center [484, 361] width 259 height 11
copy p "Expiry month/year:"
click at [785, 10] on p "Orega" at bounding box center [783, 11] width 77 height 6
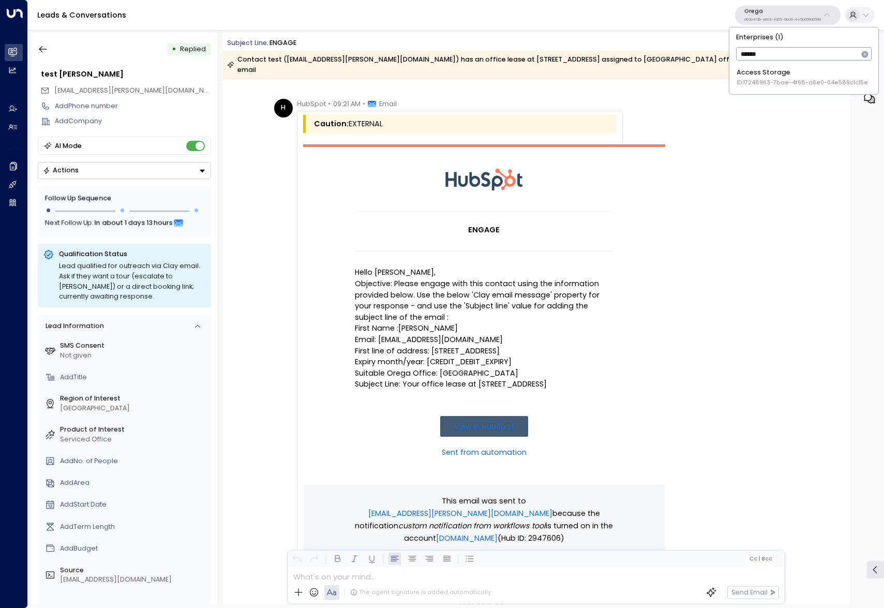
type input "******"
click at [787, 82] on span "ID: 17248963-7bae-4f68-a6e0-04e589c1c15e" at bounding box center [802, 83] width 131 height 8
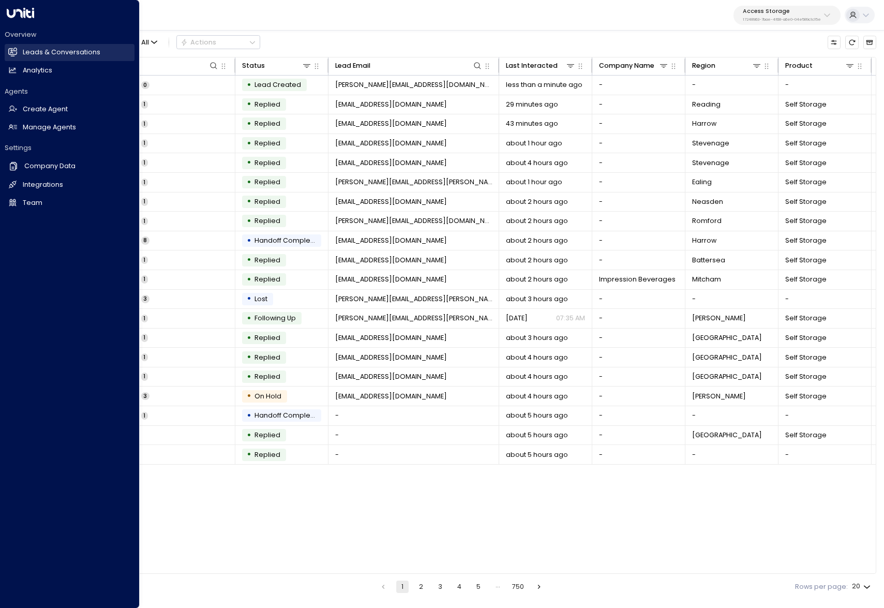
click at [7, 49] on link "Leads & Conversations Leads & Conversations" at bounding box center [70, 52] width 130 height 17
click at [10, 170] on icon at bounding box center [13, 166] width 10 height 10
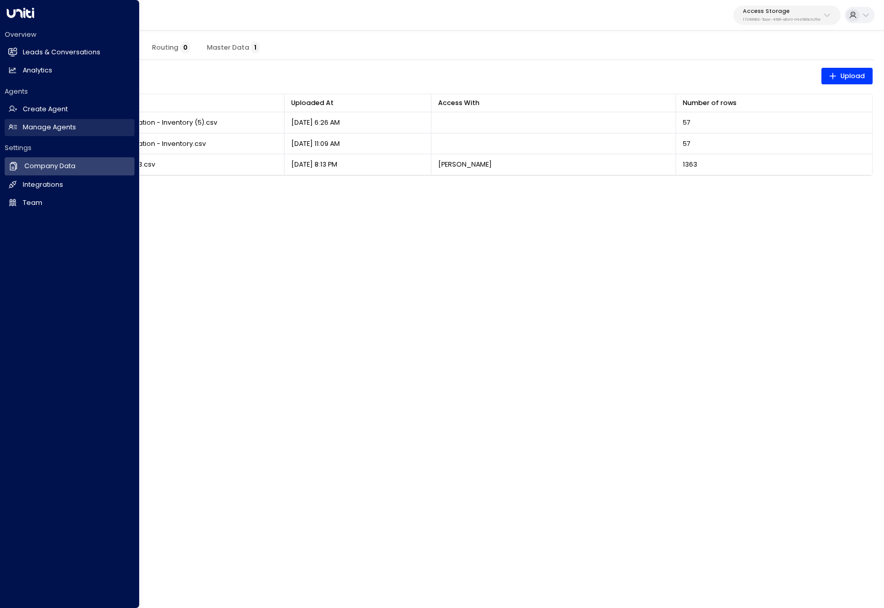
click at [10, 127] on icon at bounding box center [11, 126] width 3 height 3
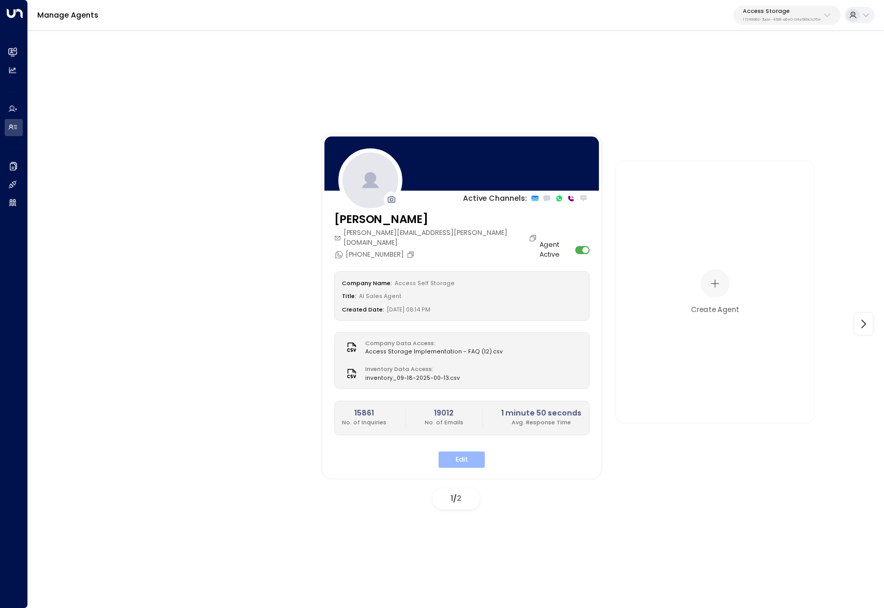
click at [464, 453] on button "Edit" at bounding box center [462, 460] width 47 height 16
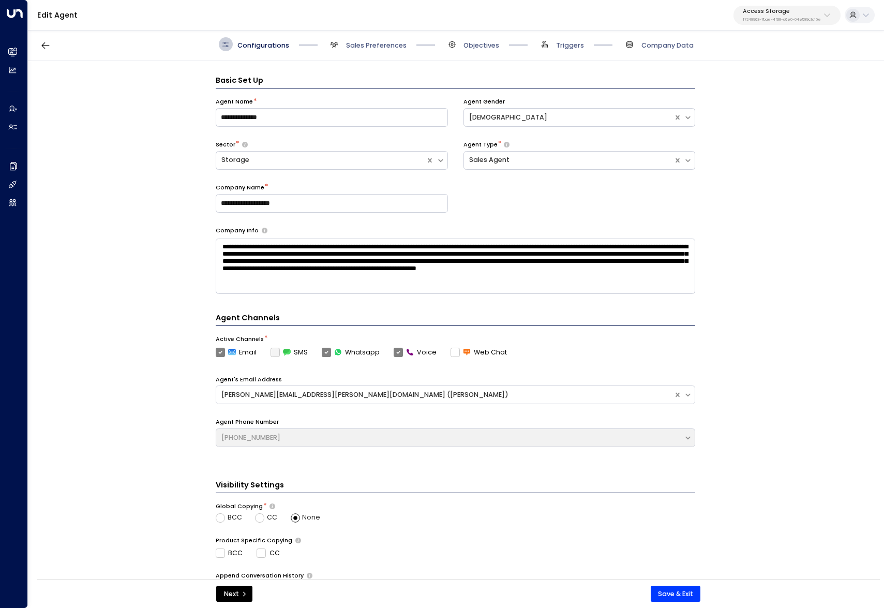
scroll to position [14, 0]
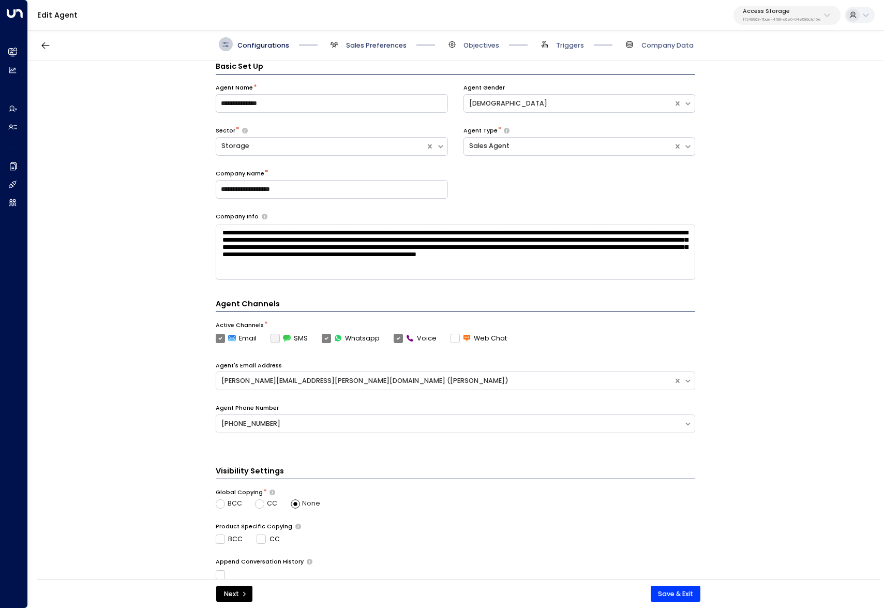
click at [369, 43] on span "Sales Preferences" at bounding box center [376, 45] width 61 height 9
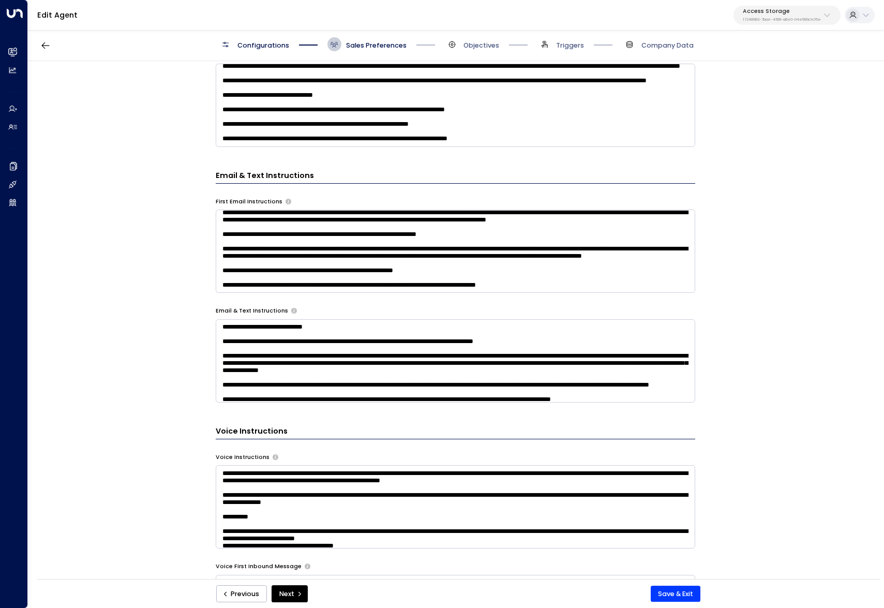
scroll to position [357, 0]
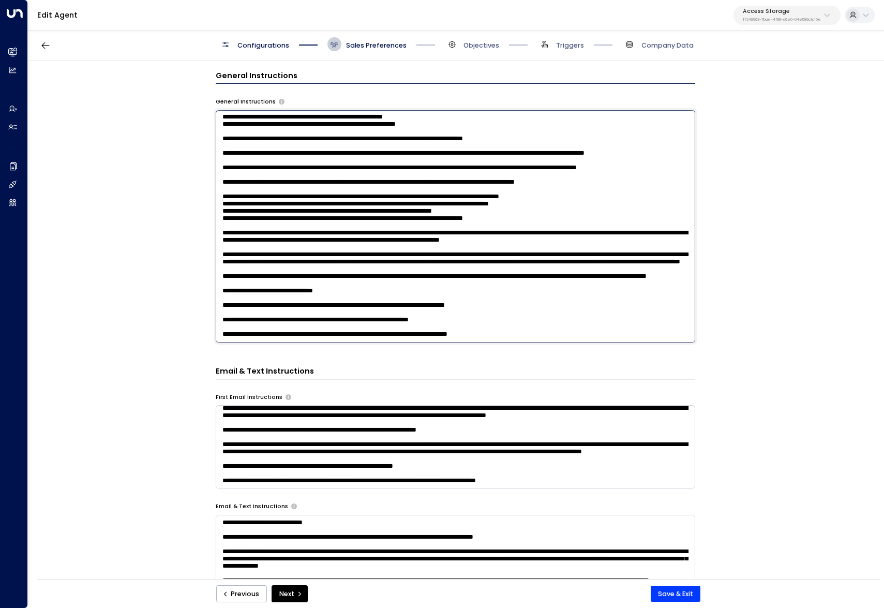
click at [553, 182] on textarea at bounding box center [456, 226] width 480 height 232
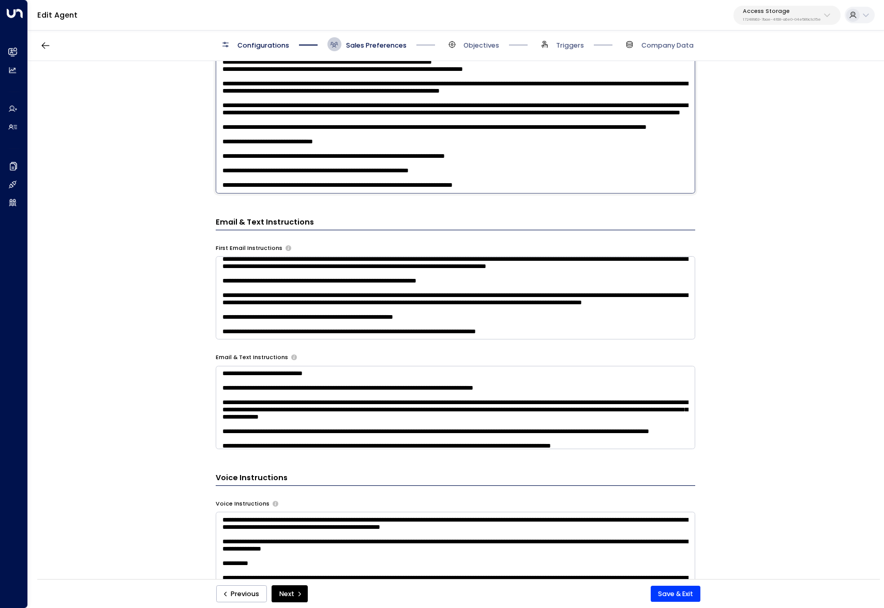
scroll to position [331, 0]
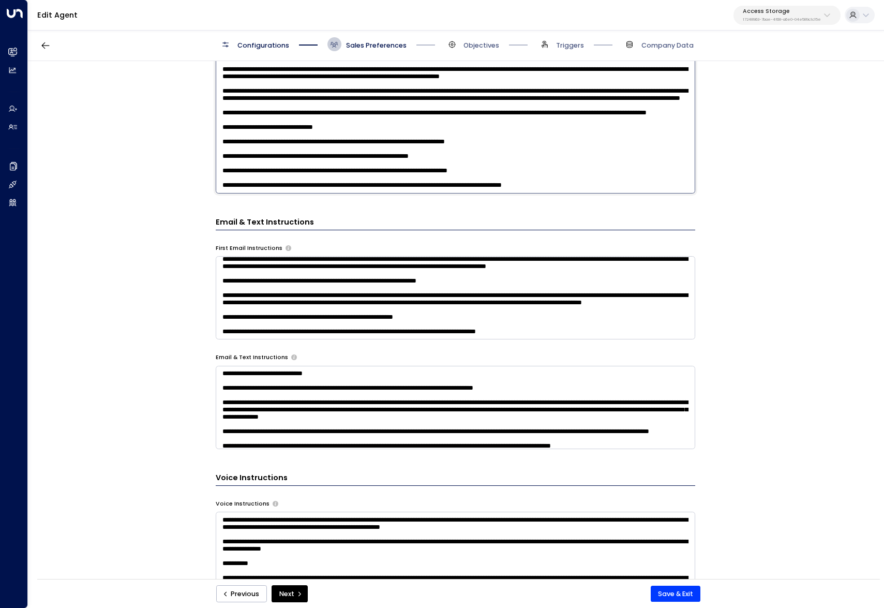
type textarea "**********"
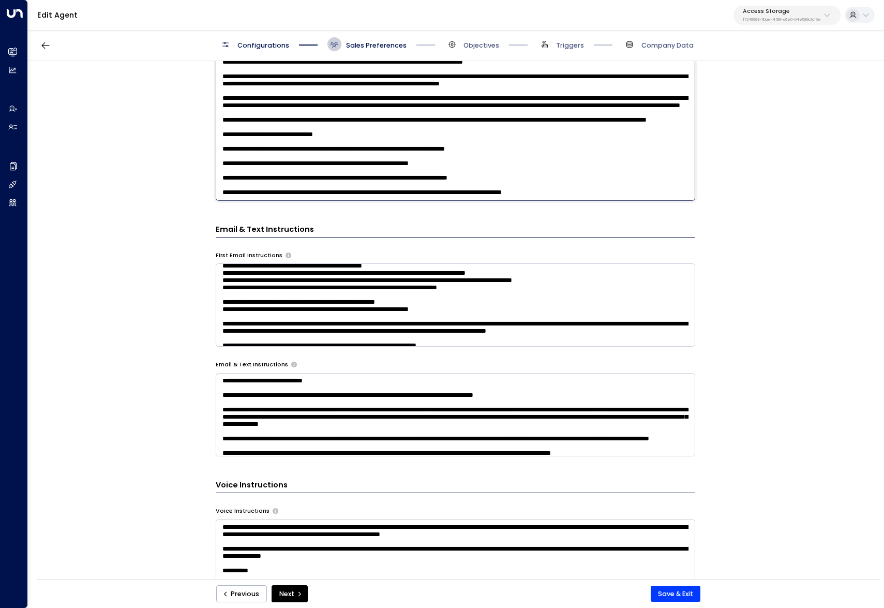
scroll to position [0, 0]
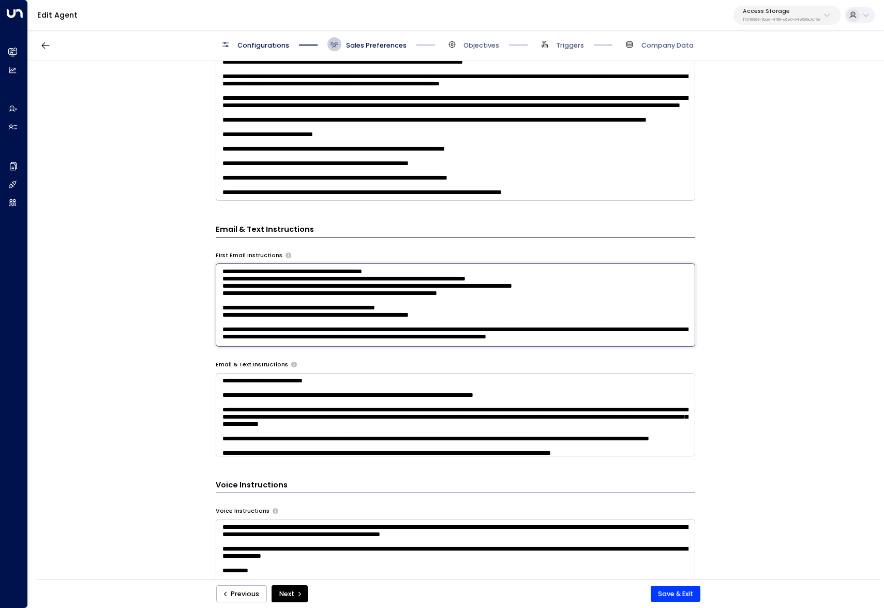
click at [395, 293] on textarea at bounding box center [456, 304] width 480 height 83
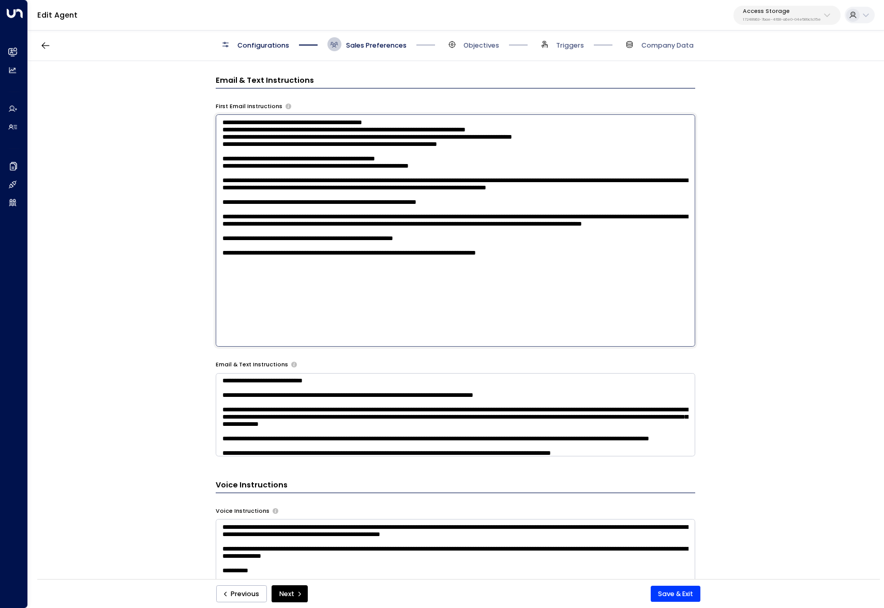
click at [507, 142] on textarea at bounding box center [456, 230] width 480 height 232
paste textarea "**********"
click at [547, 141] on textarea at bounding box center [456, 230] width 480 height 232
click at [245, 151] on textarea at bounding box center [456, 230] width 480 height 232
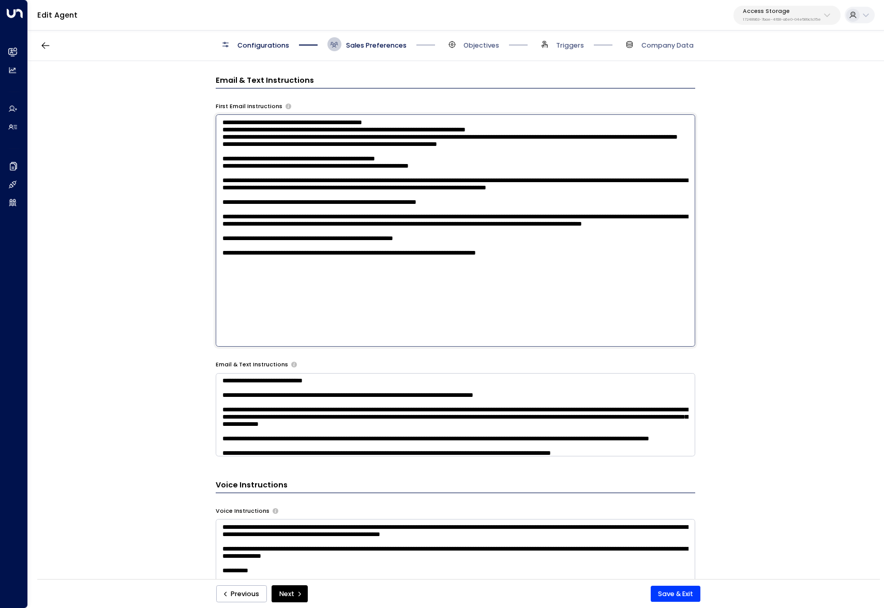
type textarea "**********"
click at [146, 224] on div "**********" at bounding box center [455, 323] width 855 height 524
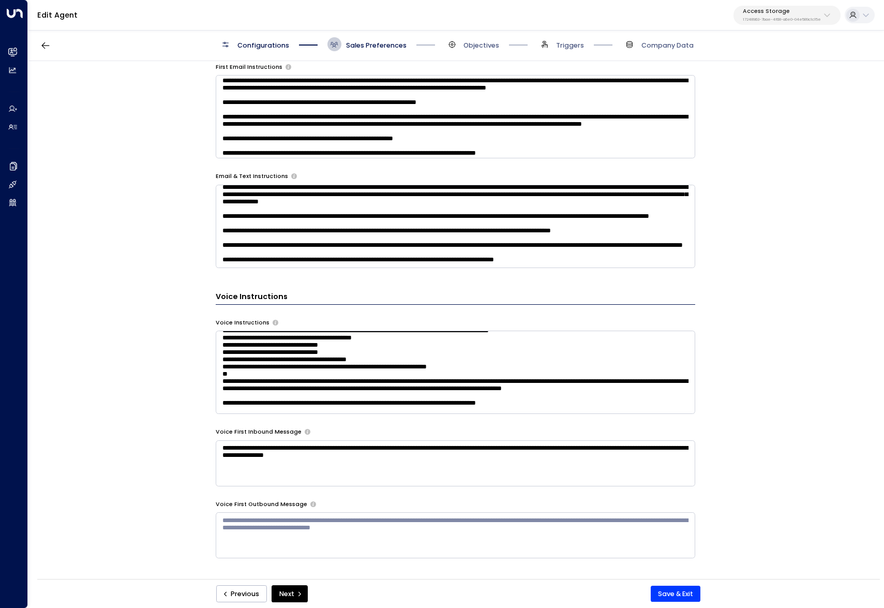
scroll to position [71, 0]
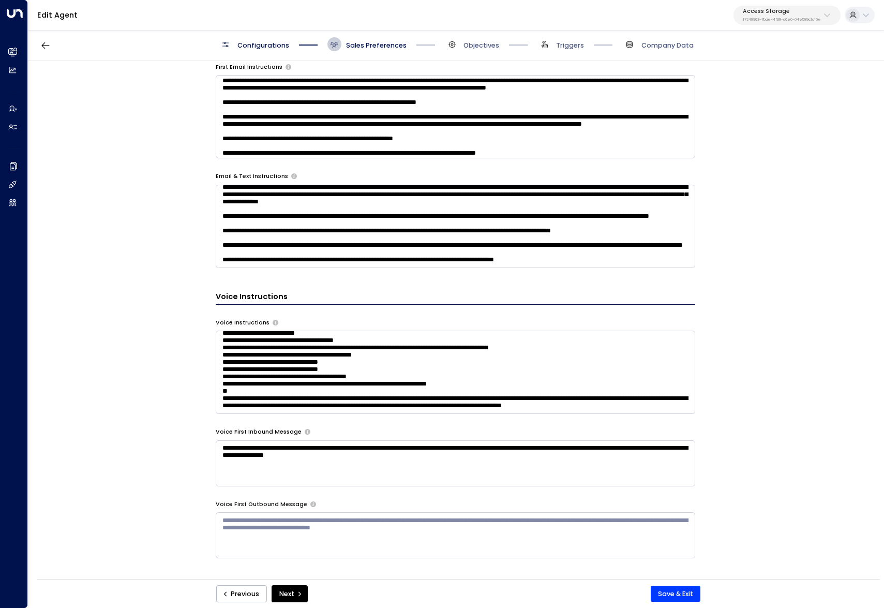
click at [432, 355] on textarea at bounding box center [456, 372] width 480 height 83
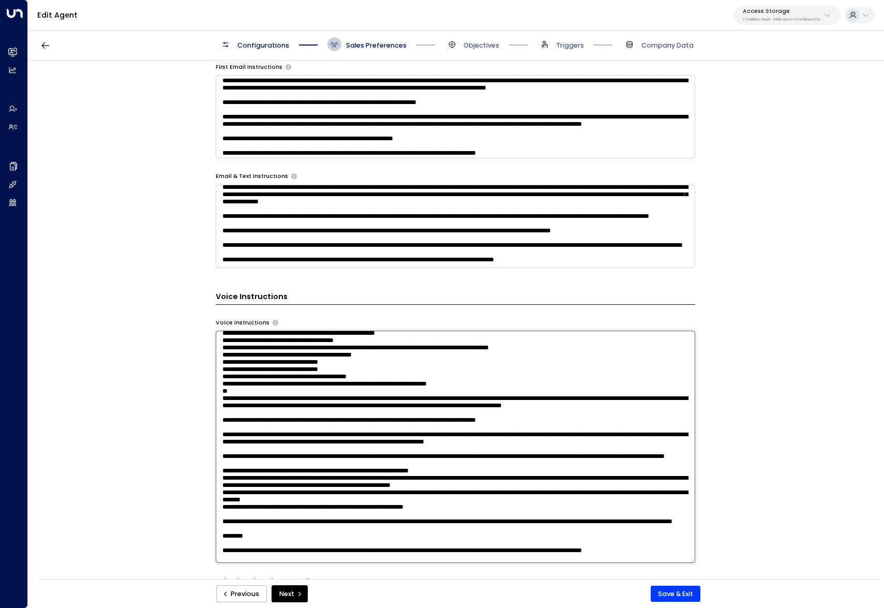
type textarea "**********"
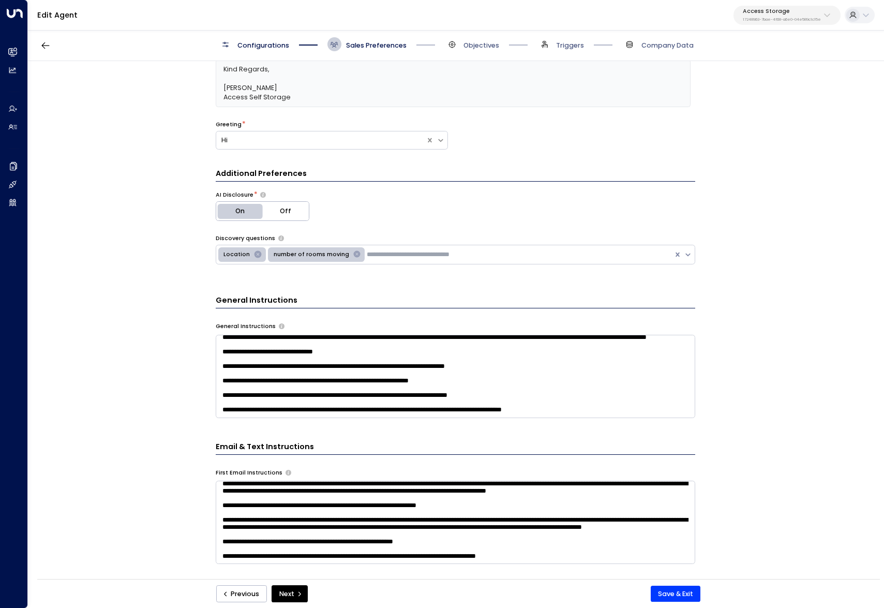
scroll to position [484, 0]
click at [694, 593] on button "Save & Exit" at bounding box center [676, 594] width 50 height 17
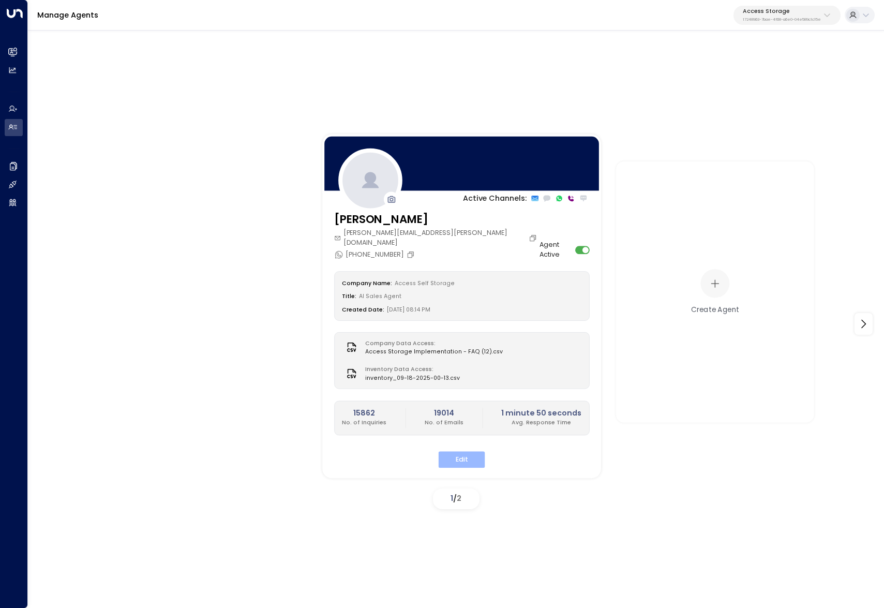
click at [463, 440] on div "Company Name: Access Self Storage Title: AI Sales Agent Created Date: 05/14/202…" at bounding box center [462, 370] width 256 height 196
click at [454, 455] on button "Edit" at bounding box center [462, 460] width 47 height 16
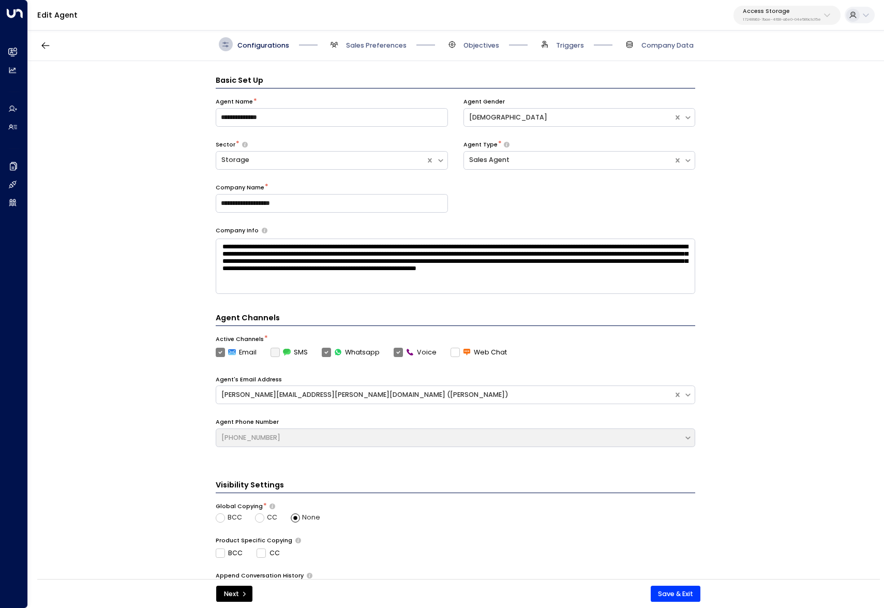
scroll to position [14, 0]
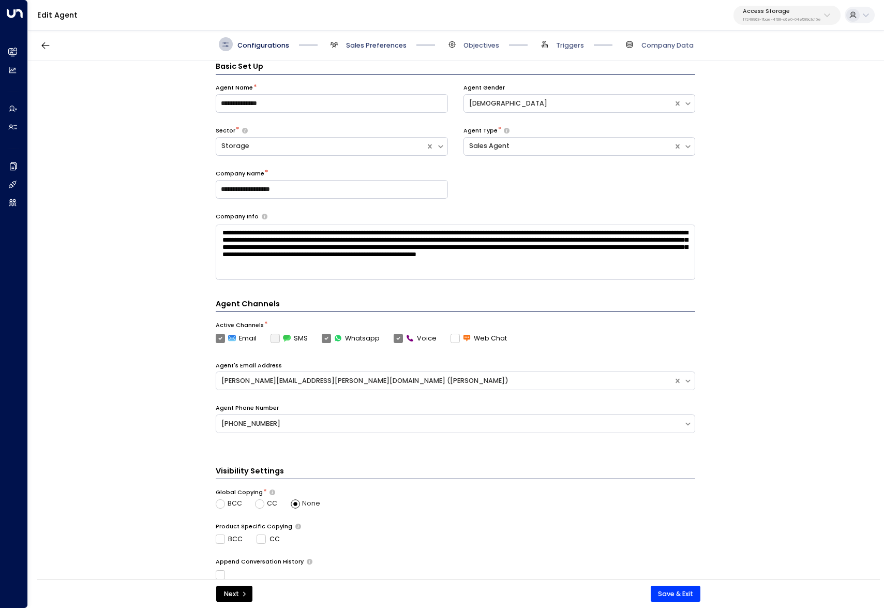
click at [347, 49] on span "Sales Preferences" at bounding box center [376, 45] width 61 height 9
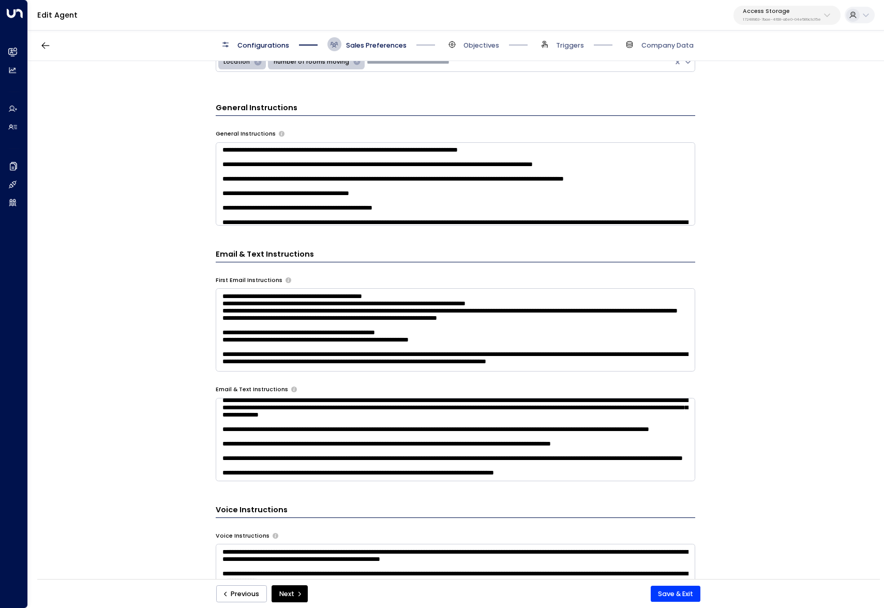
scroll to position [76, 0]
click at [167, 390] on div "**********" at bounding box center [455, 323] width 855 height 524
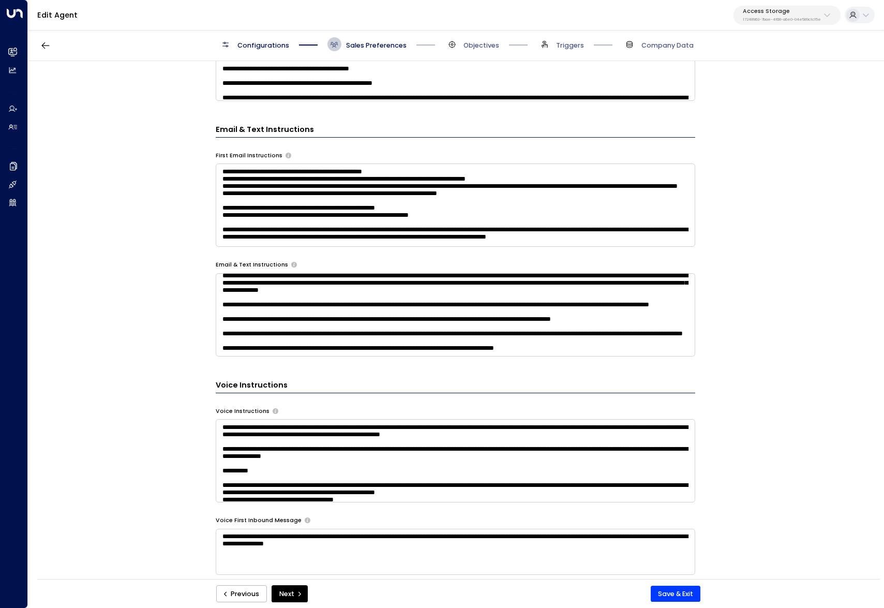
scroll to position [530, 0]
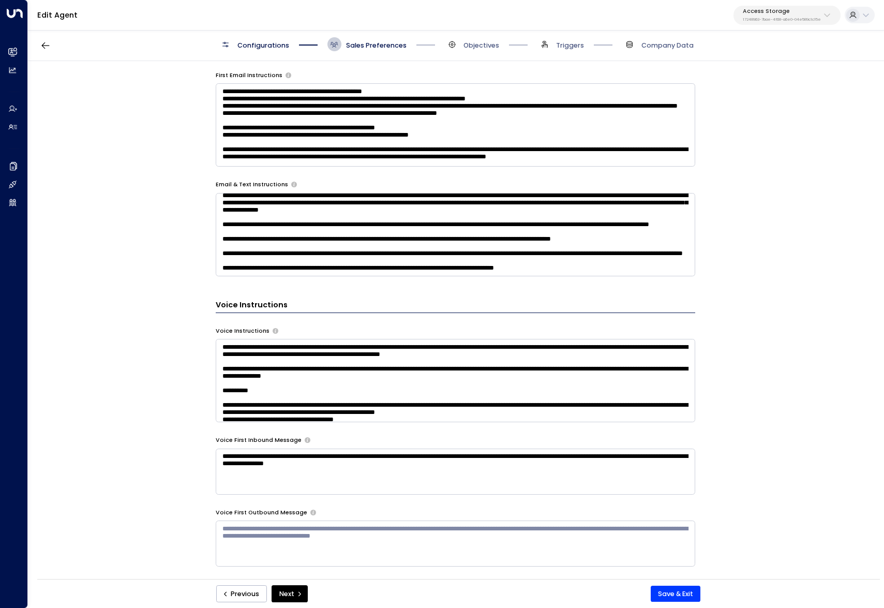
click at [290, 429] on div "**********" at bounding box center [456, 169] width 480 height 796
click at [269, 405] on textarea at bounding box center [456, 380] width 480 height 83
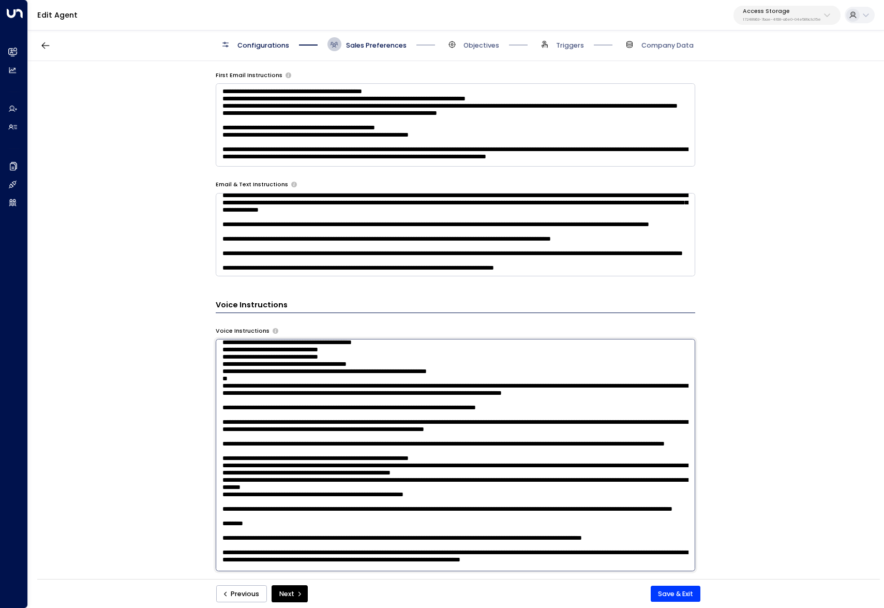
scroll to position [90, 0]
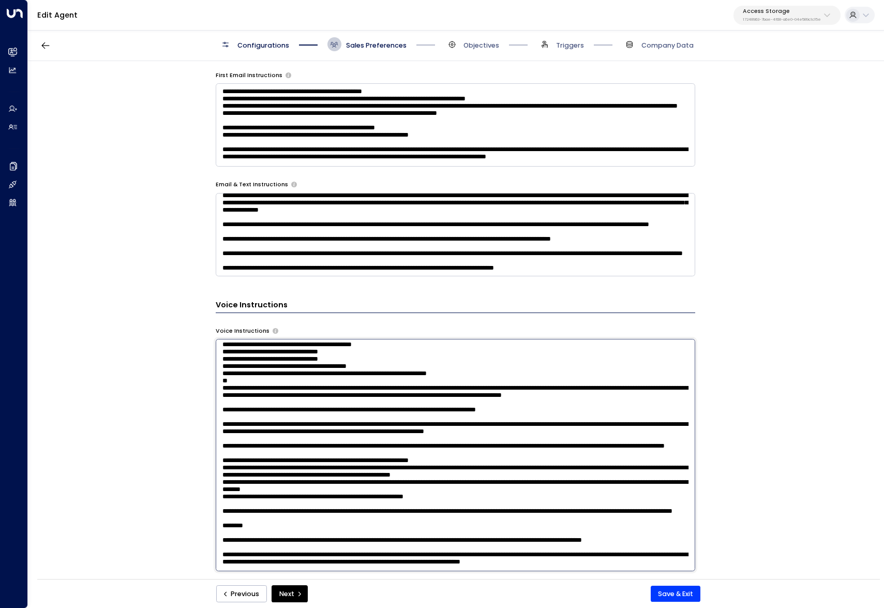
paste textarea "**********"
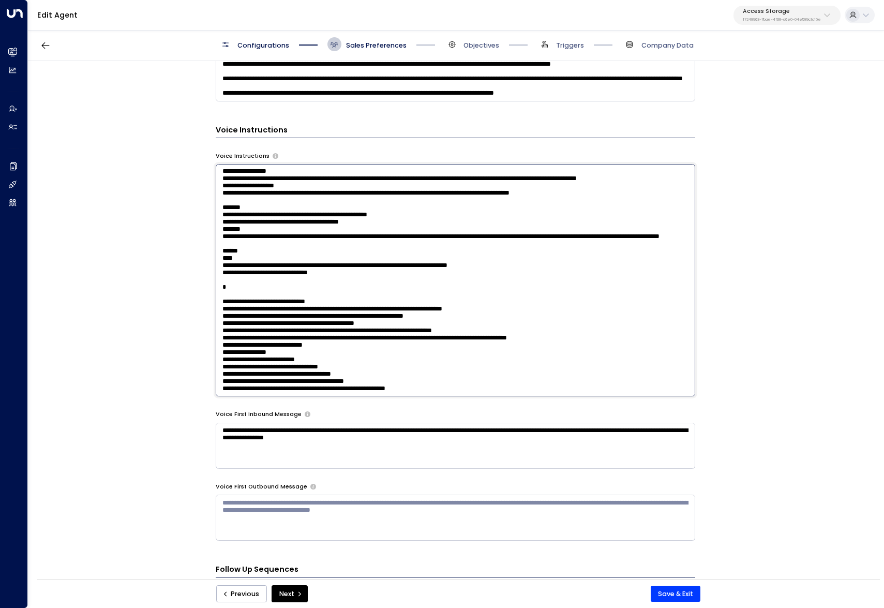
scroll to position [931, 0]
type textarea "**********"
click at [673, 591] on button "Save & Exit" at bounding box center [676, 594] width 50 height 17
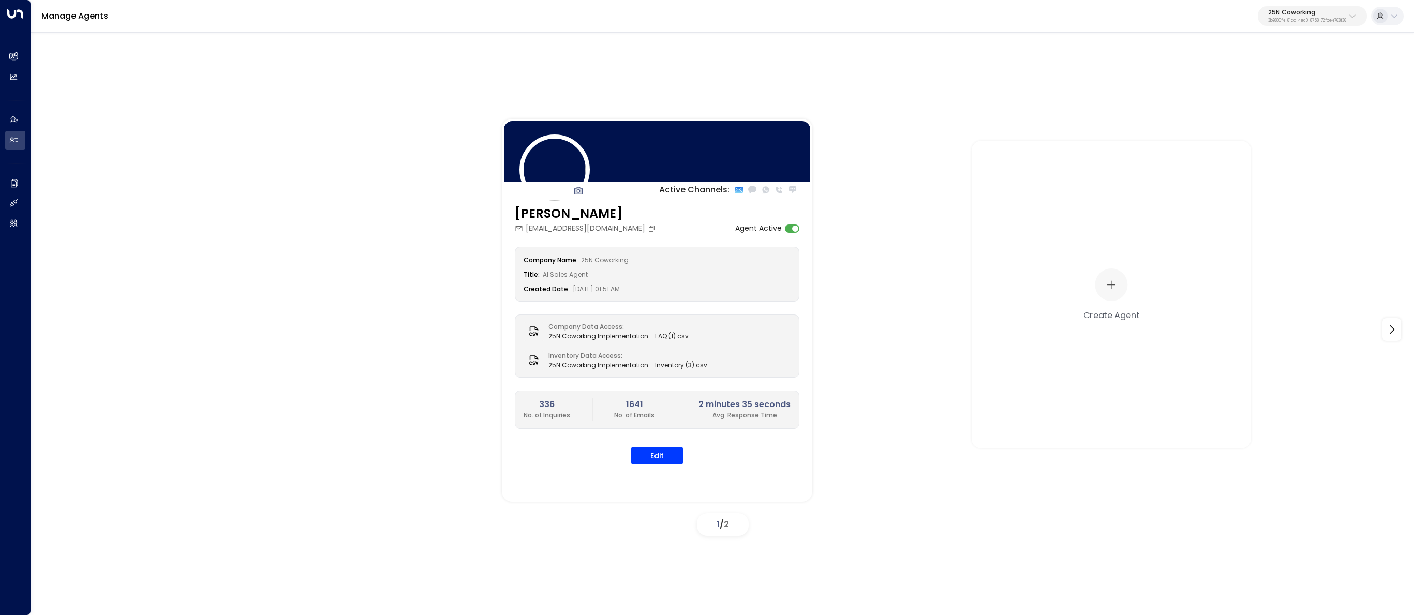
drag, startPoint x: 1271, startPoint y: 14, endPoint x: 1276, endPoint y: 22, distance: 9.8
click at [1271, 14] on p "25N Coworking" at bounding box center [1307, 12] width 78 height 6
type input "*****"
click at [1256, 92] on span "ID: d62b4f3b-a803-4355-9bc8-4e5b658db589" at bounding box center [1284, 87] width 151 height 9
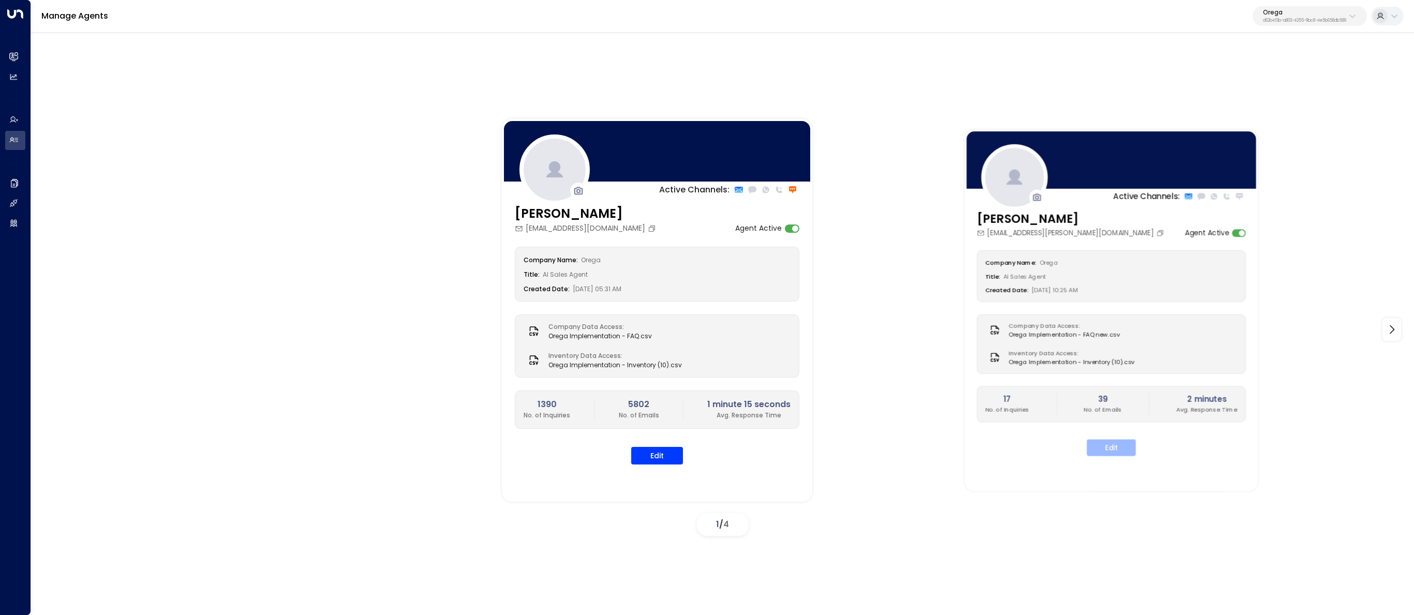
click at [1106, 448] on button "Edit" at bounding box center [1111, 447] width 49 height 17
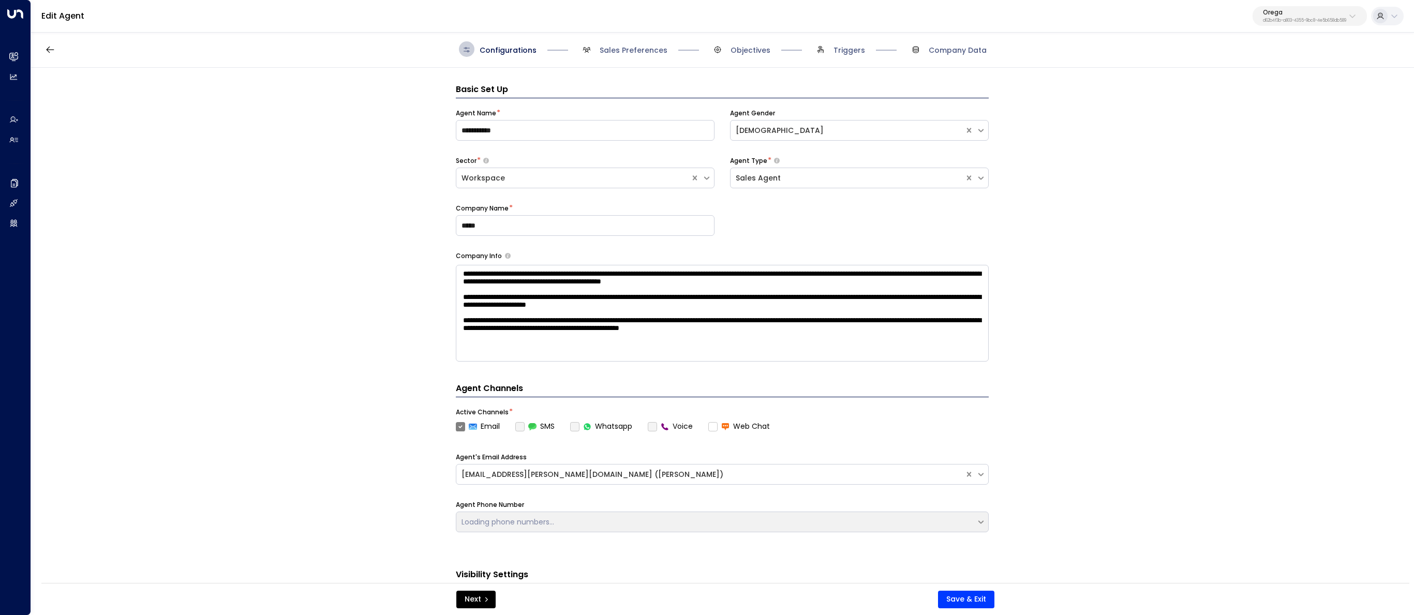
scroll to position [16, 0]
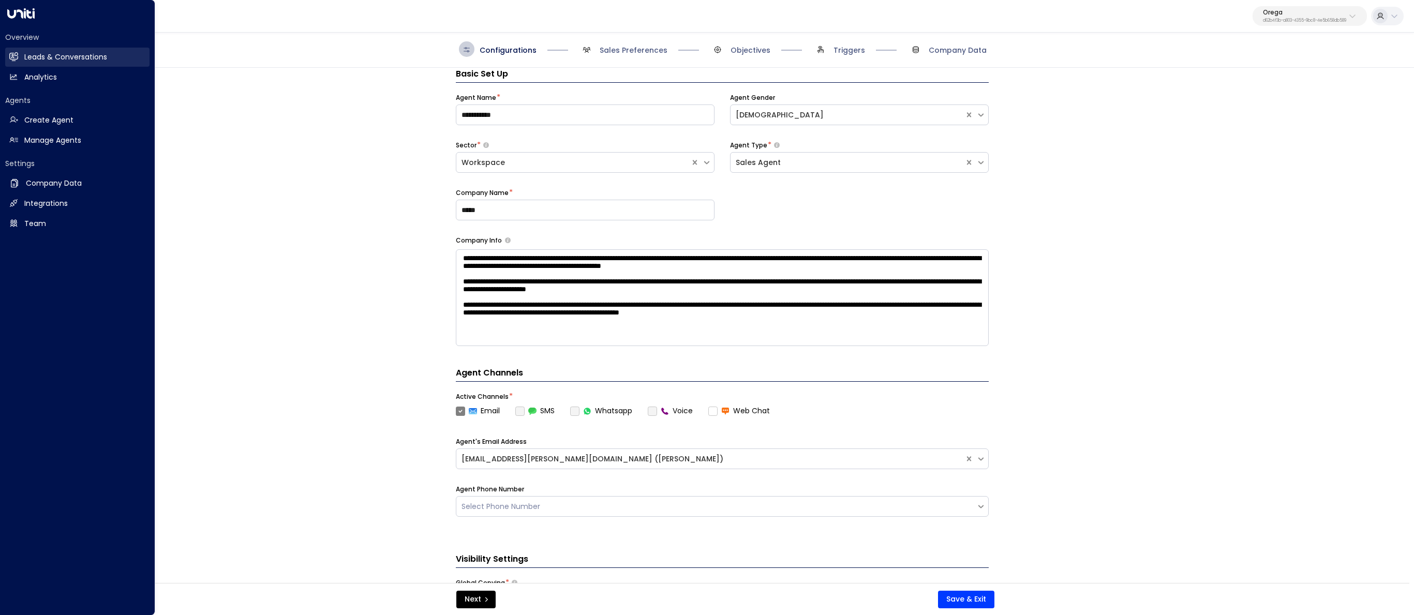
click at [11, 48] on link "Leads & Conversations Leads & Conversations" at bounding box center [77, 57] width 144 height 19
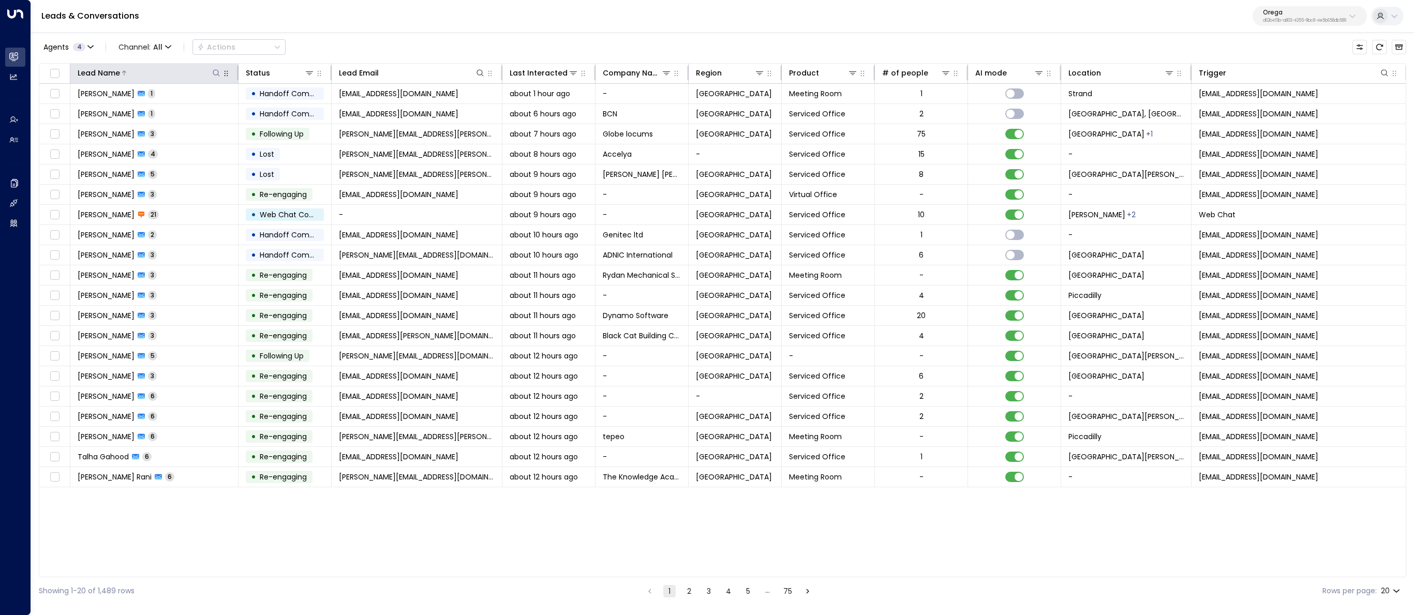
click at [210, 74] on div at bounding box center [170, 73] width 101 height 10
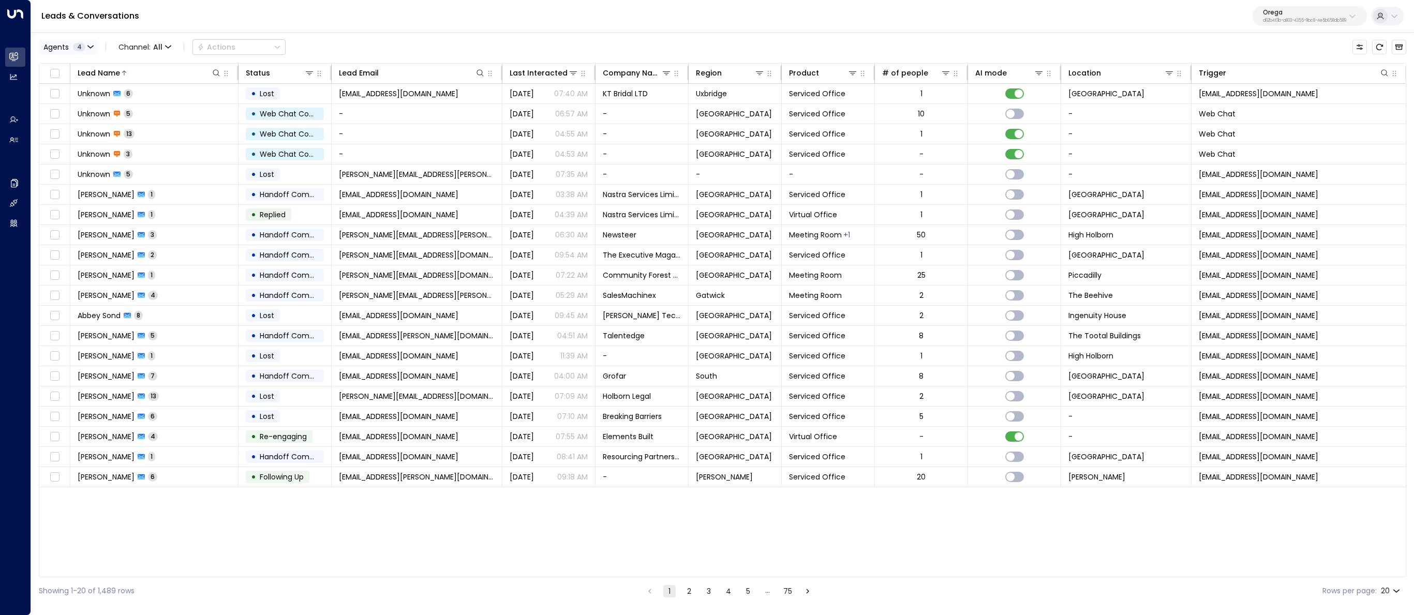
click at [84, 43] on span "4" at bounding box center [79, 47] width 12 height 8
click at [177, 142] on button "Apply" at bounding box center [175, 142] width 30 height 14
click at [77, 46] on span "4" at bounding box center [79, 47] width 12 height 8
drag, startPoint x: 94, startPoint y: 143, endPoint x: 75, endPoint y: 121, distance: 29.4
click at [94, 142] on button "Clear" at bounding box center [99, 142] width 21 height 8
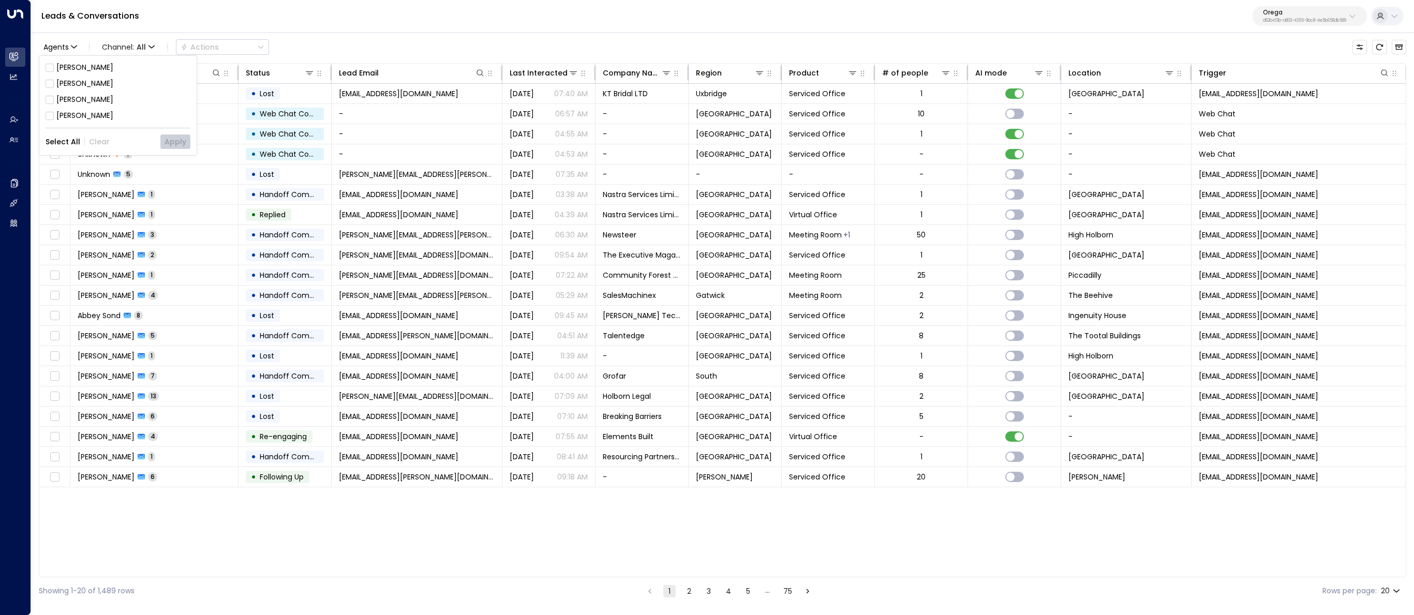
drag, startPoint x: 76, startPoint y: 114, endPoint x: 92, endPoint y: 117, distance: 16.8
click at [76, 114] on div "[PERSON_NAME]" at bounding box center [84, 115] width 57 height 11
click at [174, 141] on button "Apply" at bounding box center [175, 142] width 30 height 14
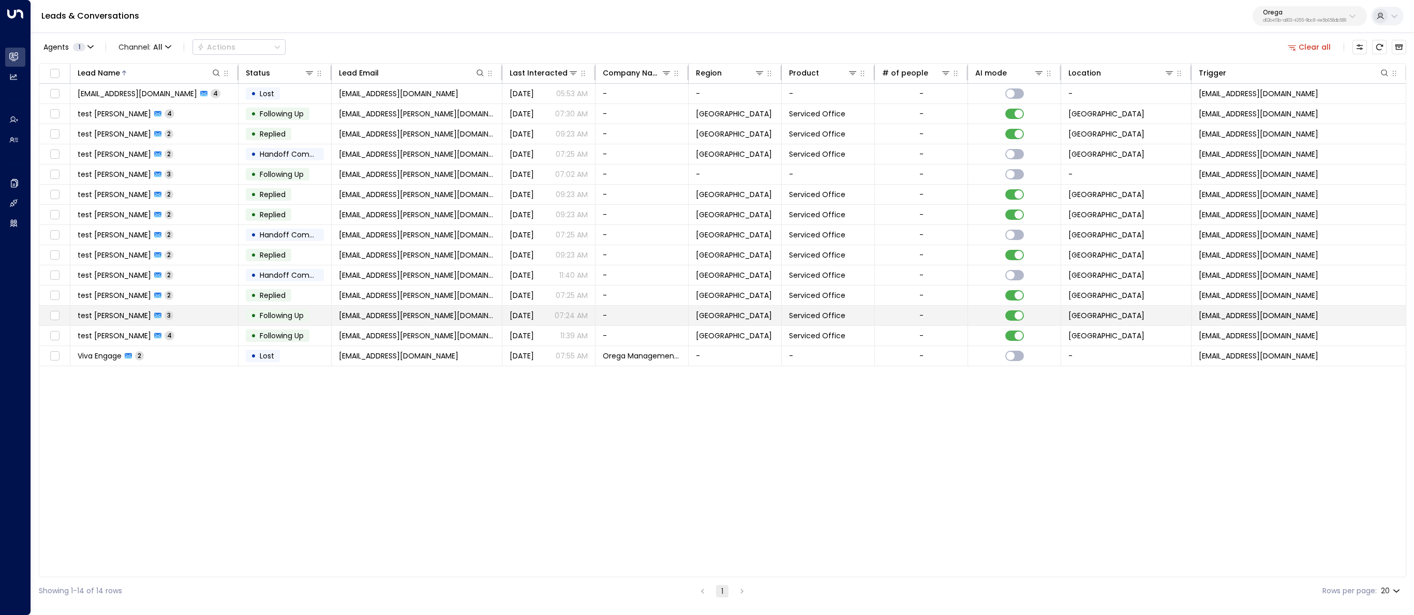
click at [203, 324] on td "test [PERSON_NAME] 3" at bounding box center [154, 316] width 168 height 20
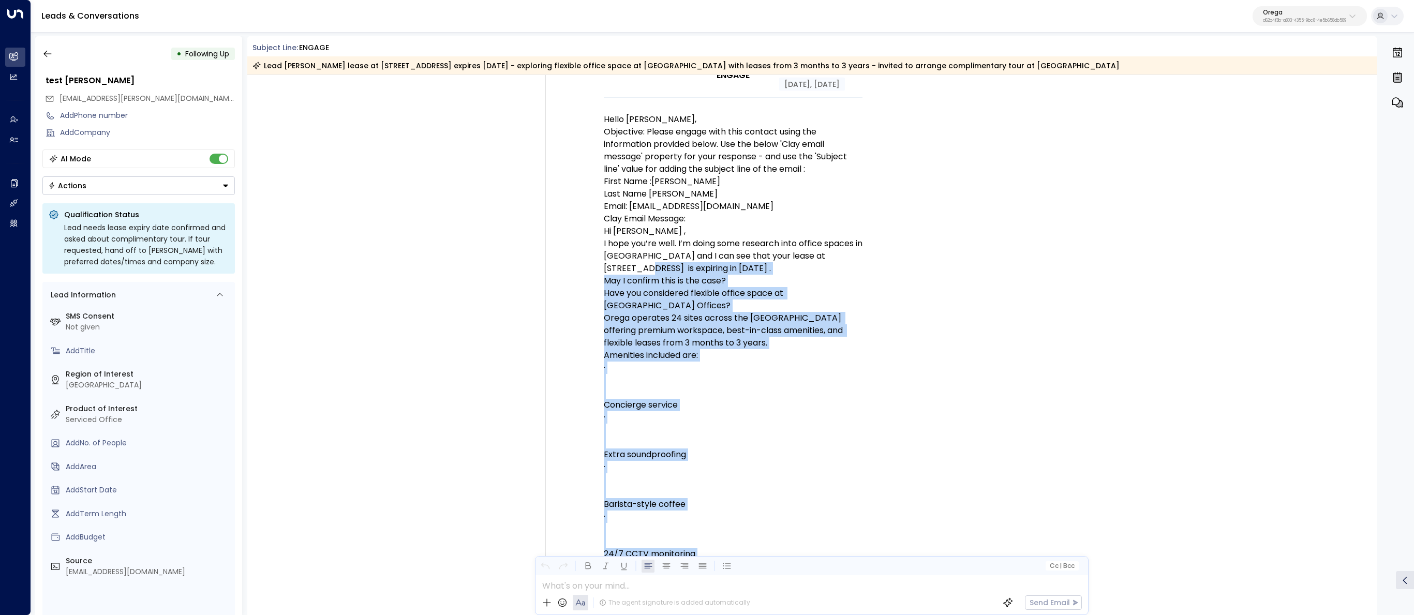
scroll to position [37, 0]
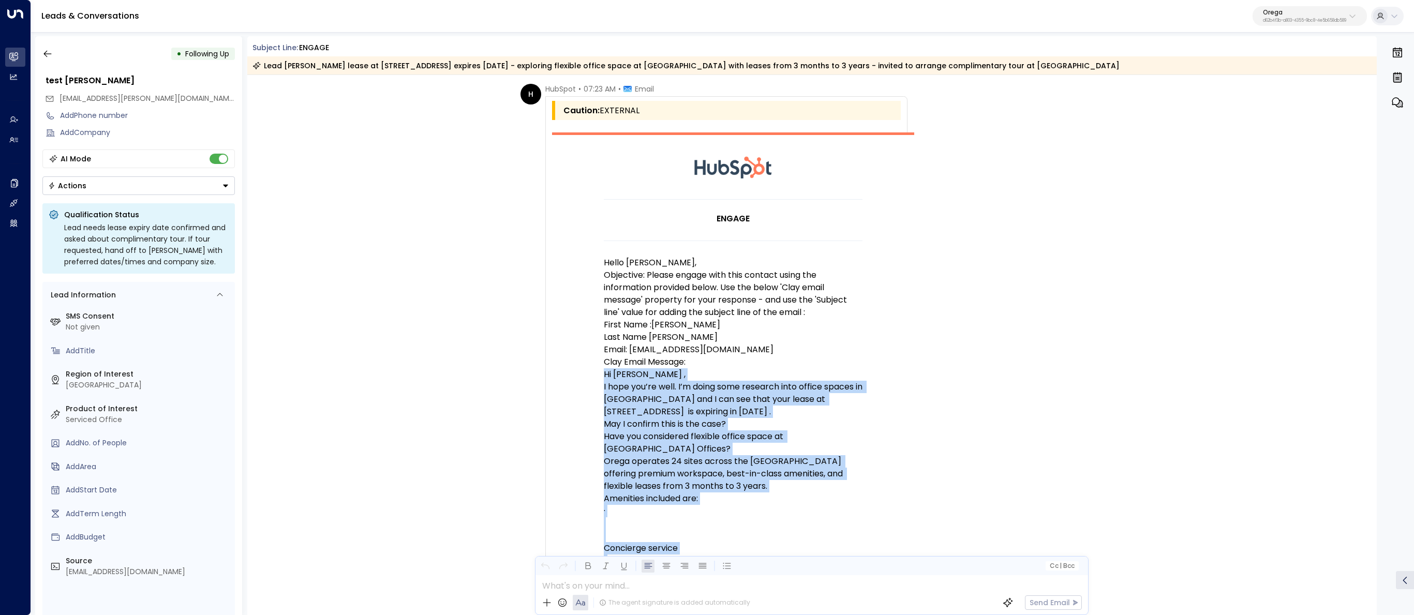
copy td "Hi [PERSON_NAME] , I hope you’re well. I’m doing some research into office spac…"
drag, startPoint x: 643, startPoint y: 436, endPoint x: 604, endPoint y: 375, distance: 72.5
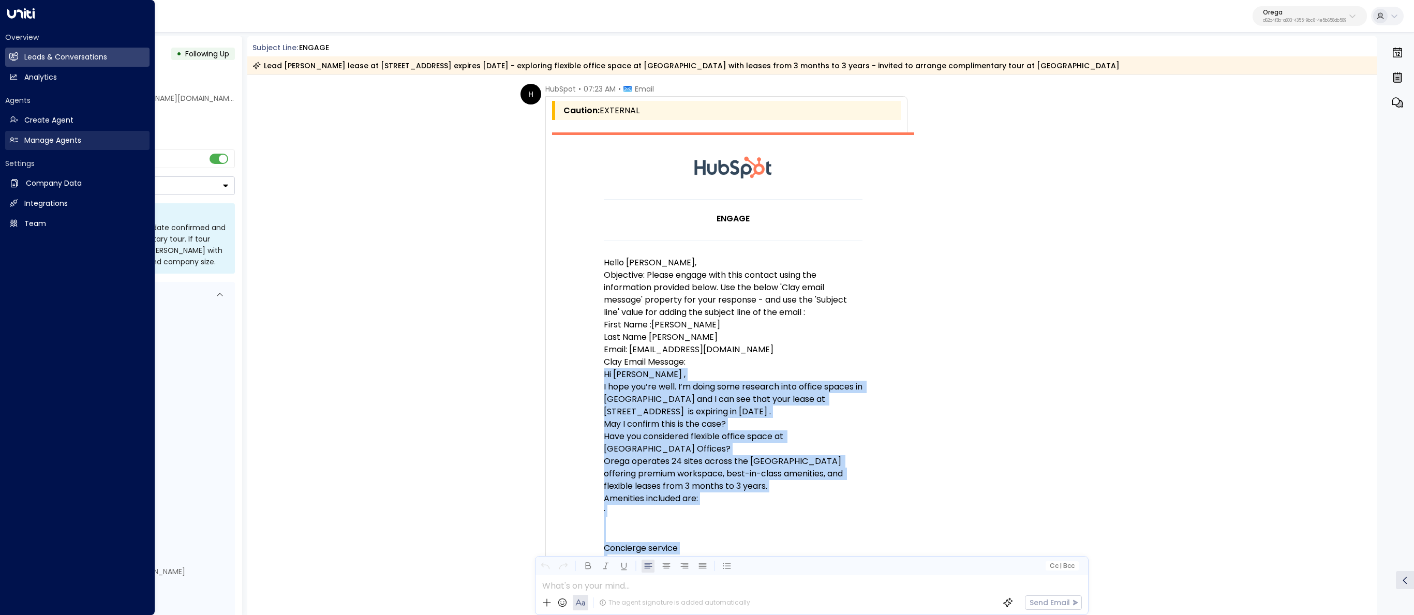
click at [16, 143] on icon at bounding box center [13, 140] width 9 height 9
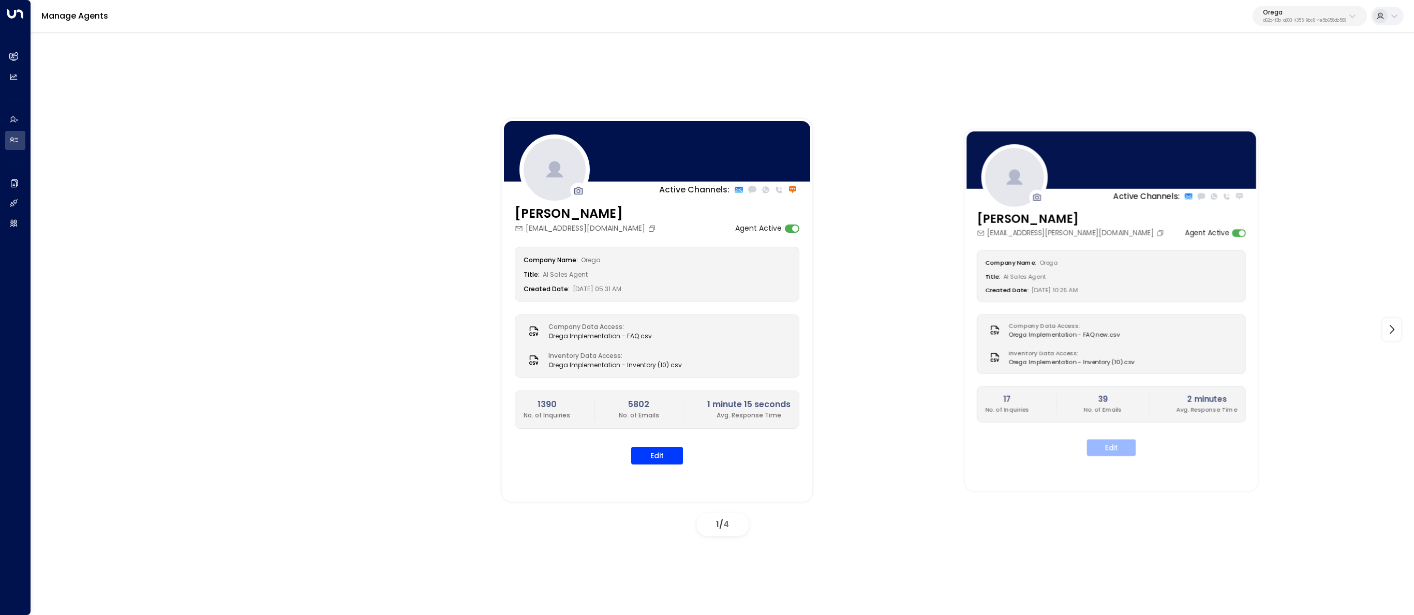
click at [1116, 444] on button "Edit" at bounding box center [1111, 447] width 49 height 17
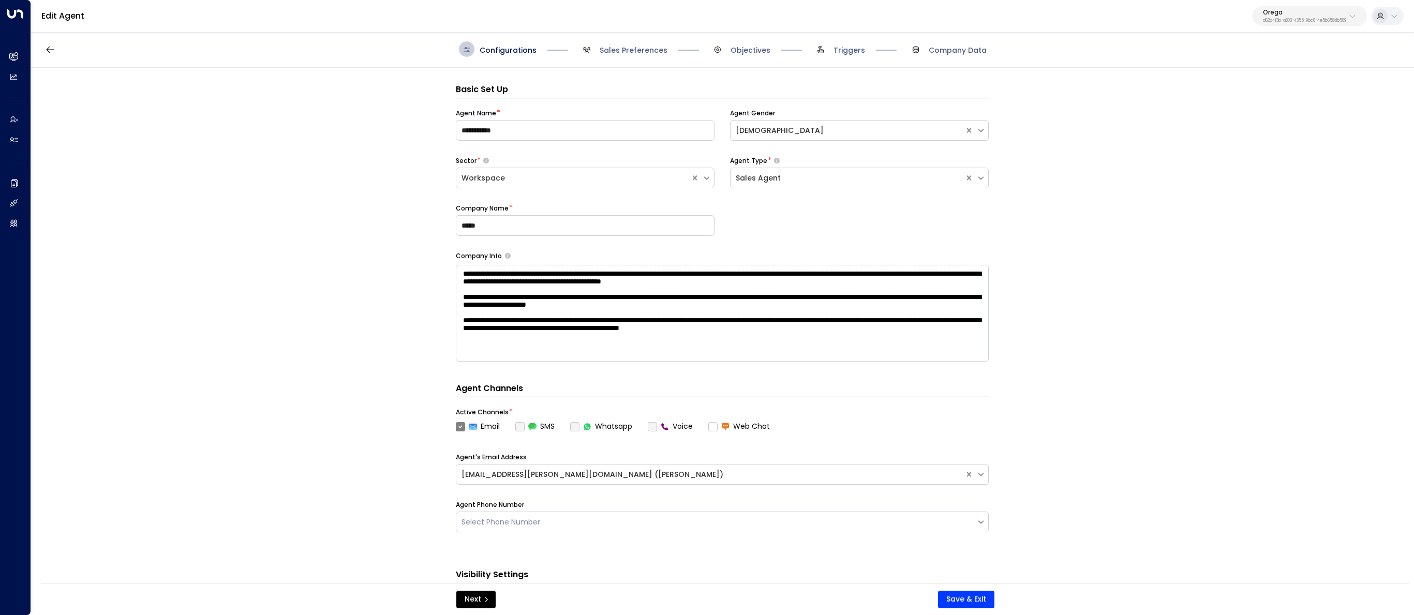
scroll to position [16, 0]
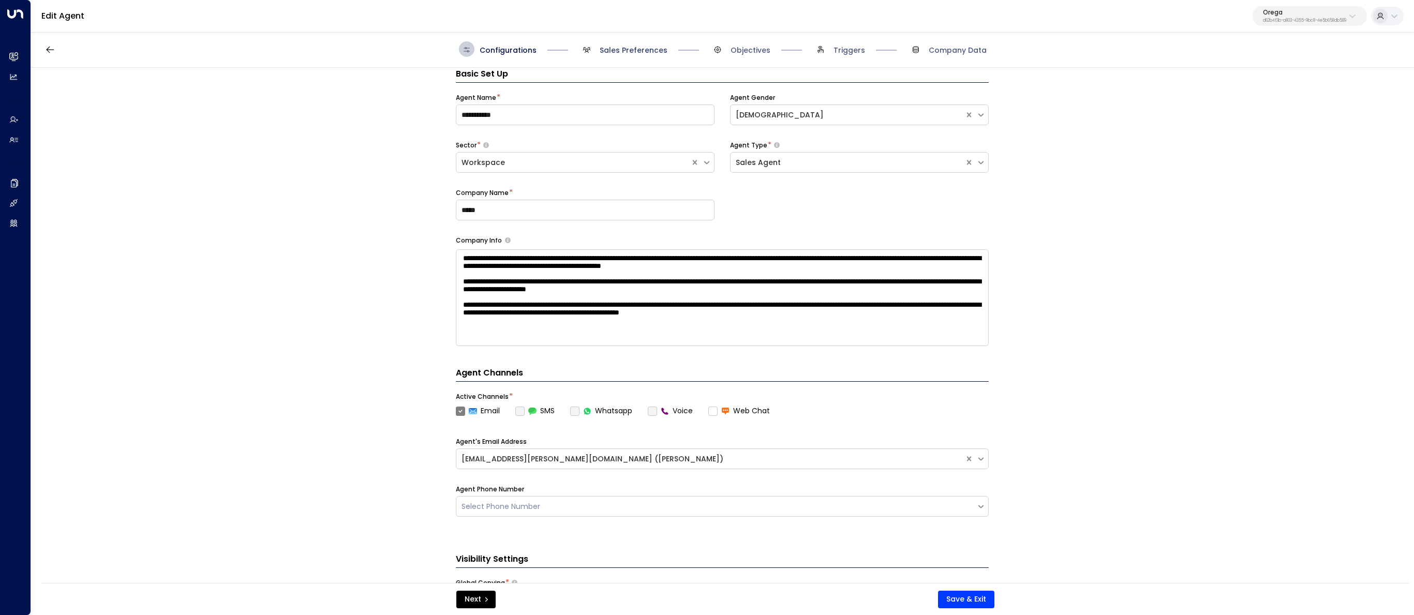
click at [605, 53] on span "Sales Preferences" at bounding box center [634, 50] width 68 height 10
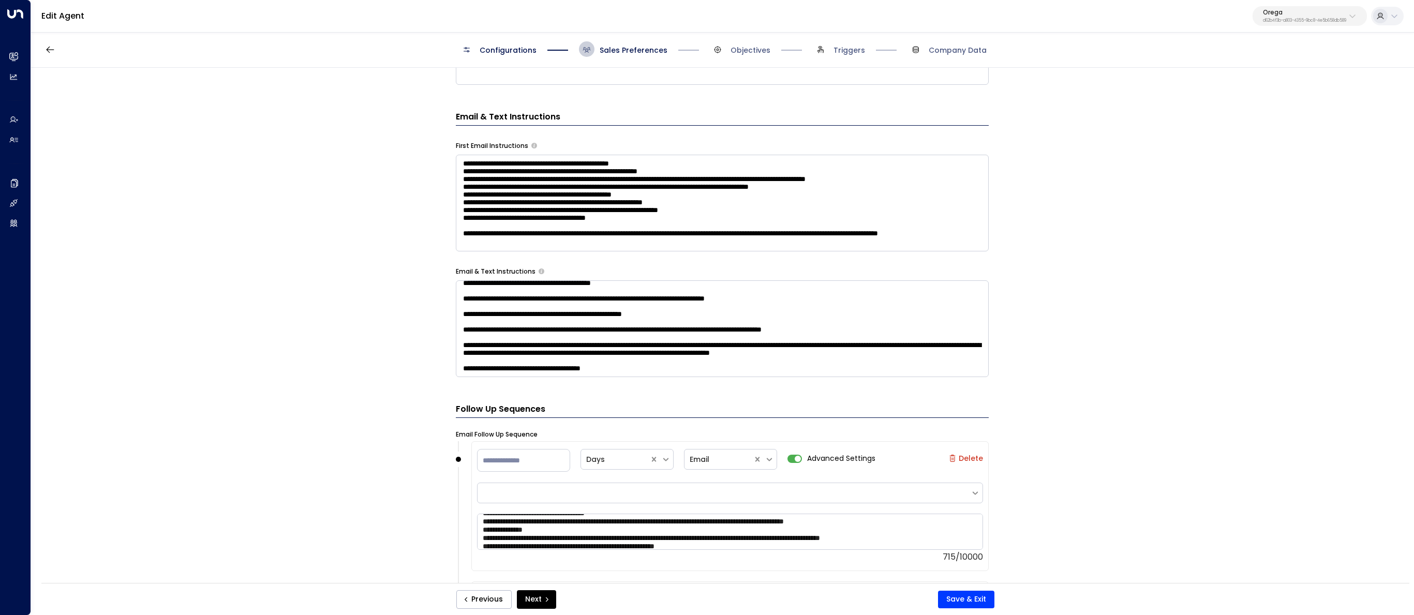
scroll to position [525, 0]
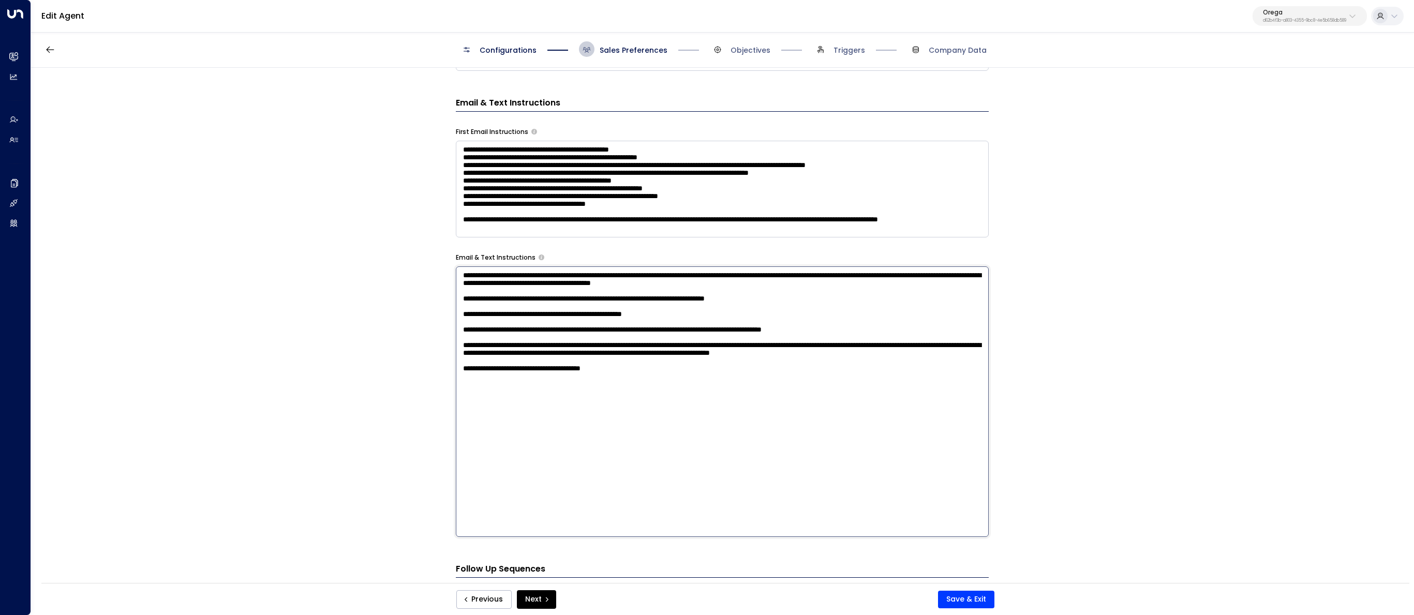
click at [667, 352] on textarea "**********" at bounding box center [722, 401] width 533 height 271
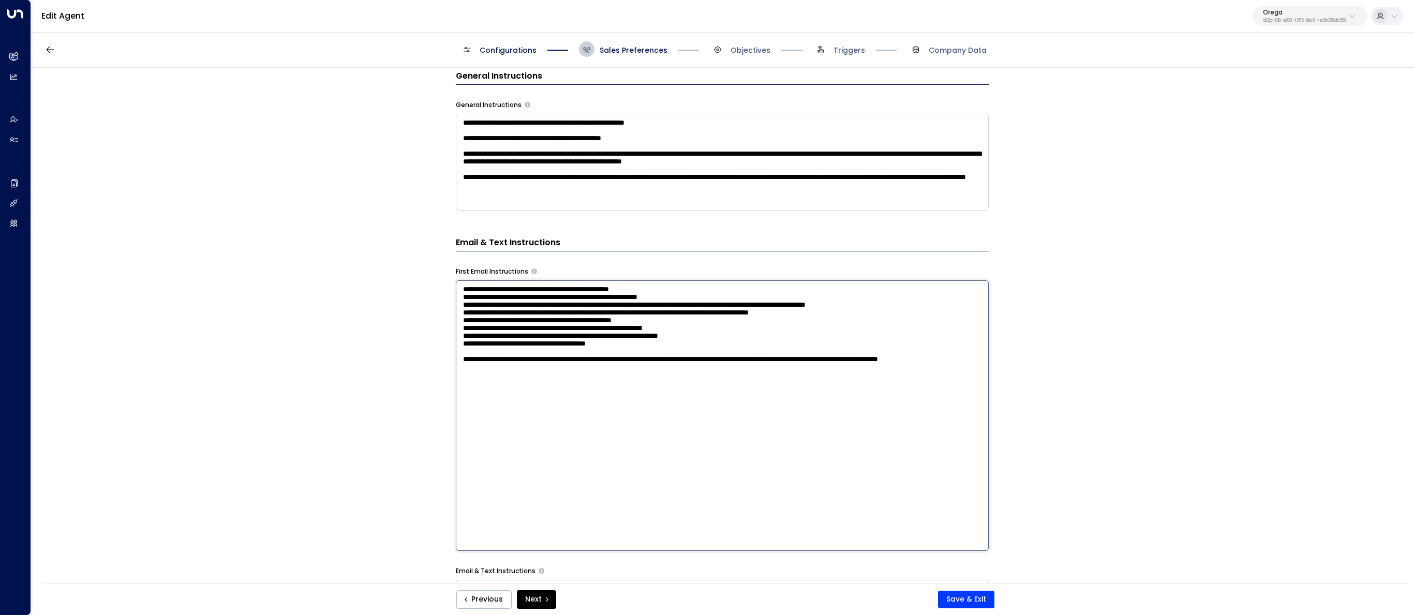
scroll to position [0, 0]
drag, startPoint x: 598, startPoint y: 368, endPoint x: 495, endPoint y: 355, distance: 103.8
click at [495, 355] on textarea "**********" at bounding box center [722, 415] width 533 height 271
click at [549, 368] on textarea "**********" at bounding box center [722, 415] width 533 height 271
drag, startPoint x: 587, startPoint y: 396, endPoint x: 374, endPoint y: 246, distance: 260.3
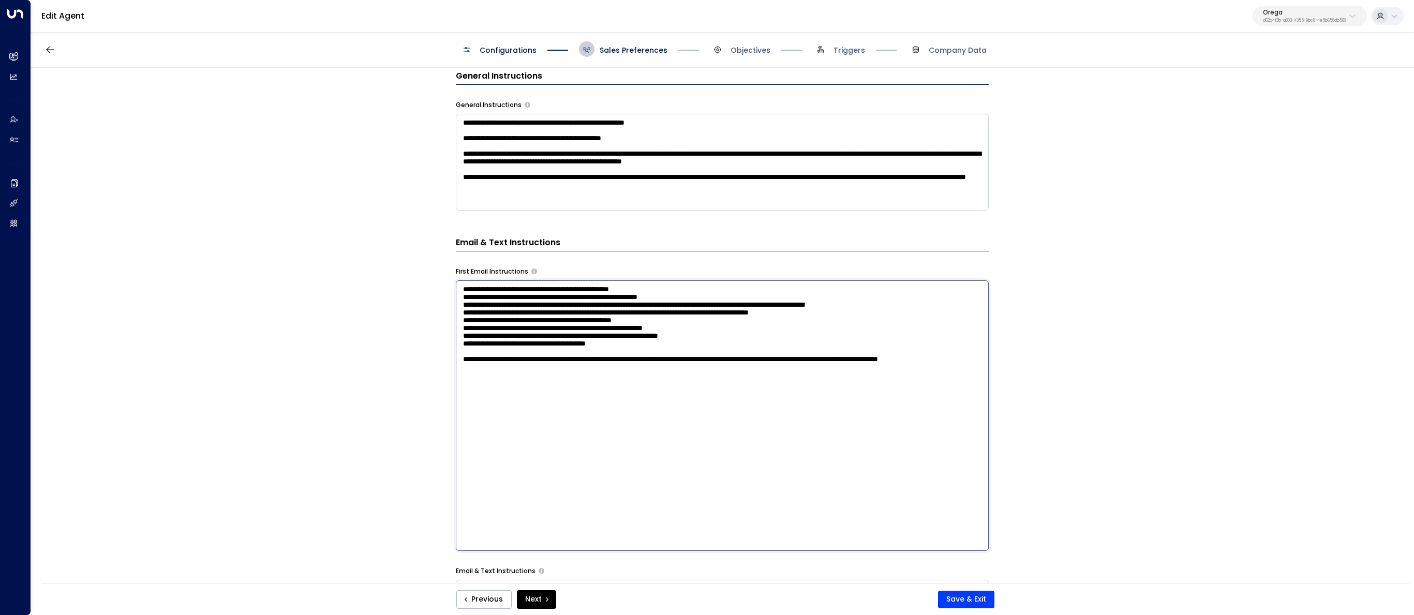
click at [374, 247] on div "**********" at bounding box center [722, 329] width 1382 height 522
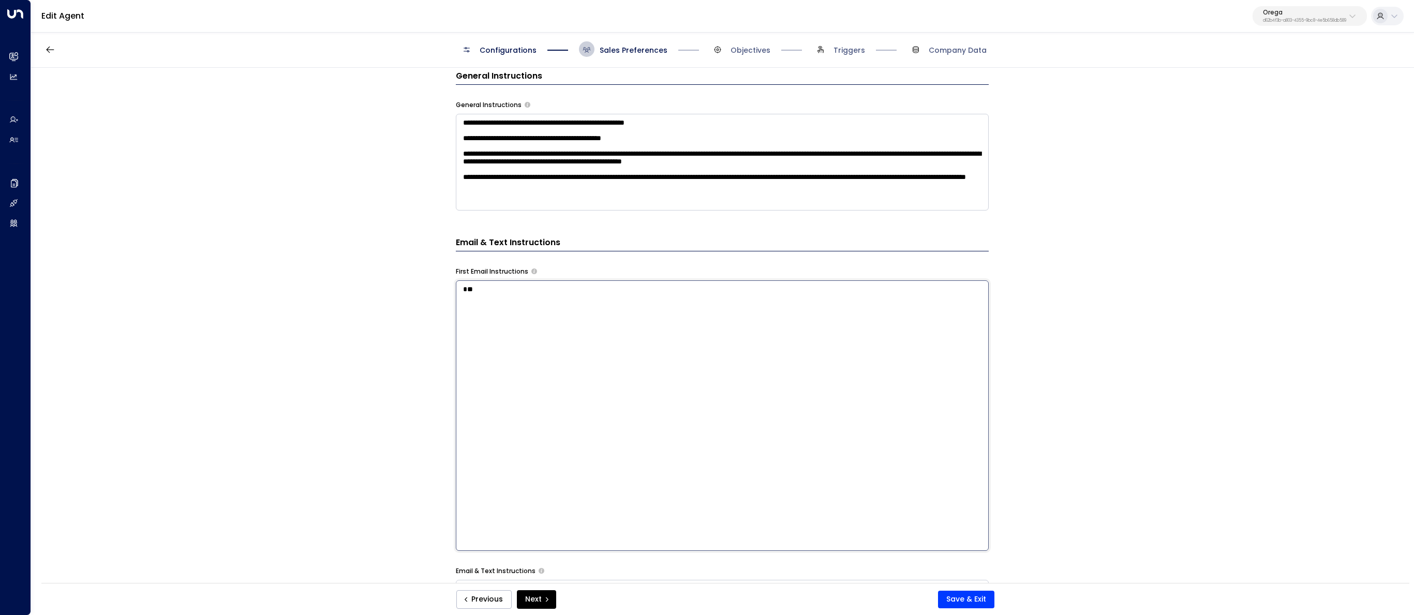
type textarea "*"
paste textarea "**********"
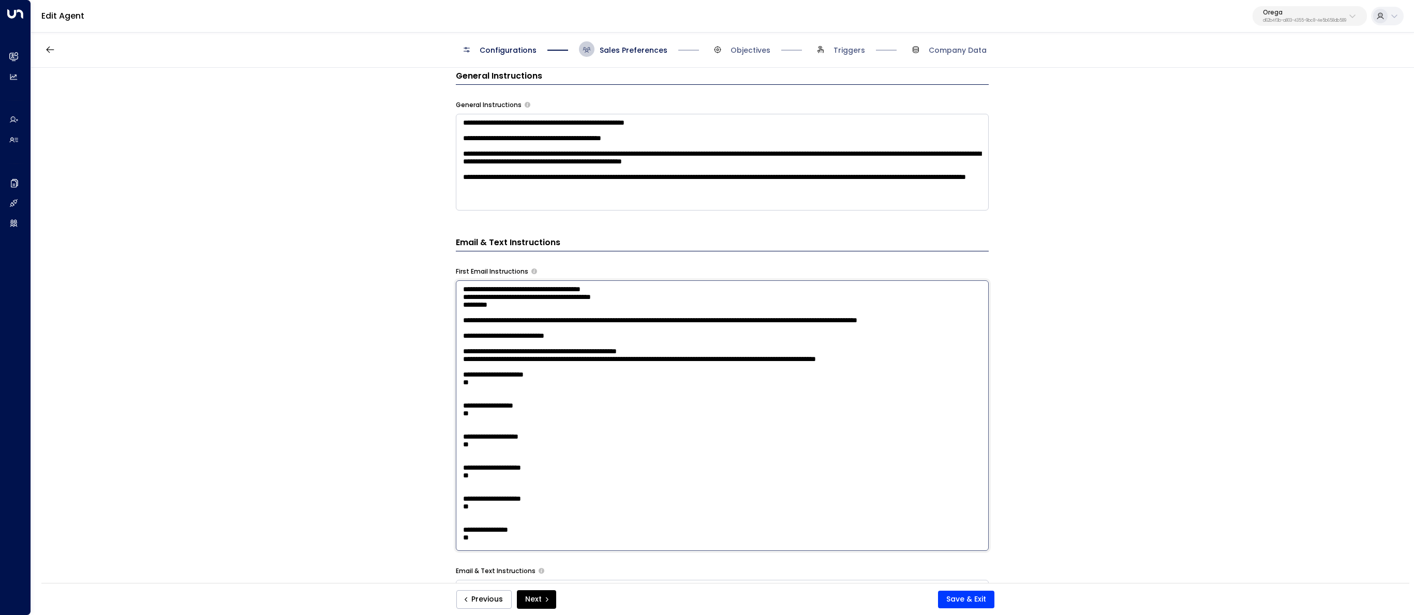
click at [477, 317] on textarea "**********" at bounding box center [722, 415] width 533 height 271
drag, startPoint x: 676, startPoint y: 303, endPoint x: 438, endPoint y: 305, distance: 238.5
click at [438, 305] on div "**********" at bounding box center [722, 329] width 1382 height 522
click at [747, 306] on textarea "**********" at bounding box center [722, 415] width 533 height 271
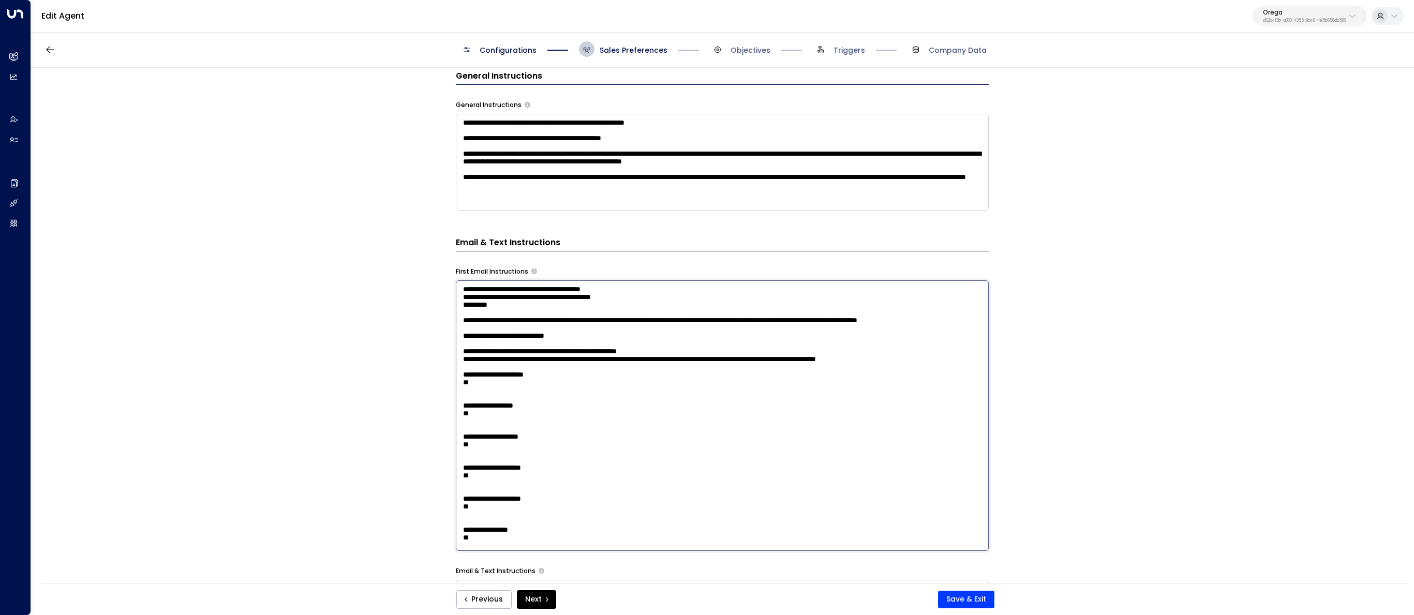
paste textarea "**********"
click at [481, 317] on textarea at bounding box center [722, 415] width 533 height 271
click at [869, 333] on textarea at bounding box center [722, 415] width 533 height 271
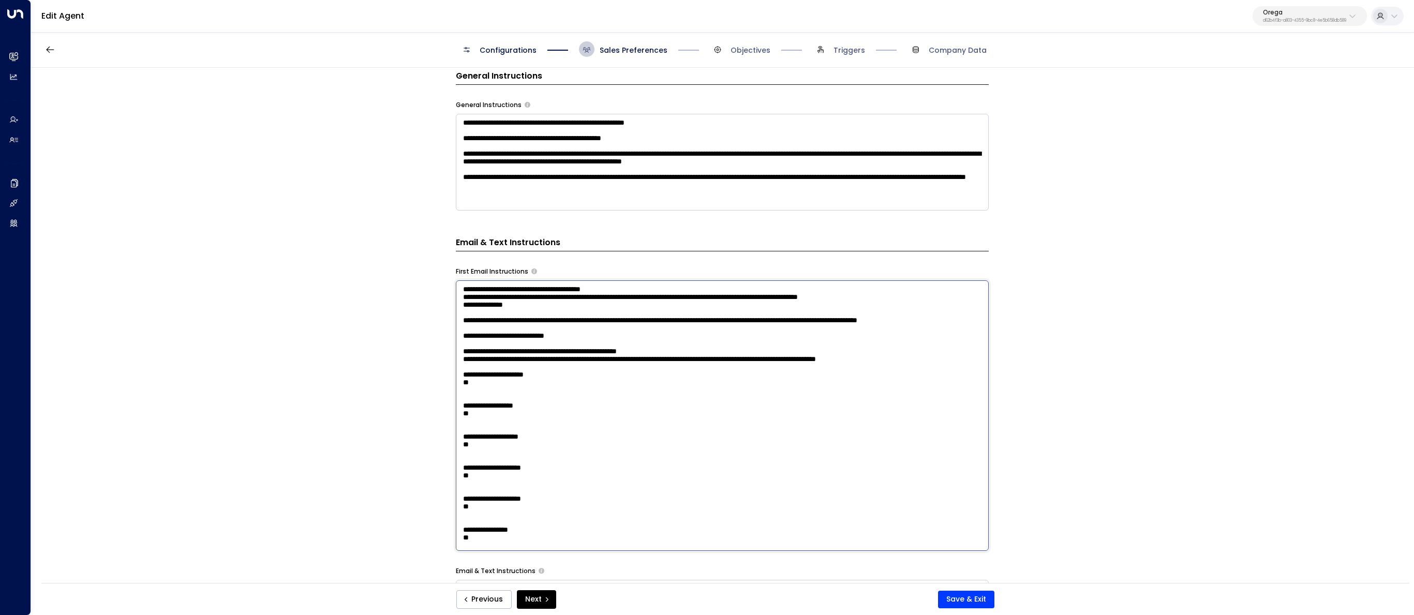
click at [869, 333] on textarea at bounding box center [722, 415] width 533 height 271
click at [884, 336] on textarea at bounding box center [722, 415] width 533 height 271
drag, startPoint x: 883, startPoint y: 335, endPoint x: 837, endPoint y: 338, distance: 45.6
click at [837, 338] on textarea at bounding box center [722, 415] width 533 height 271
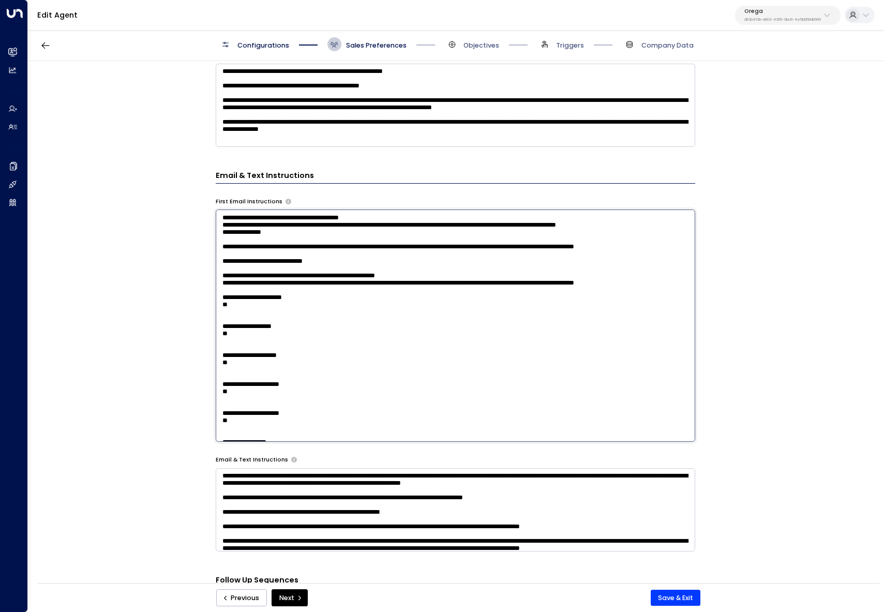
click at [263, 238] on textarea at bounding box center [456, 326] width 480 height 232
click at [251, 234] on textarea at bounding box center [456, 326] width 480 height 232
drag, startPoint x: 256, startPoint y: 237, endPoint x: 241, endPoint y: 239, distance: 15.1
click at [241, 239] on textarea at bounding box center [456, 326] width 480 height 232
click at [259, 241] on textarea at bounding box center [456, 326] width 480 height 232
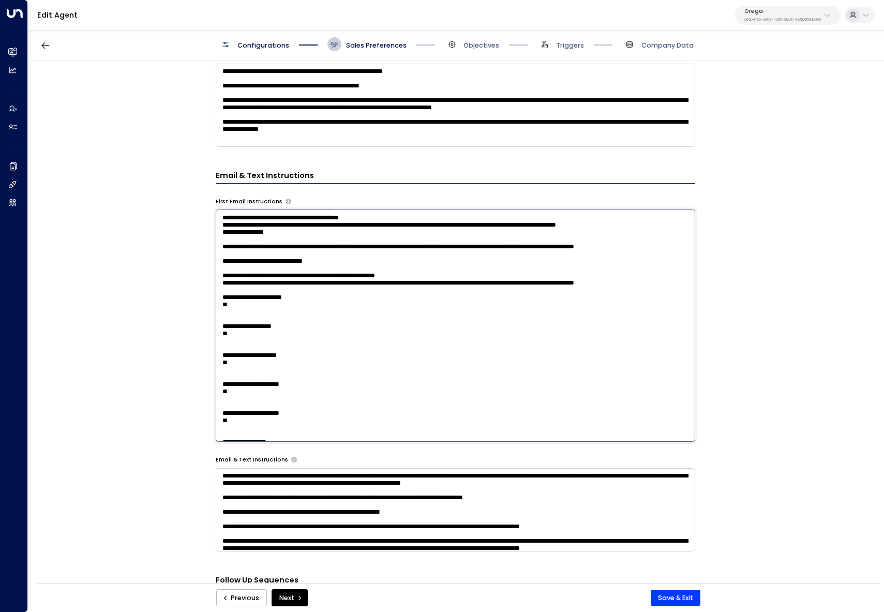
click at [259, 238] on textarea at bounding box center [456, 326] width 480 height 232
drag, startPoint x: 259, startPoint y: 238, endPoint x: 234, endPoint y: 239, distance: 25.4
click at [234, 239] on textarea at bounding box center [456, 326] width 480 height 232
paste textarea "**"
click at [559, 258] on textarea at bounding box center [456, 326] width 480 height 232
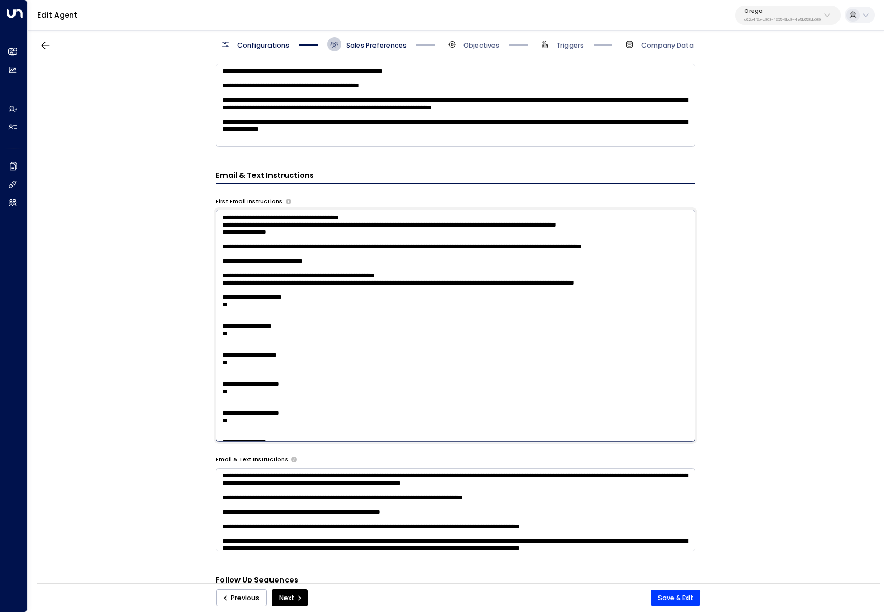
paste textarea "**********"
drag, startPoint x: 274, startPoint y: 264, endPoint x: 207, endPoint y: 263, distance: 66.2
click at [207, 263] on div "**********" at bounding box center [455, 325] width 855 height 528
click at [227, 365] on textarea at bounding box center [456, 326] width 480 height 232
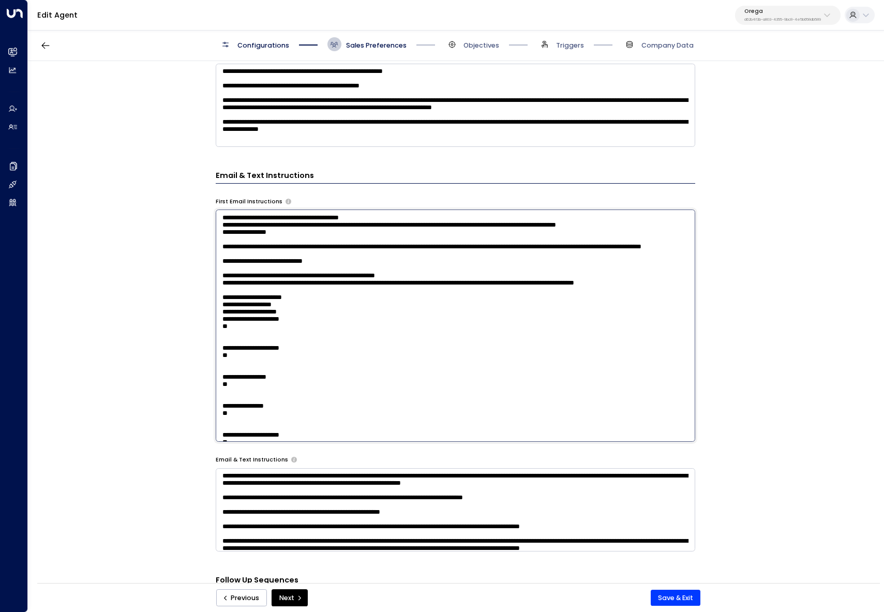
click at [226, 396] on textarea at bounding box center [456, 326] width 480 height 232
drag, startPoint x: 226, startPoint y: 404, endPoint x: 275, endPoint y: 415, distance: 50.3
click at [226, 404] on textarea at bounding box center [456, 326] width 480 height 232
drag, startPoint x: 225, startPoint y: 415, endPoint x: 293, endPoint y: 430, distance: 70.4
click at [225, 415] on textarea at bounding box center [456, 326] width 480 height 232
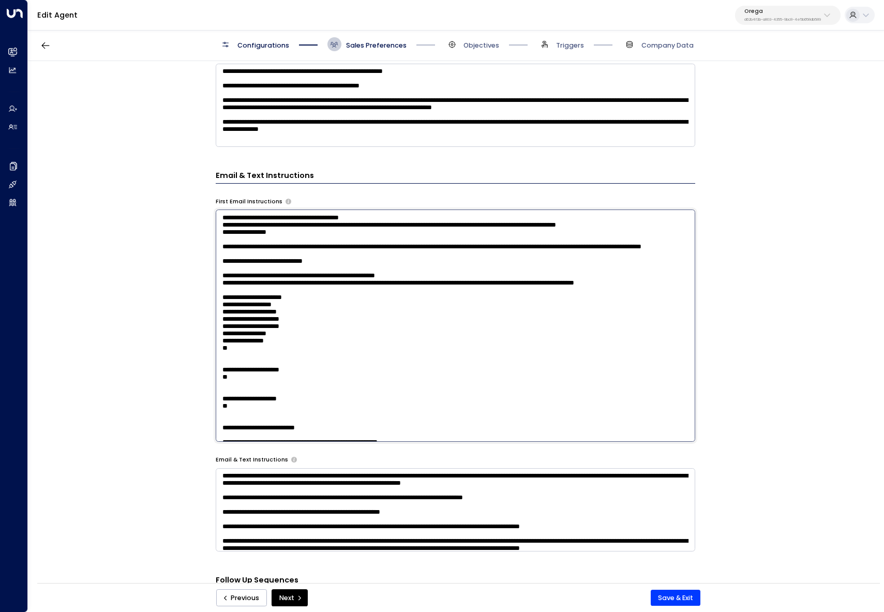
click at [227, 423] on textarea at bounding box center [456, 326] width 480 height 232
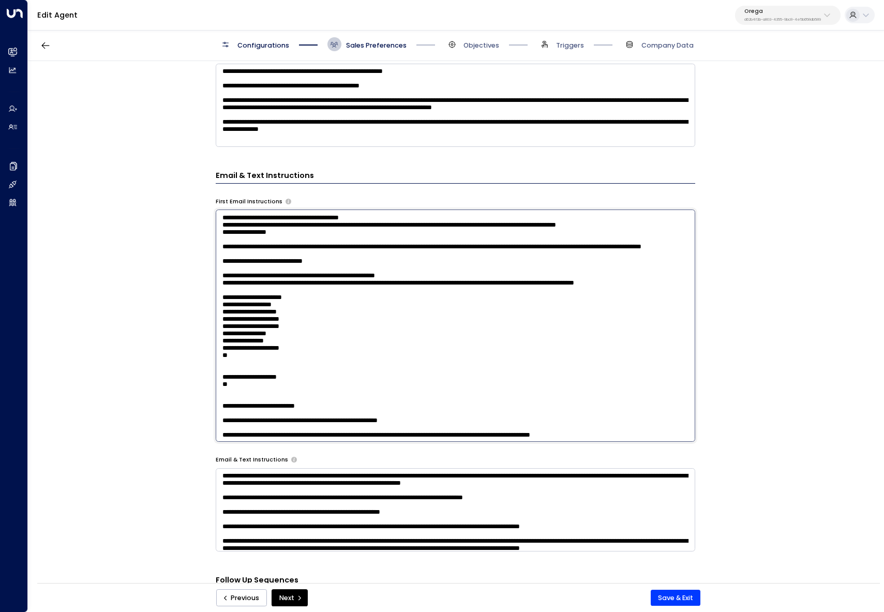
click at [225, 432] on textarea at bounding box center [456, 326] width 480 height 232
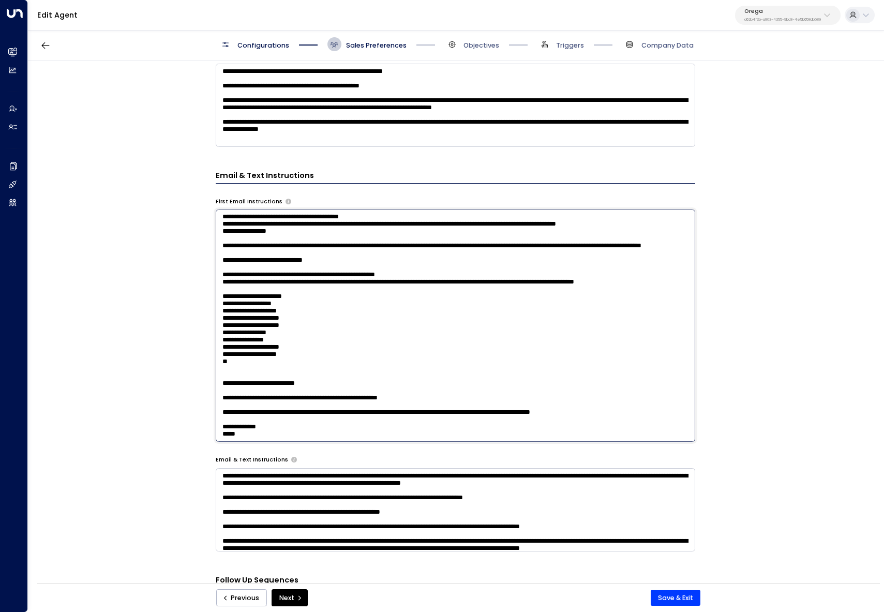
scroll to position [61, 0]
click at [226, 382] on textarea "**********" at bounding box center [456, 326] width 480 height 232
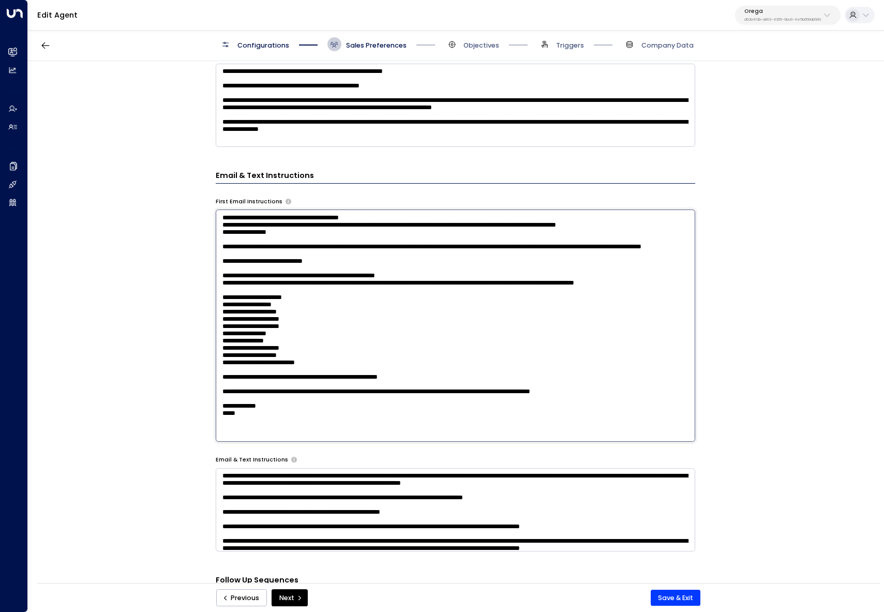
scroll to position [47, 0]
drag, startPoint x: 348, startPoint y: 387, endPoint x: 441, endPoint y: 389, distance: 92.6
click at [441, 389] on textarea "**********" at bounding box center [456, 326] width 480 height 232
paste textarea "**********"
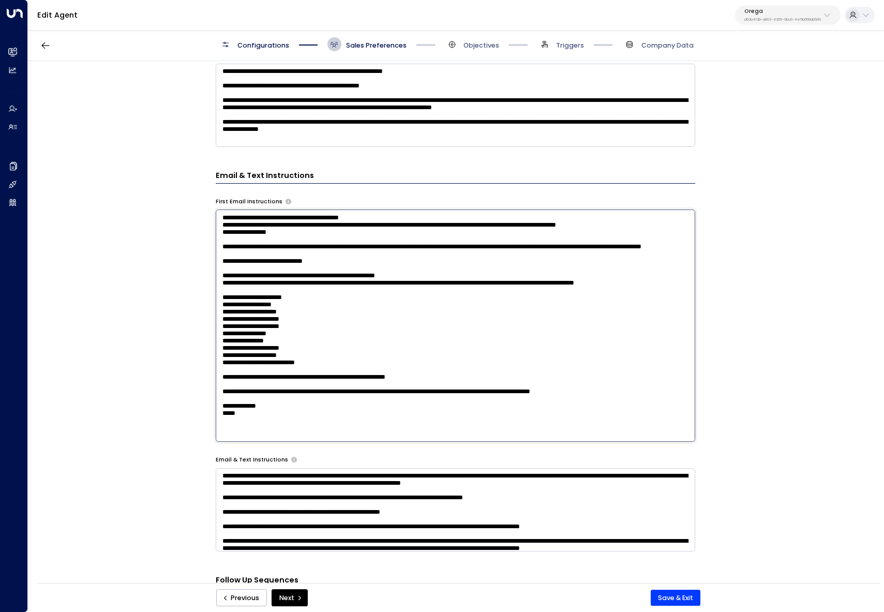
click at [456, 226] on textarea "**********" at bounding box center [456, 326] width 480 height 232
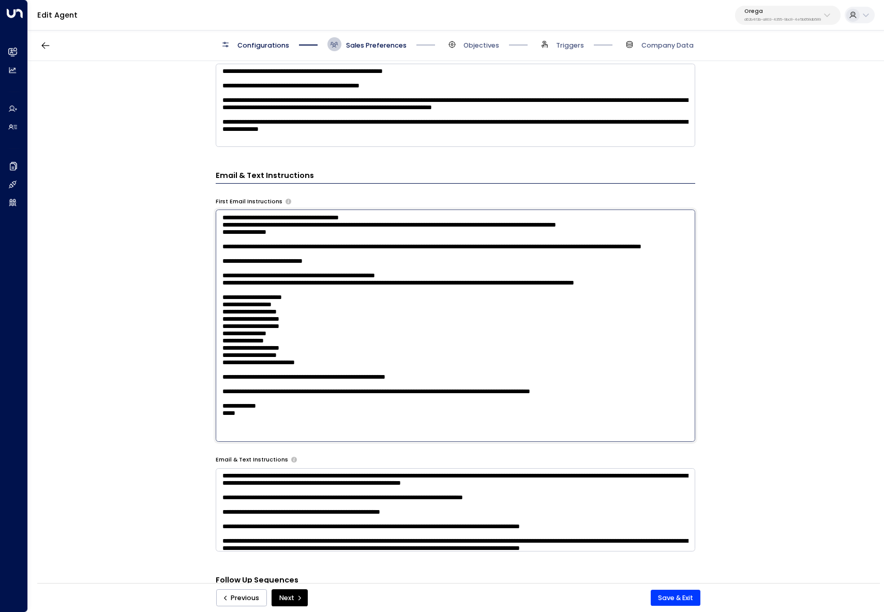
click at [321, 427] on textarea "**********" at bounding box center [456, 326] width 480 height 232
click at [270, 433] on textarea "**********" at bounding box center [456, 326] width 480 height 232
paste textarea "**********"
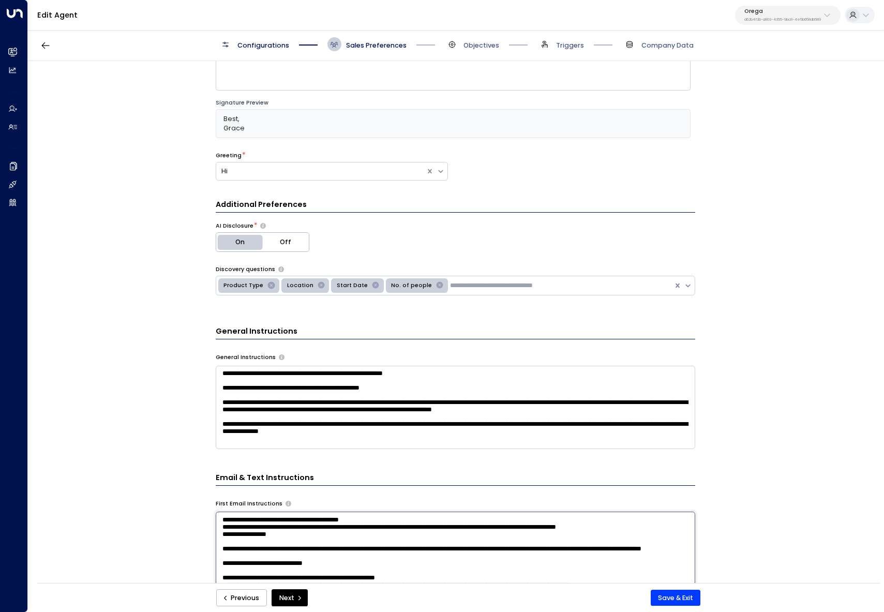
scroll to position [73, 0]
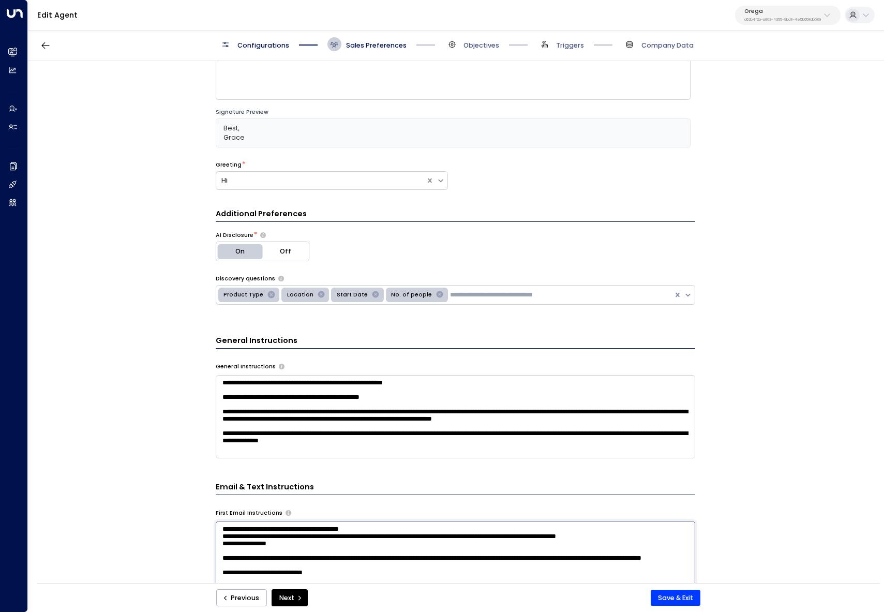
click at [272, 296] on div "Remove Product Type" at bounding box center [271, 294] width 12 height 11
type textarea "**********"
click at [259, 295] on div "Remove Location" at bounding box center [257, 294] width 12 height 11
click at [259, 295] on icon "Remove Start Date" at bounding box center [262, 294] width 7 height 7
click at [269, 294] on icon "Remove No. of people" at bounding box center [272, 294] width 7 height 7
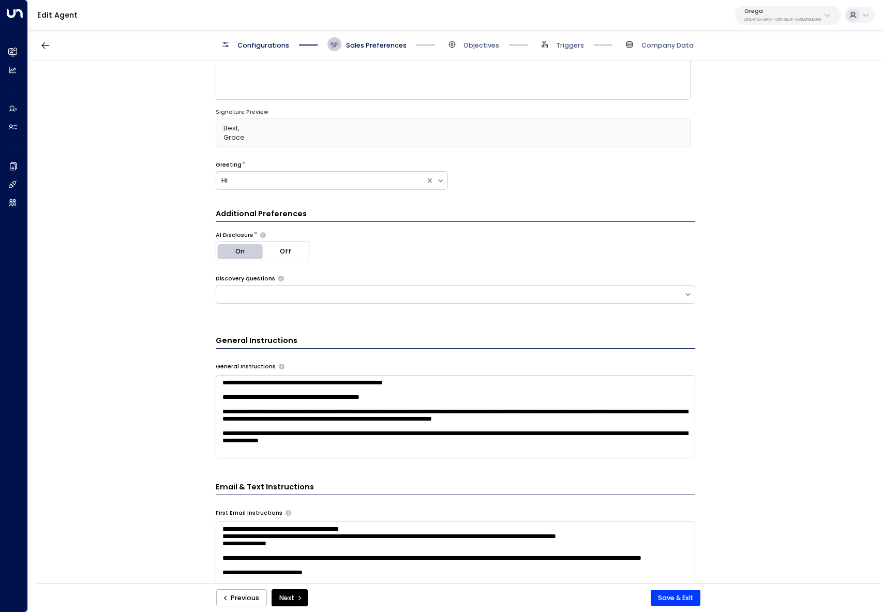
drag, startPoint x: 107, startPoint y: 414, endPoint x: 216, endPoint y: 396, distance: 111.1
click at [107, 413] on div "**********" at bounding box center [455, 325] width 855 height 528
click at [688, 597] on button "Save & Exit" at bounding box center [676, 598] width 50 height 17
